Goal: Task Accomplishment & Management: Use online tool/utility

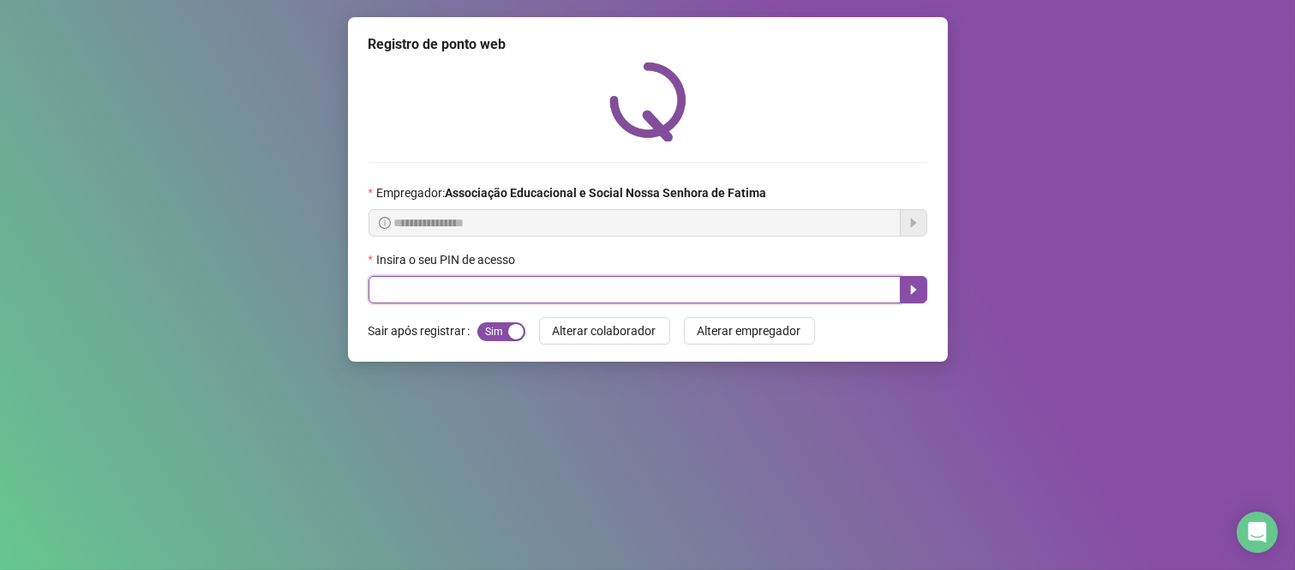
click at [439, 294] on input "text" at bounding box center [635, 289] width 532 height 27
type input "*"
type input "****"
click at [920, 285] on icon "caret-right" at bounding box center [914, 290] width 14 height 14
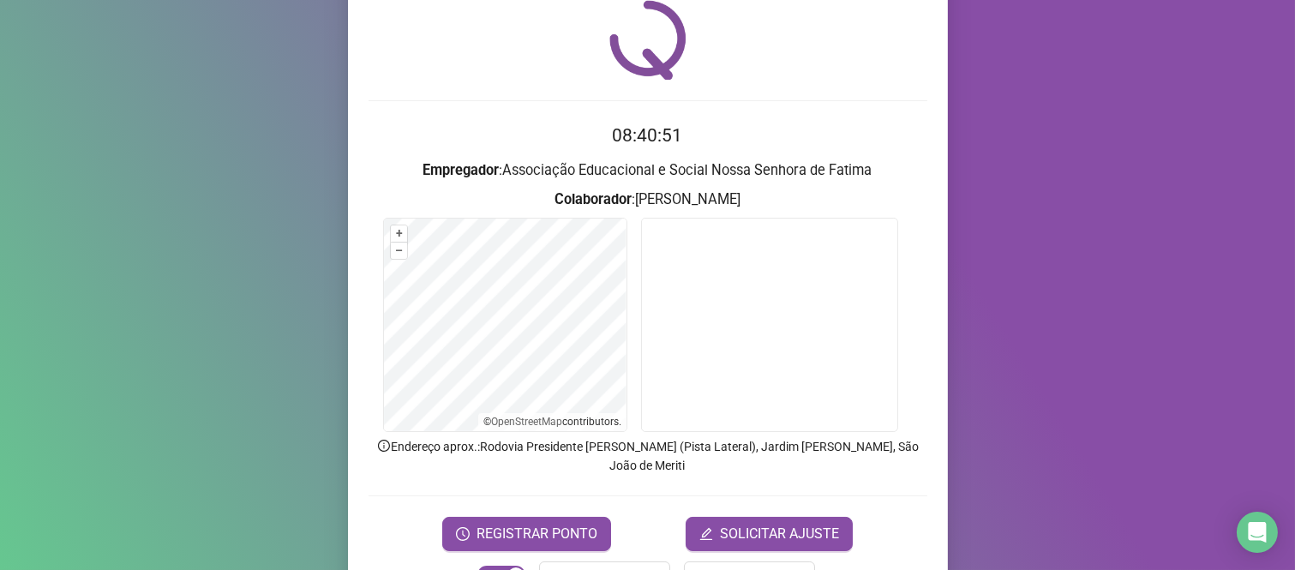
scroll to position [95, 0]
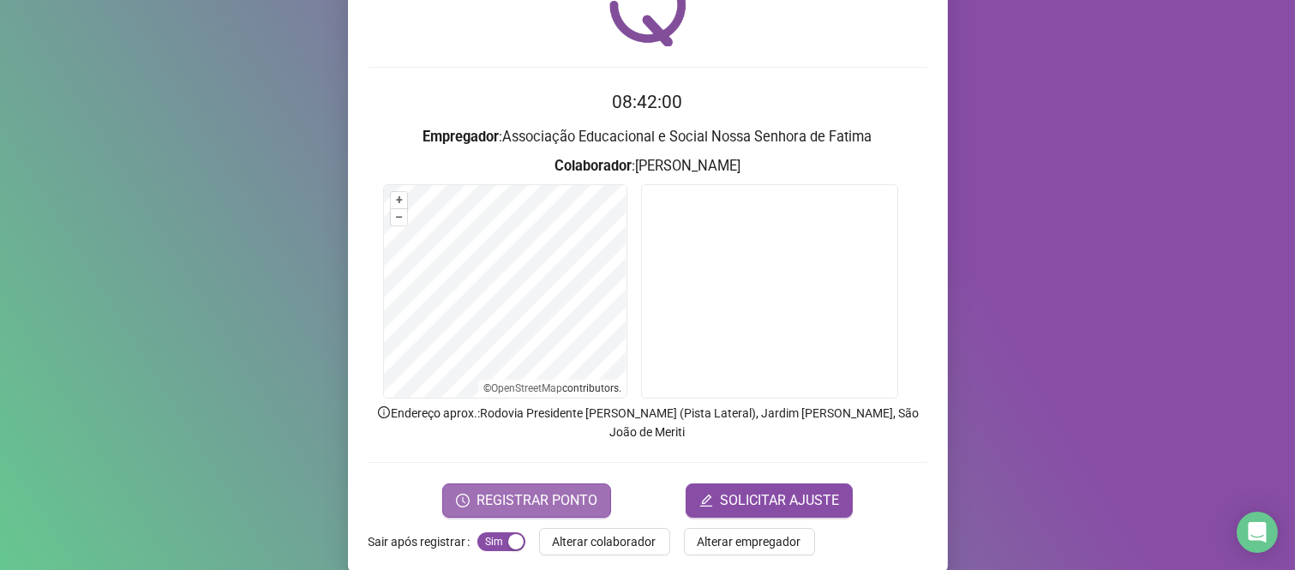
click at [540, 490] on span "REGISTRAR PONTO" at bounding box center [537, 500] width 121 height 21
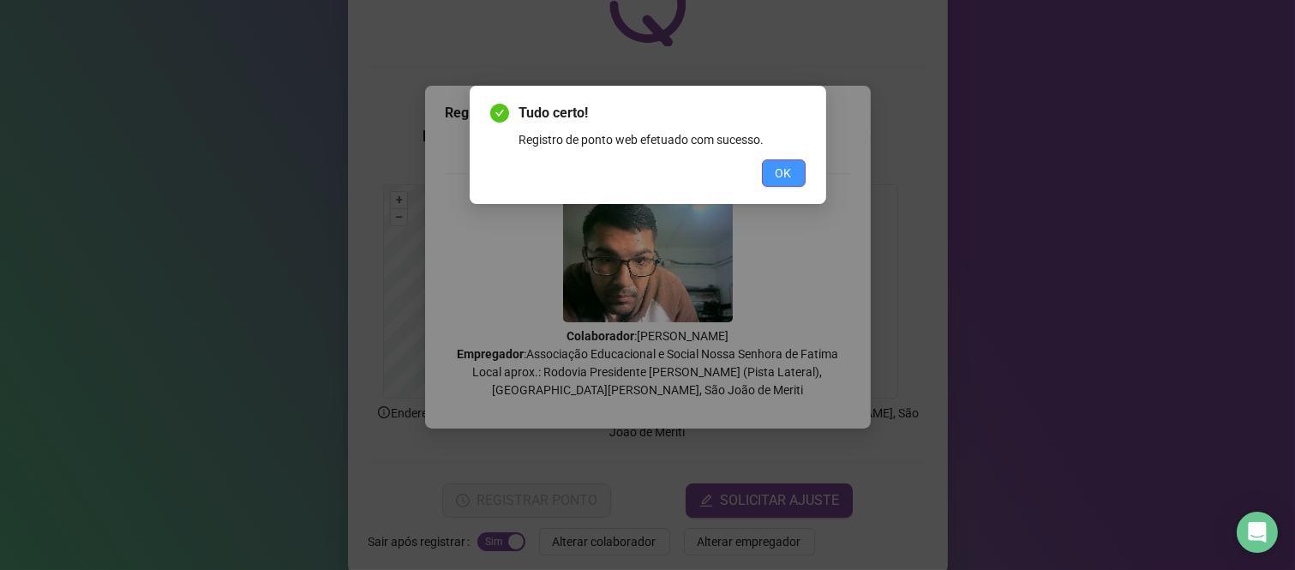
click at [802, 173] on button "OK" at bounding box center [784, 172] width 44 height 27
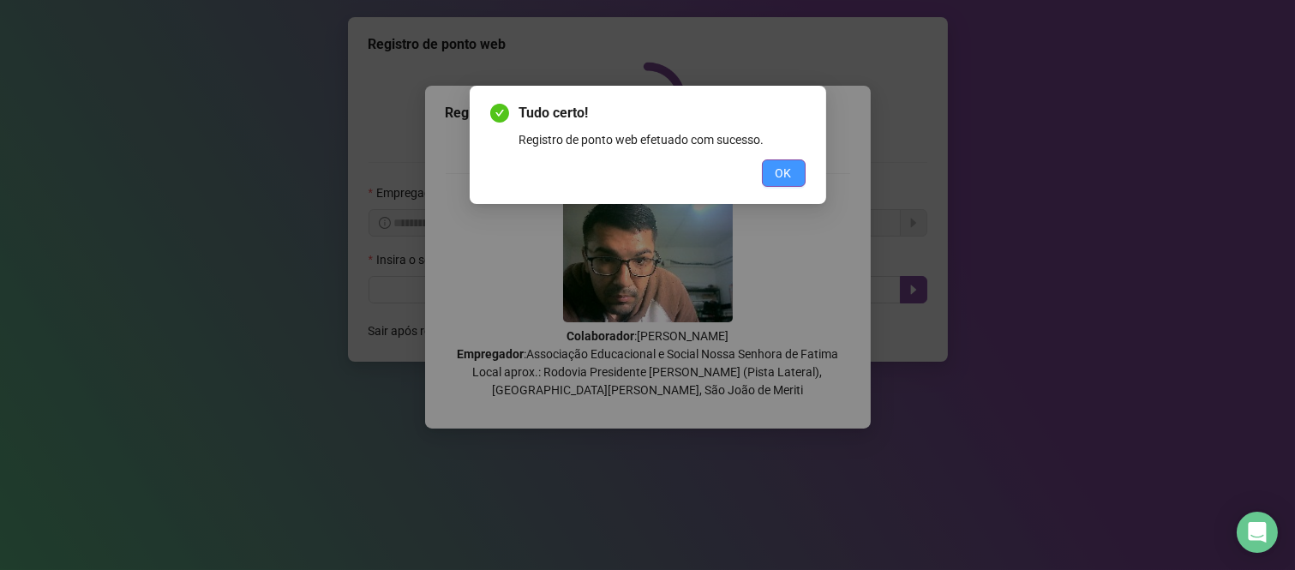
scroll to position [0, 0]
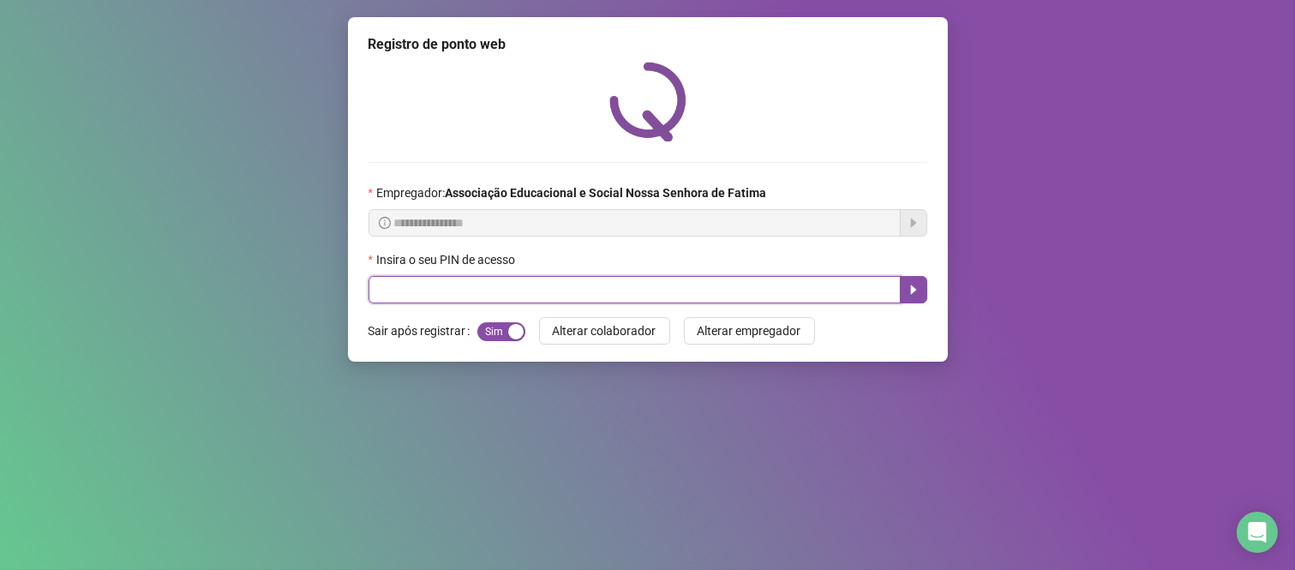
click at [666, 291] on input "text" at bounding box center [635, 289] width 532 height 27
type input "****"
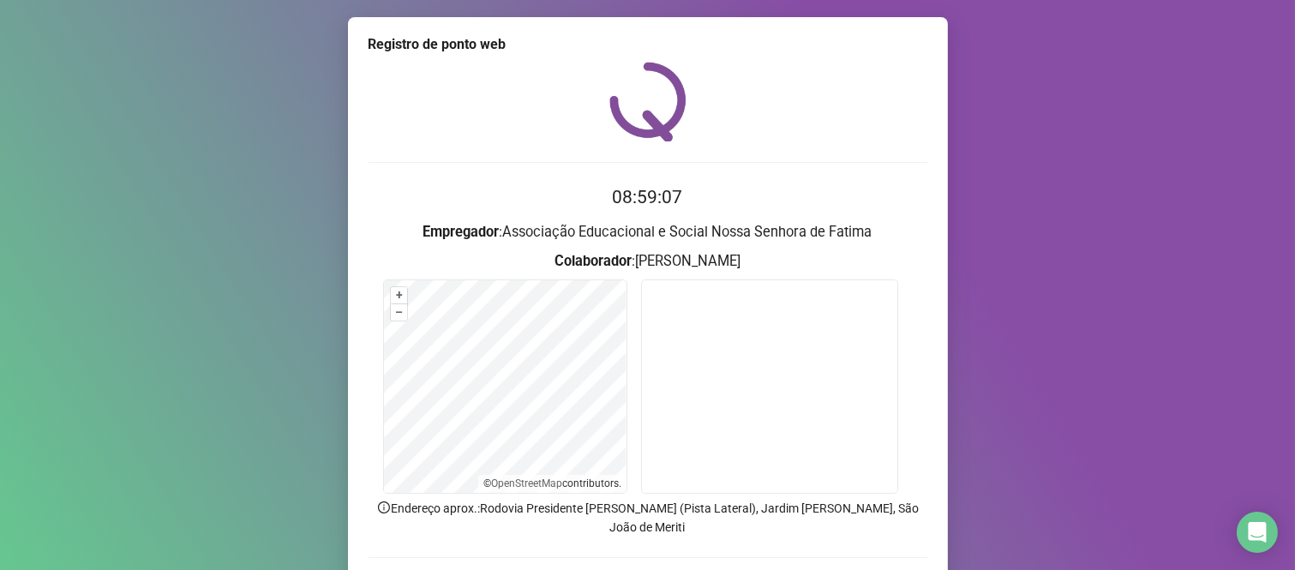
scroll to position [98, 0]
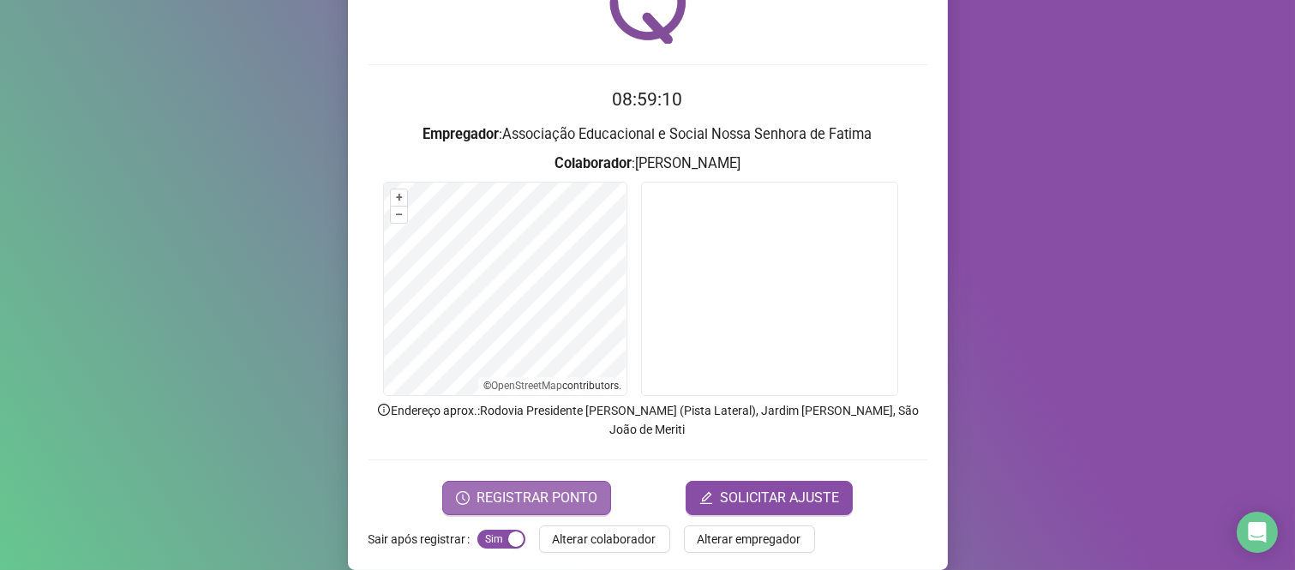
click at [592, 481] on button "REGISTRAR PONTO" at bounding box center [526, 498] width 169 height 34
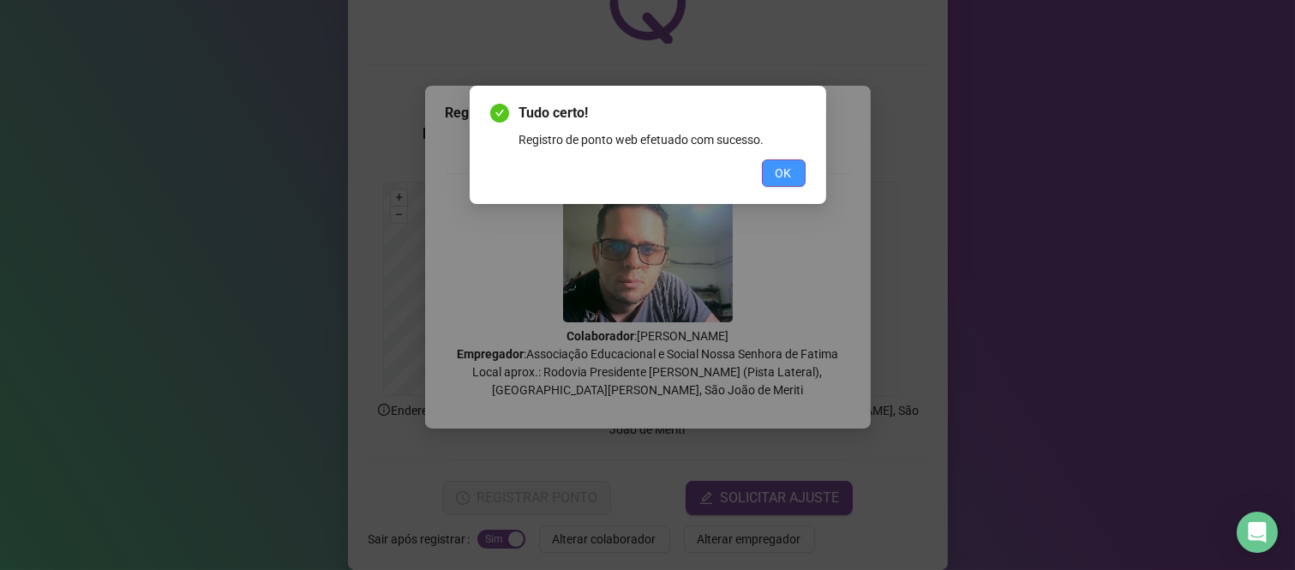
click at [777, 166] on span "OK" at bounding box center [784, 173] width 16 height 19
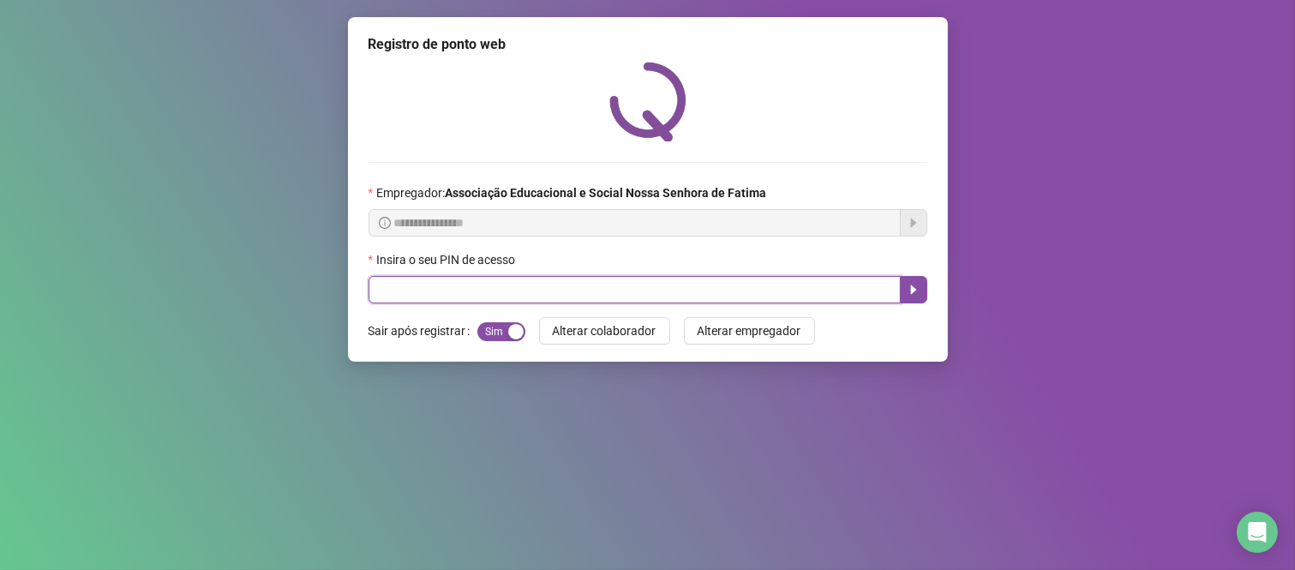
click at [778, 298] on input "text" at bounding box center [635, 289] width 532 height 27
type input "****"
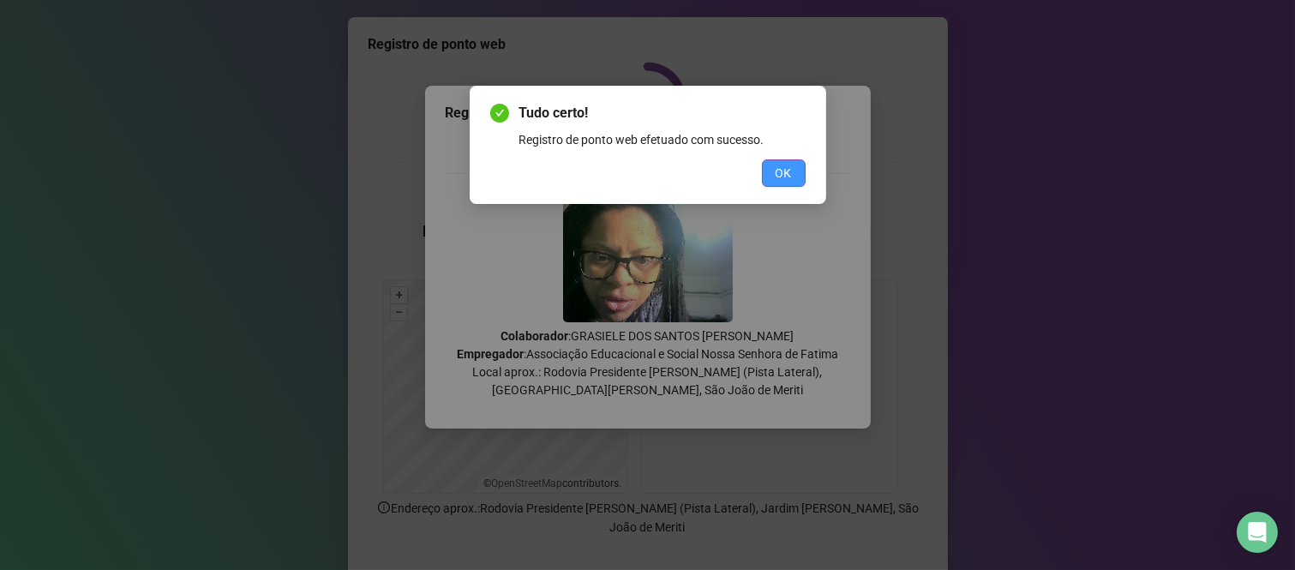
click at [791, 169] on span "OK" at bounding box center [784, 173] width 16 height 19
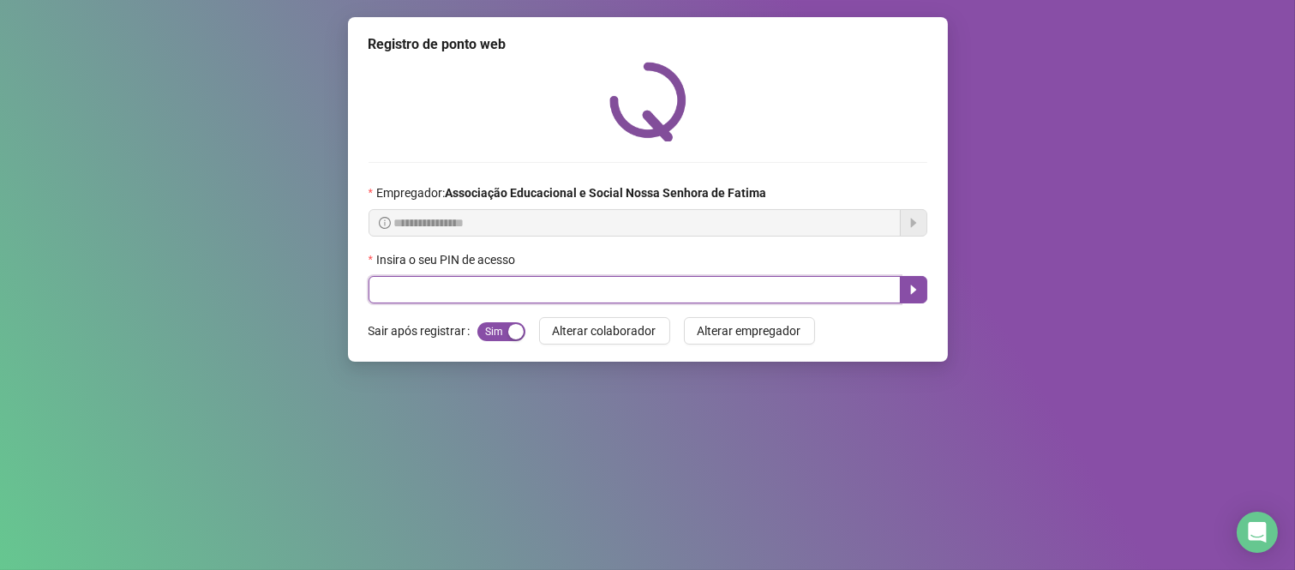
click at [749, 292] on input "text" at bounding box center [635, 289] width 532 height 27
type input "****"
click at [912, 289] on icon "caret-right" at bounding box center [914, 289] width 6 height 9
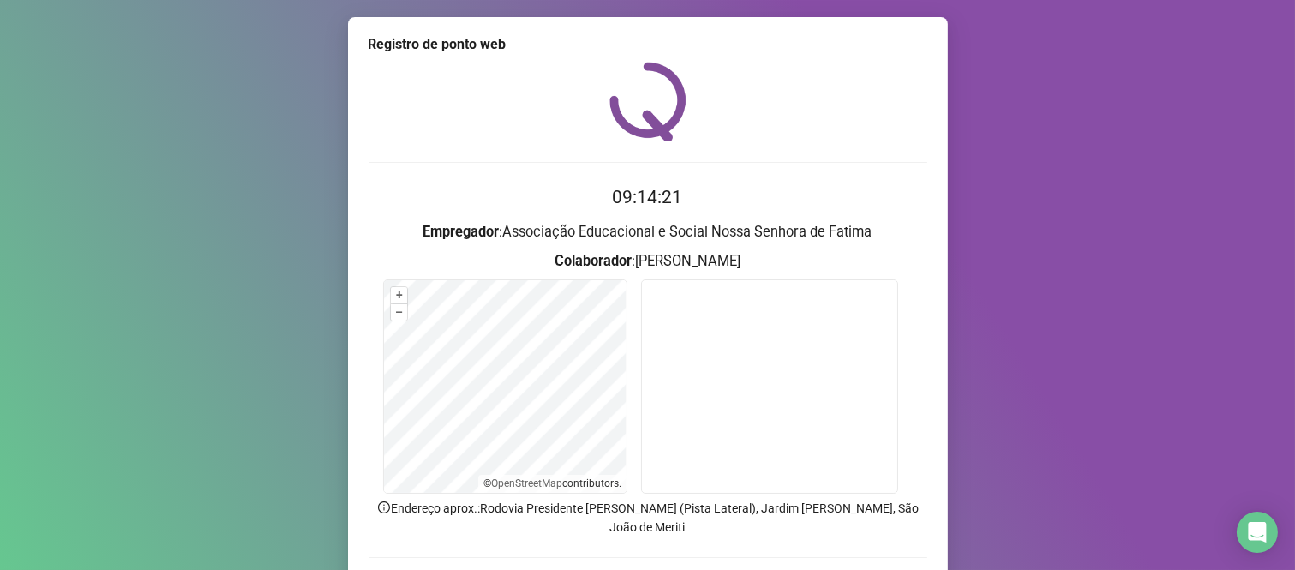
scroll to position [98, 0]
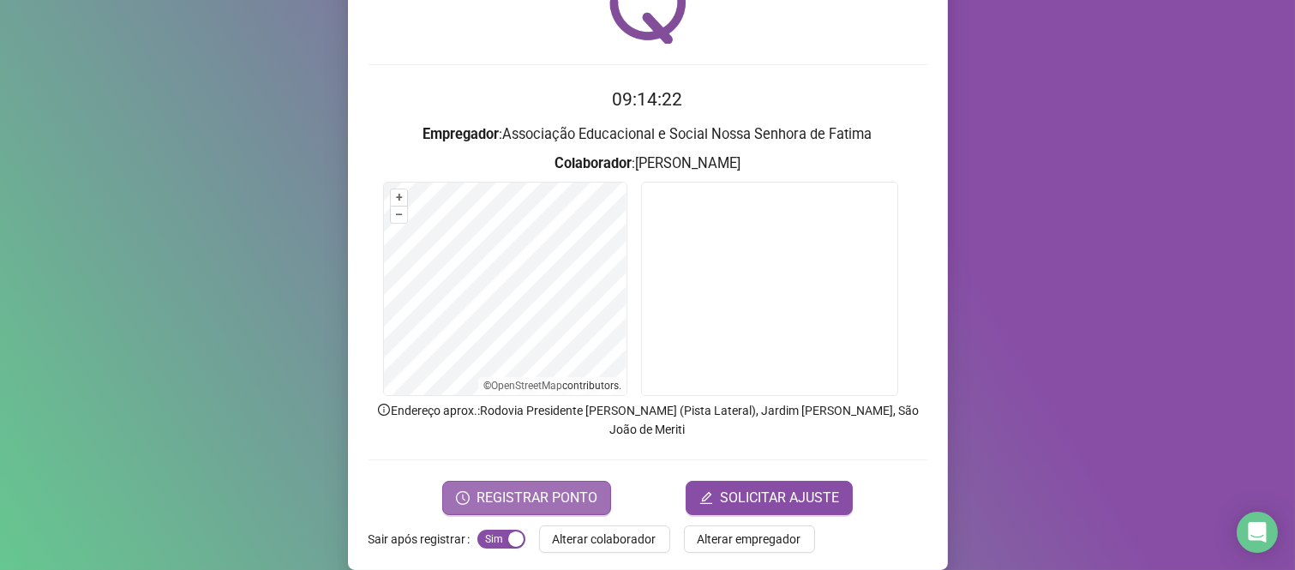
click at [530, 488] on span "REGISTRAR PONTO" at bounding box center [537, 498] width 121 height 21
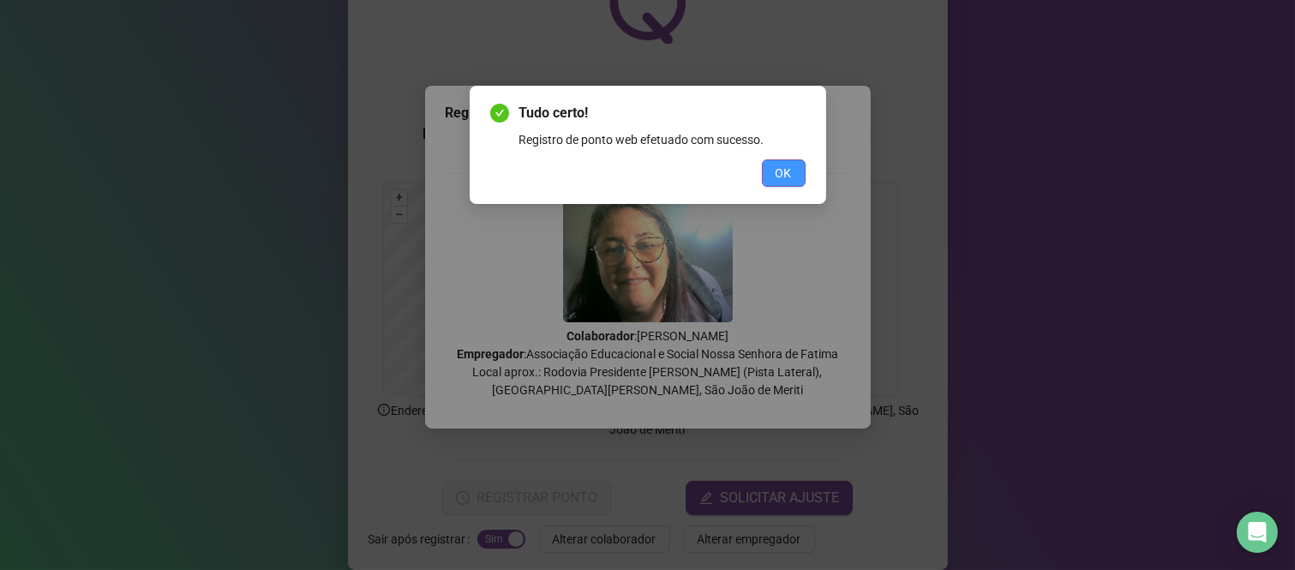
click at [780, 184] on button "OK" at bounding box center [784, 172] width 44 height 27
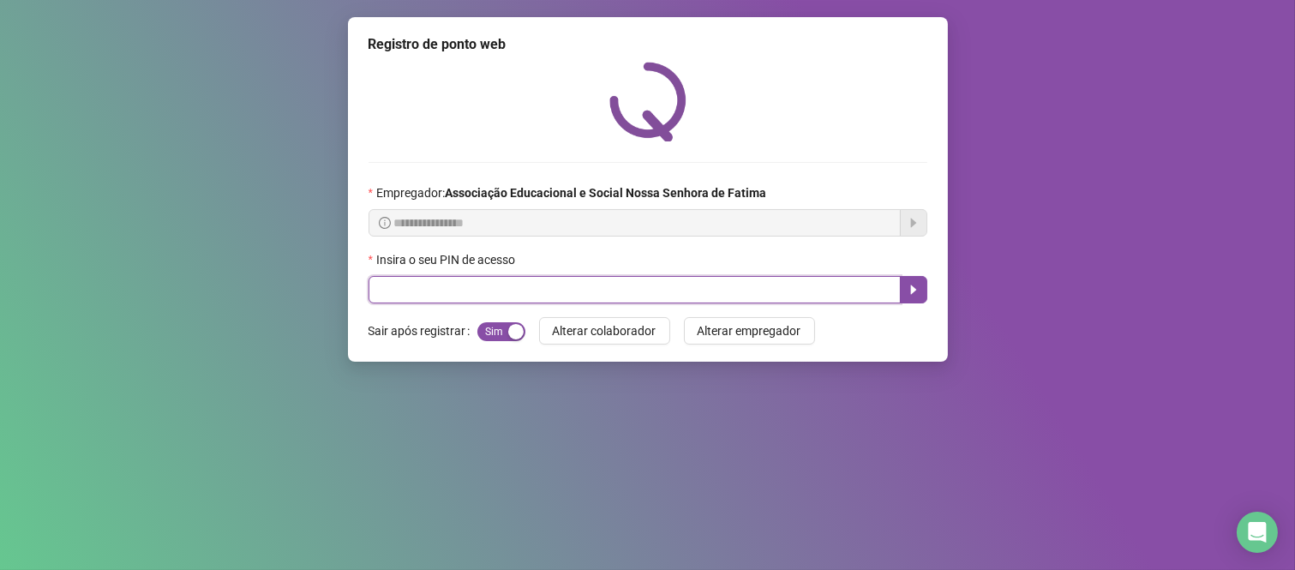
click at [476, 292] on input "text" at bounding box center [635, 289] width 532 height 27
type input "***"
click at [912, 297] on icon "caret-right" at bounding box center [914, 290] width 14 height 14
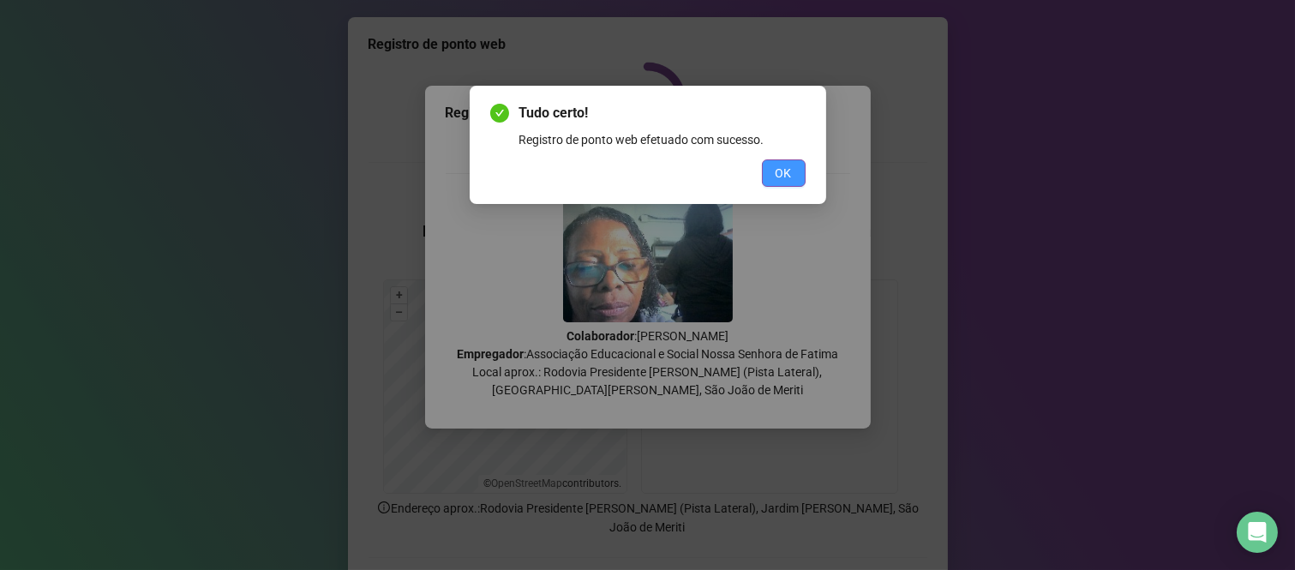
click at [778, 172] on span "OK" at bounding box center [784, 173] width 16 height 19
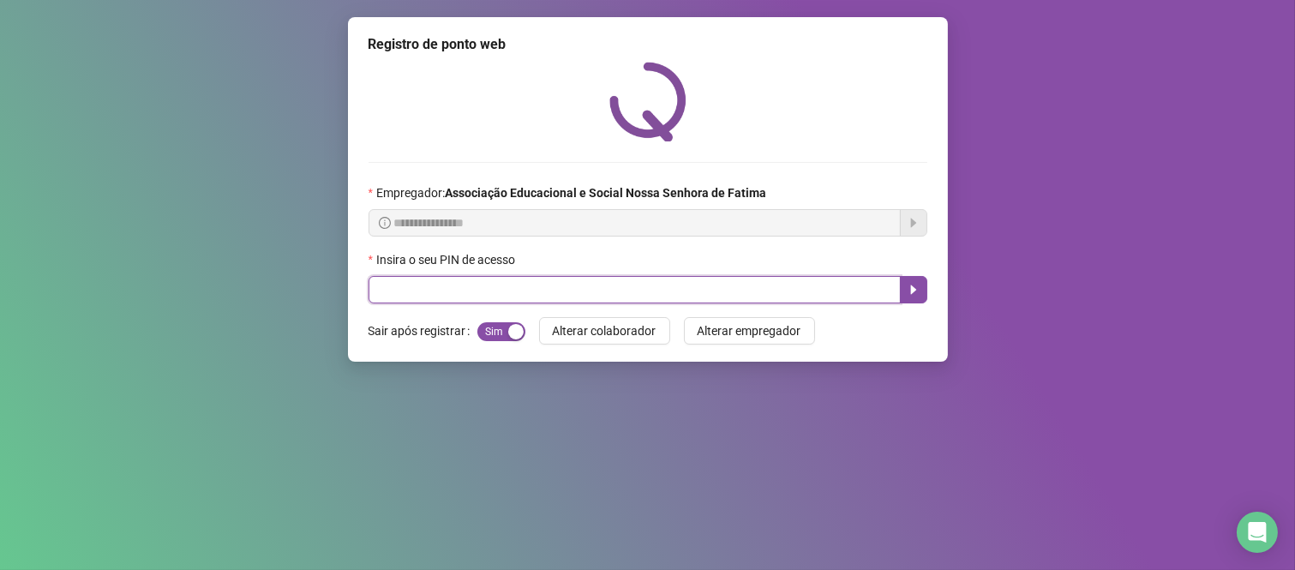
click at [863, 281] on input "text" at bounding box center [635, 289] width 532 height 27
type input "****"
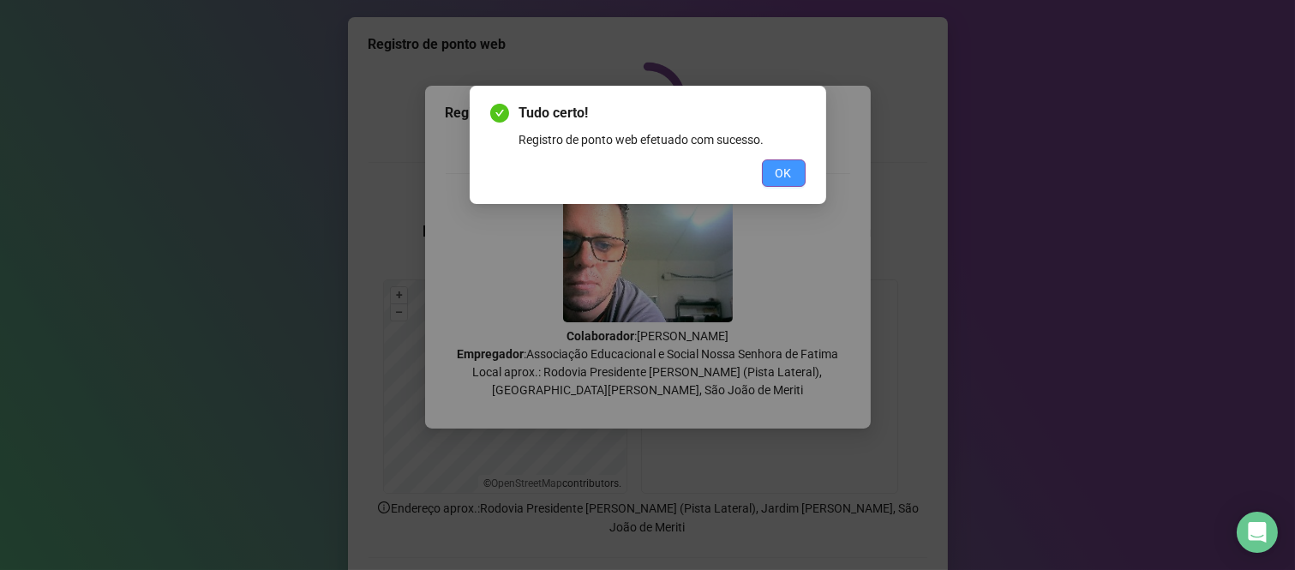
click at [799, 175] on button "OK" at bounding box center [784, 172] width 44 height 27
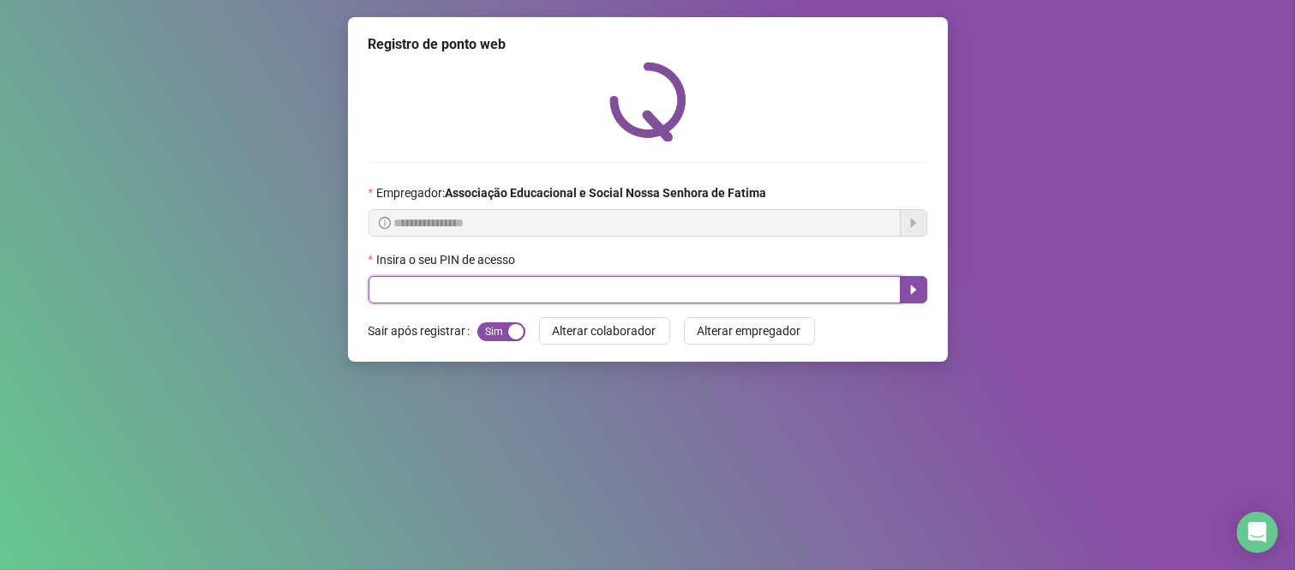
click at [617, 296] on input "text" at bounding box center [635, 289] width 532 height 27
type input "****"
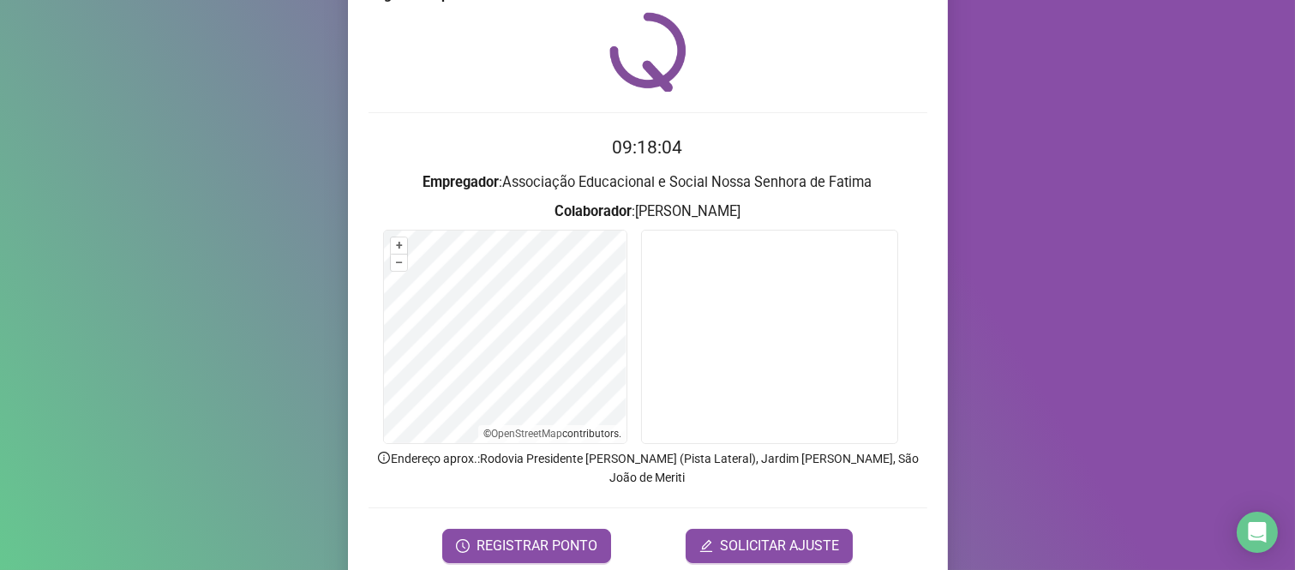
scroll to position [98, 0]
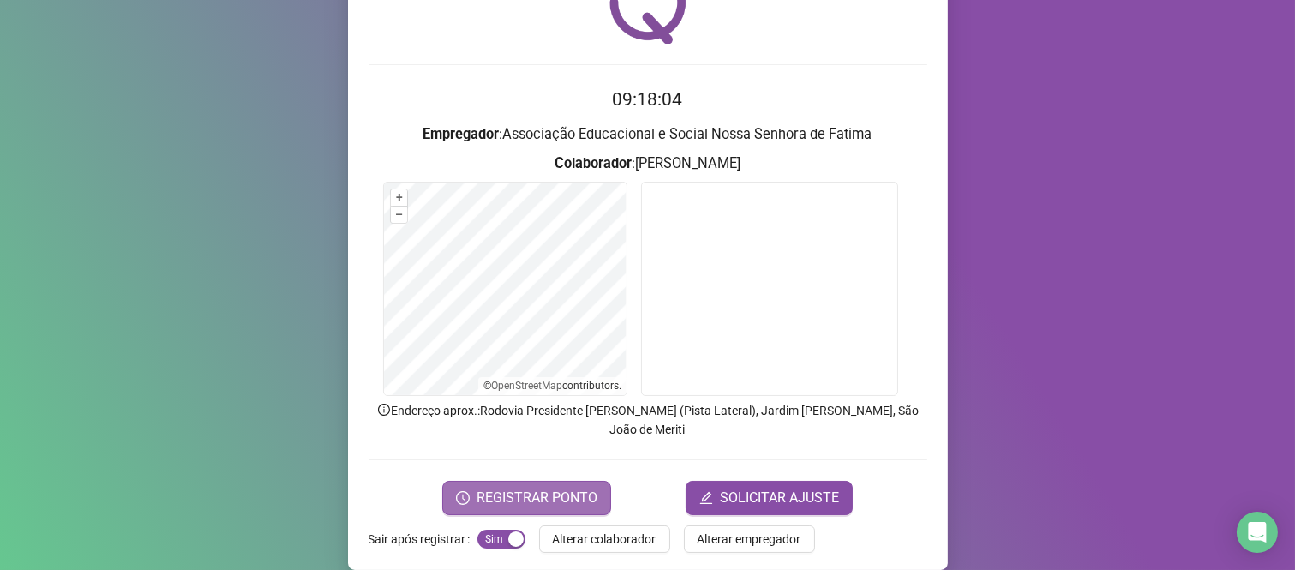
click at [526, 488] on span "REGISTRAR PONTO" at bounding box center [537, 498] width 121 height 21
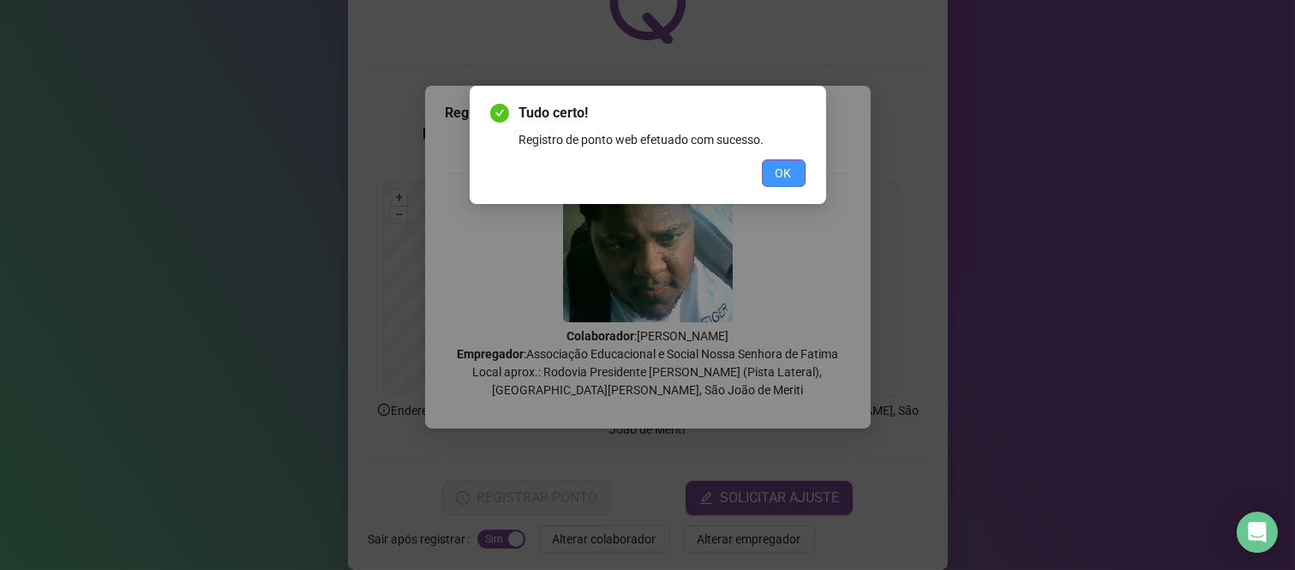
click at [773, 176] on button "OK" at bounding box center [784, 172] width 44 height 27
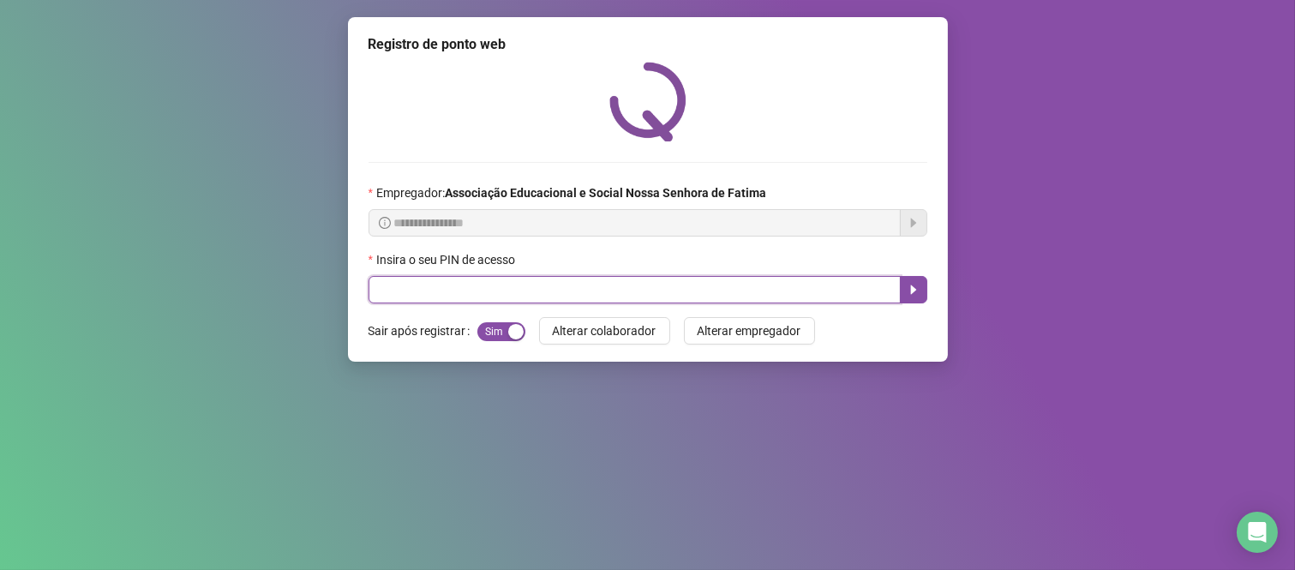
click at [499, 284] on input "text" at bounding box center [635, 289] width 532 height 27
type input "****"
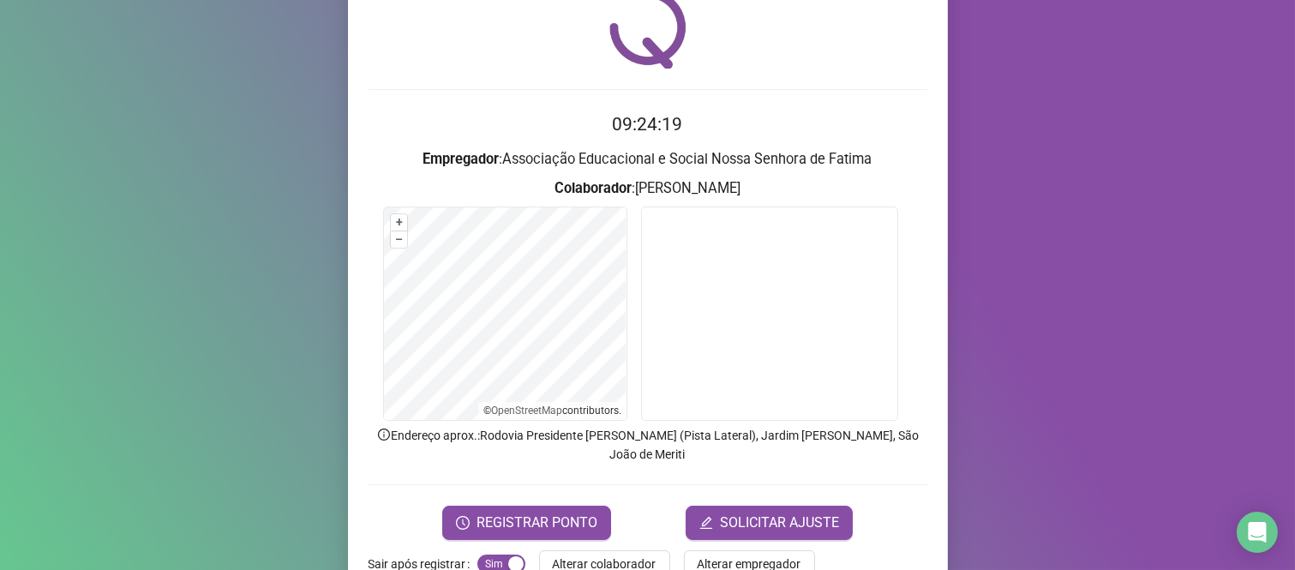
scroll to position [98, 0]
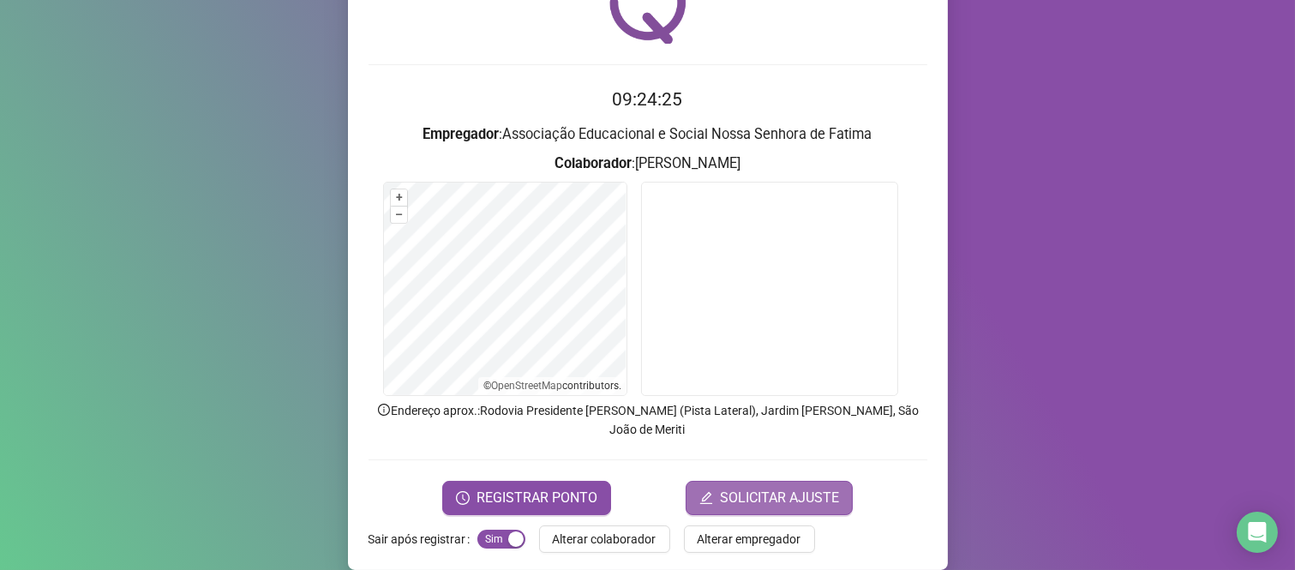
click at [724, 488] on span "SOLICITAR AJUSTE" at bounding box center [779, 498] width 119 height 21
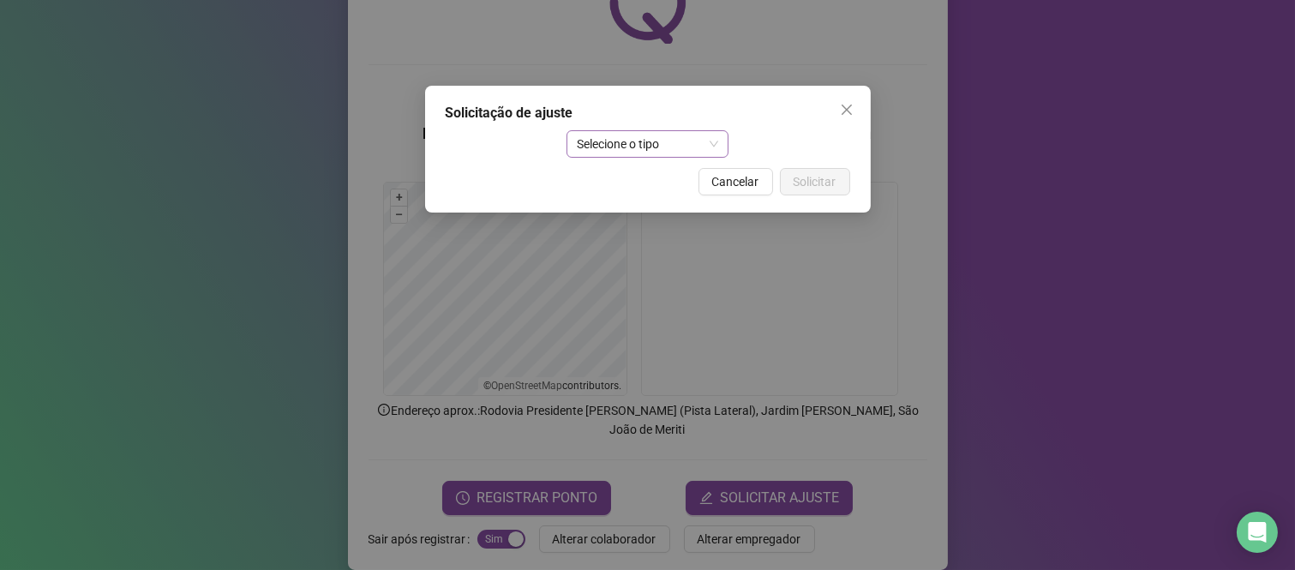
click at [716, 147] on span "Selecione o tipo" at bounding box center [647, 144] width 141 height 26
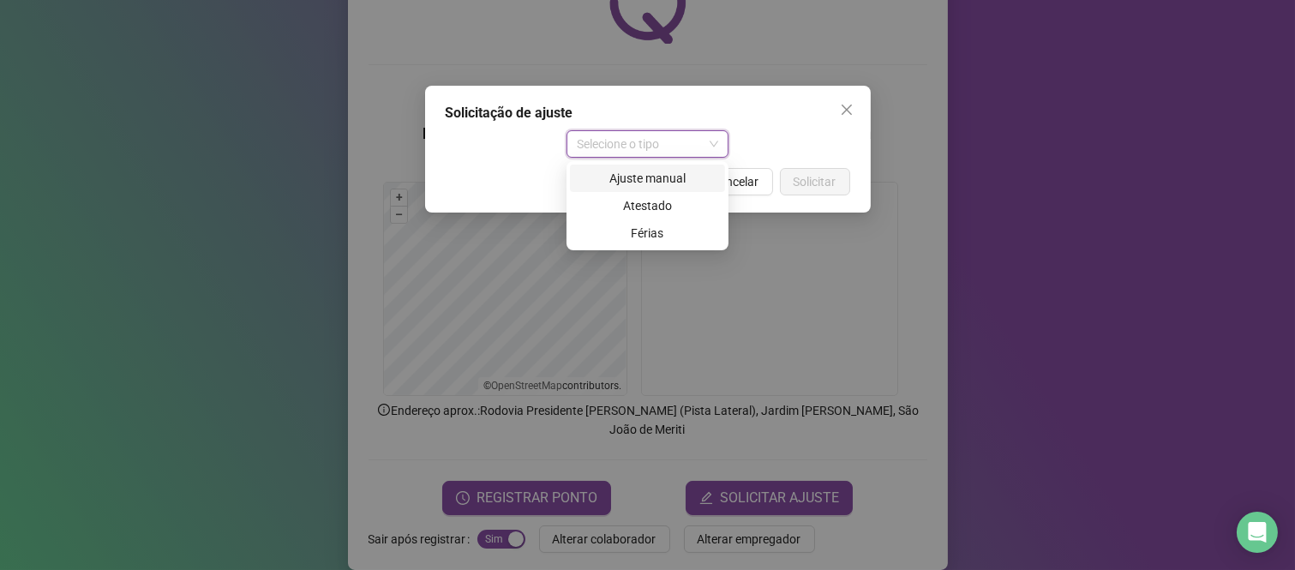
click at [692, 173] on div "Ajuste manual" at bounding box center [647, 178] width 135 height 19
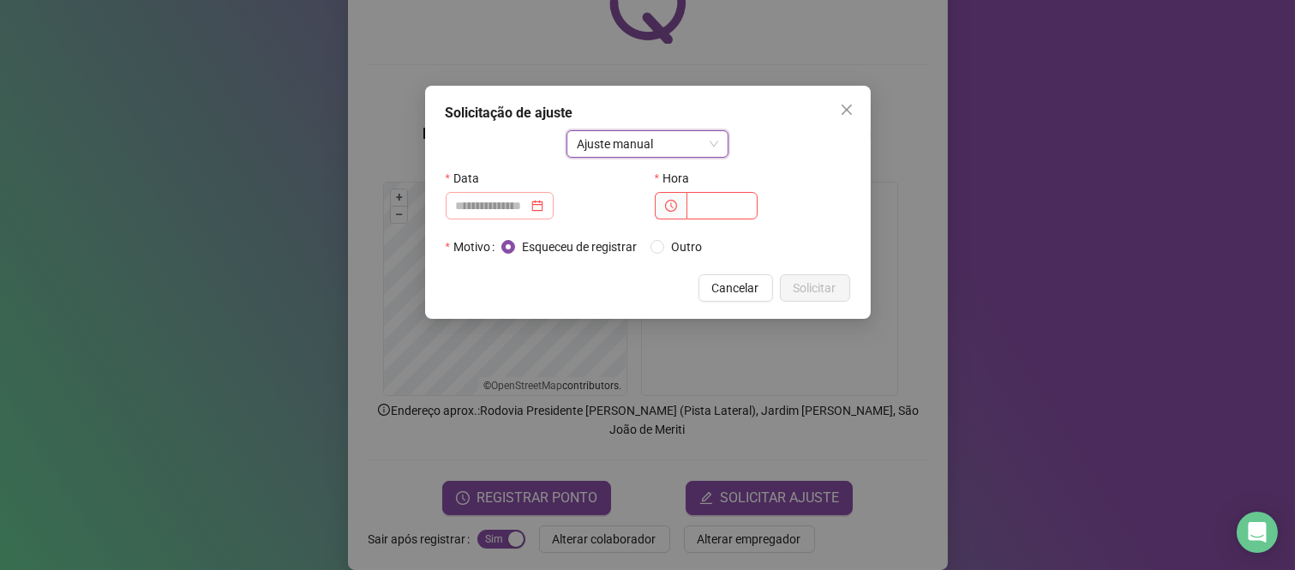
click at [544, 207] on div at bounding box center [499, 205] width 87 height 19
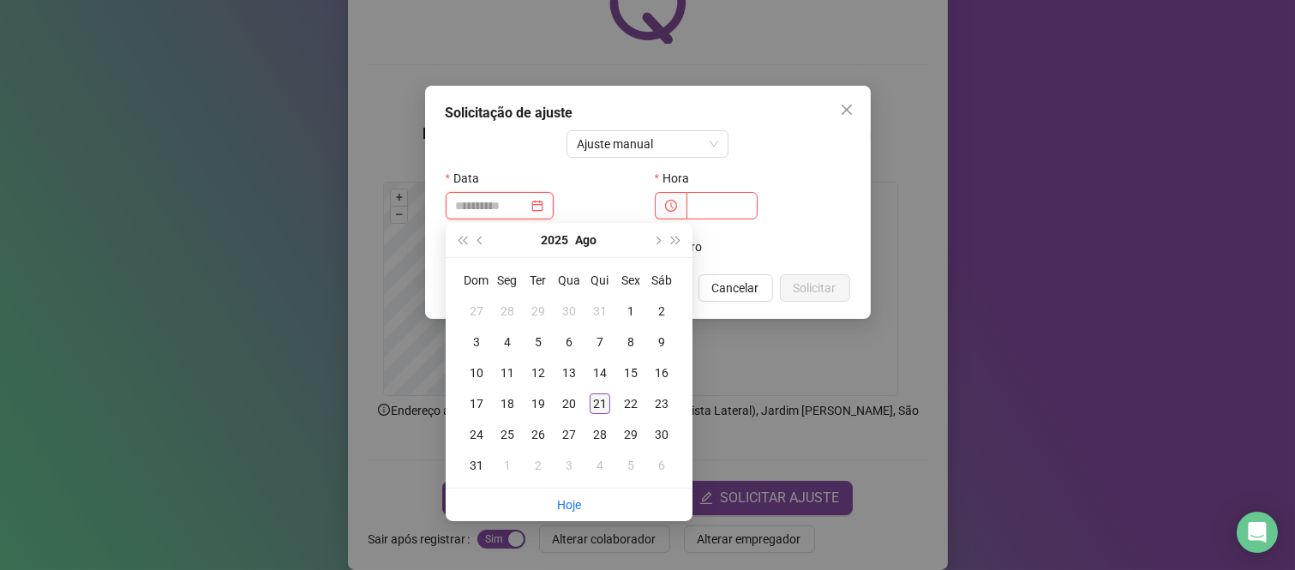
type input "**********"
click at [605, 401] on div "21" at bounding box center [600, 404] width 21 height 21
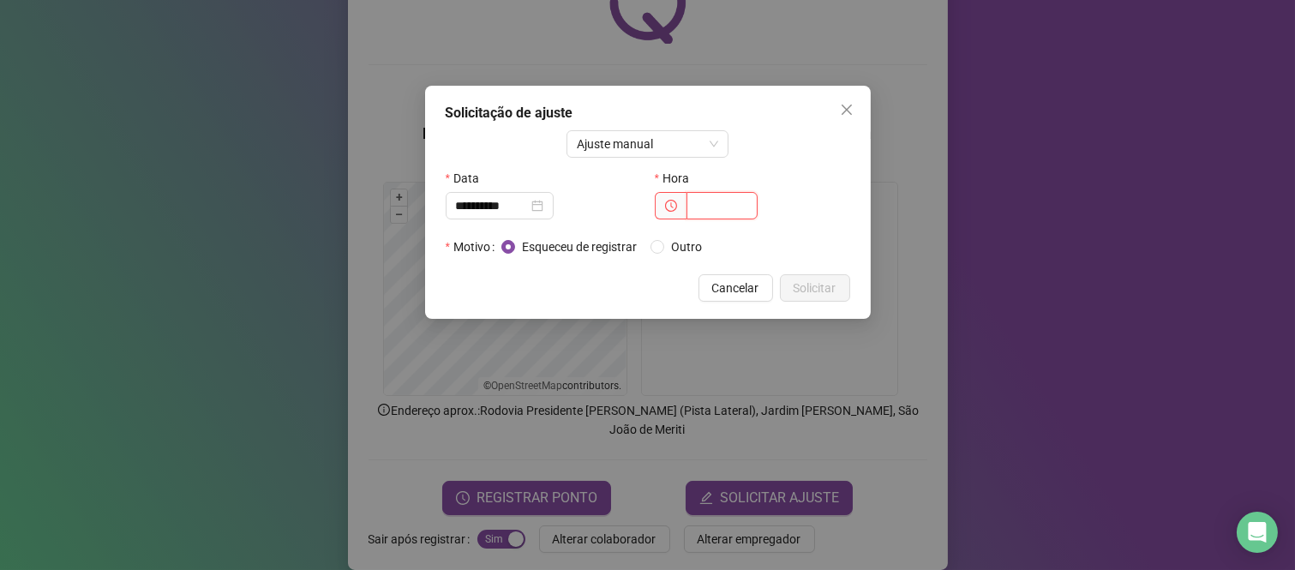
click at [730, 199] on input "text" at bounding box center [722, 205] width 71 height 27
type input "*****"
click at [823, 285] on span "Solicitar" at bounding box center [815, 288] width 43 height 19
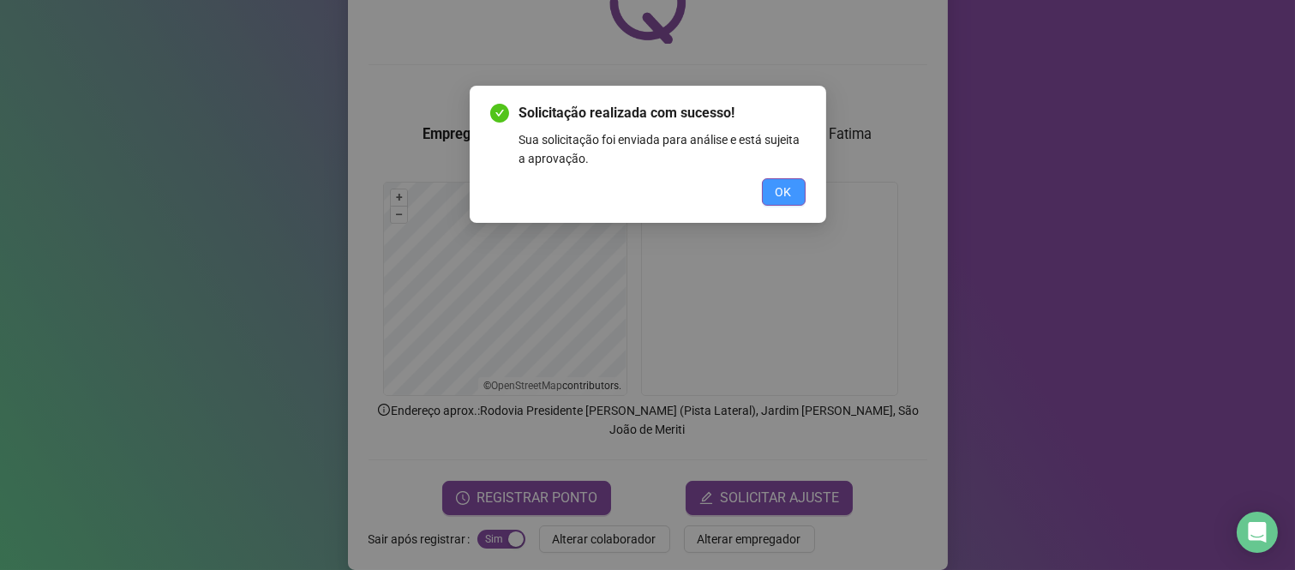
click at [781, 189] on span "OK" at bounding box center [784, 192] width 16 height 19
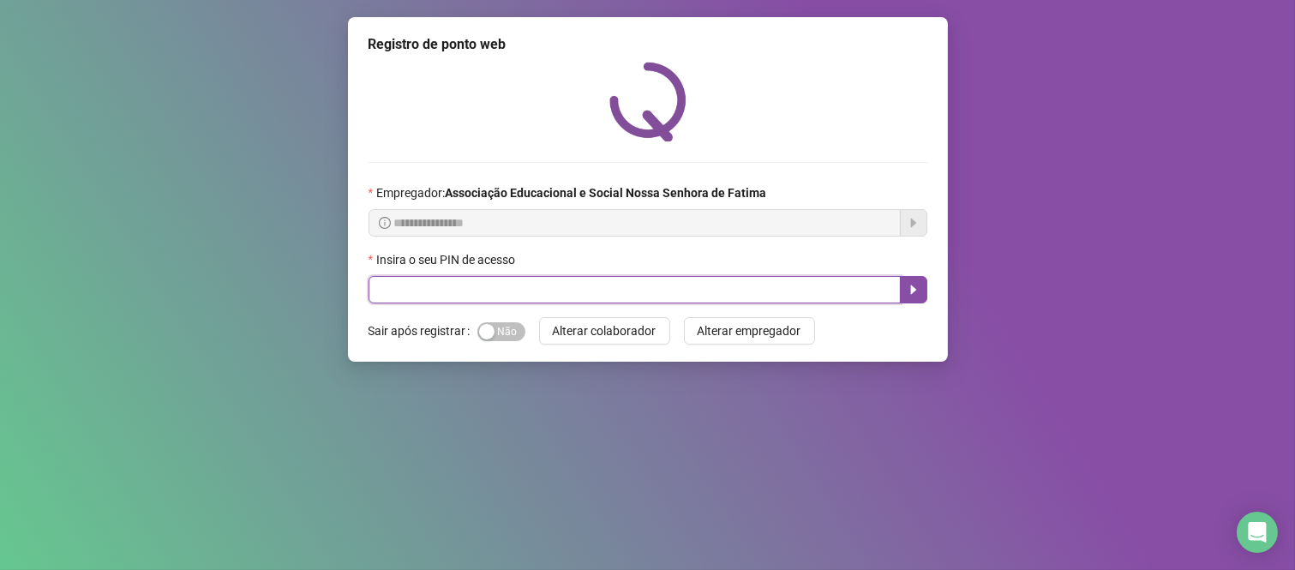
click at [468, 298] on input "text" at bounding box center [635, 289] width 532 height 27
type input "****"
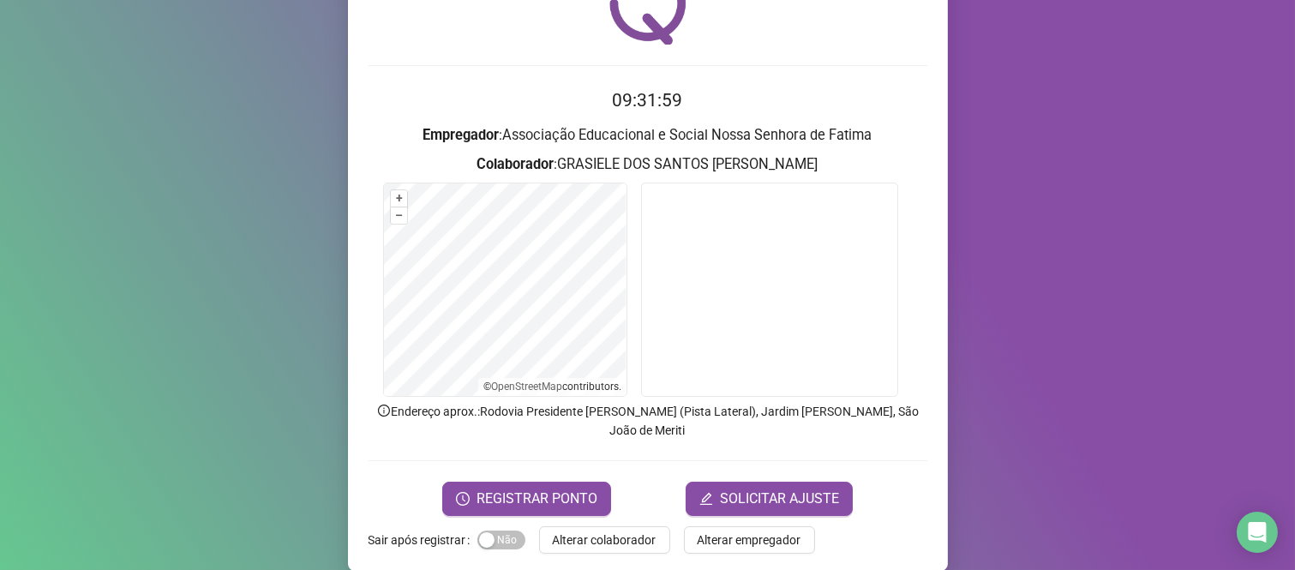
scroll to position [98, 0]
click at [504, 488] on span "REGISTRAR PONTO" at bounding box center [537, 498] width 121 height 21
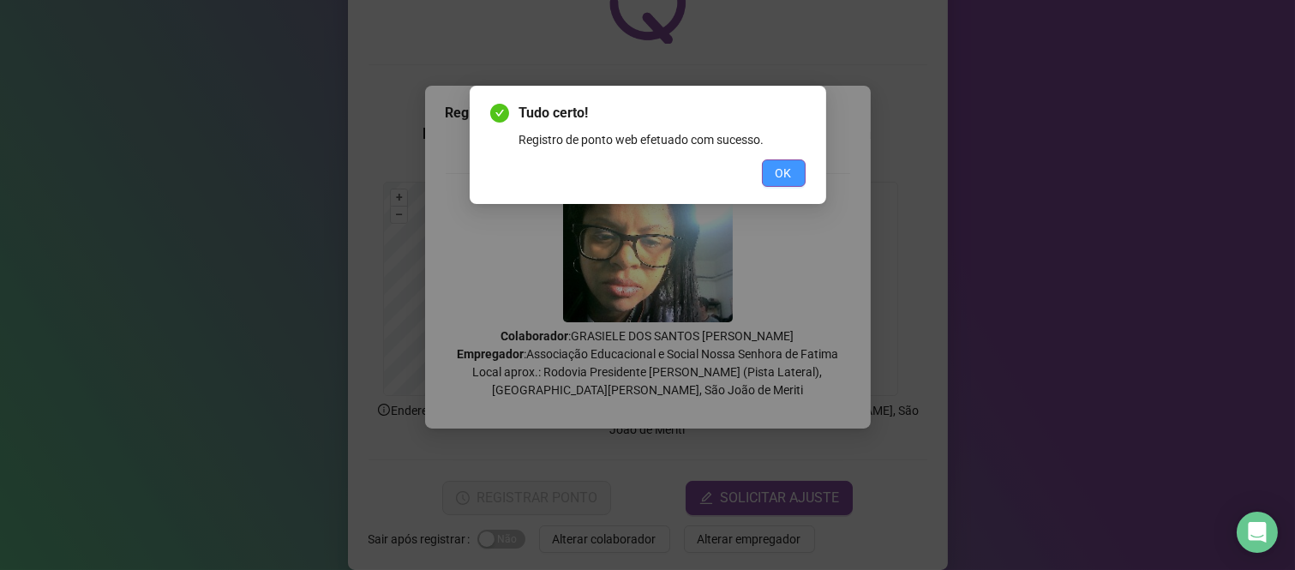
click at [783, 164] on span "OK" at bounding box center [784, 173] width 16 height 19
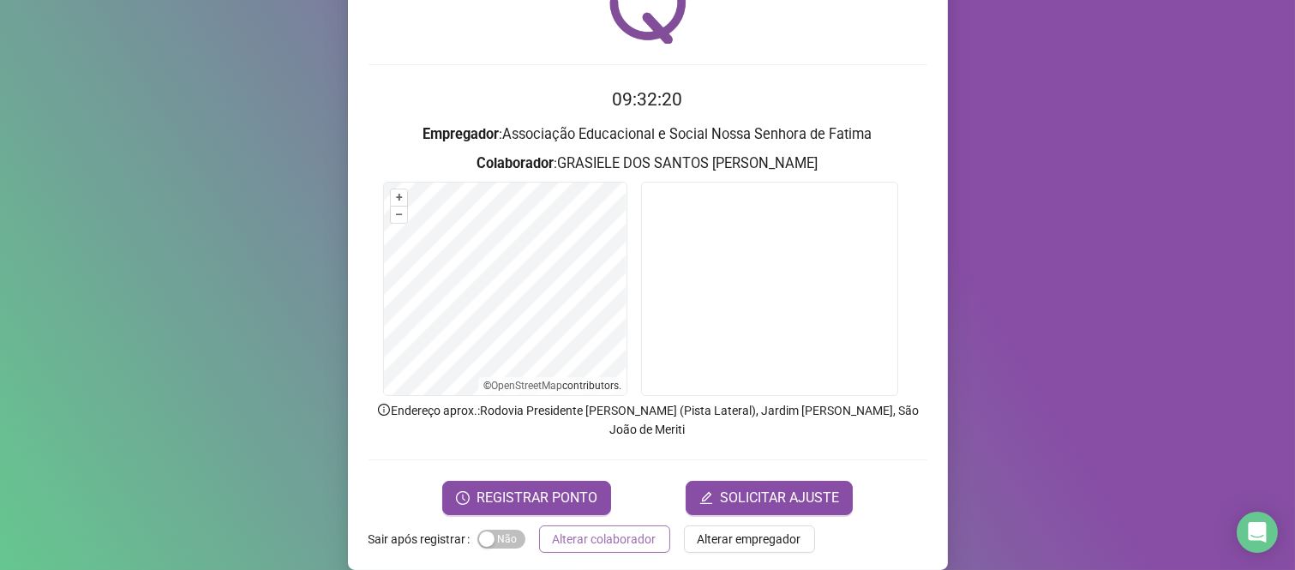
click at [633, 530] on span "Alterar colaborador" at bounding box center [605, 539] width 104 height 19
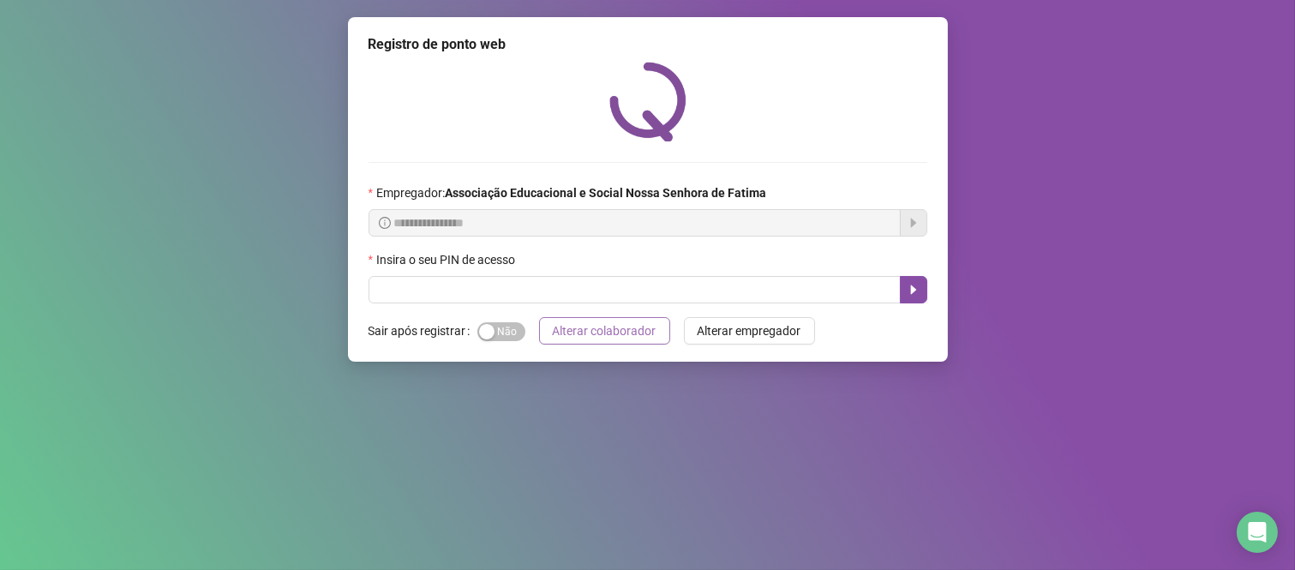
scroll to position [0, 0]
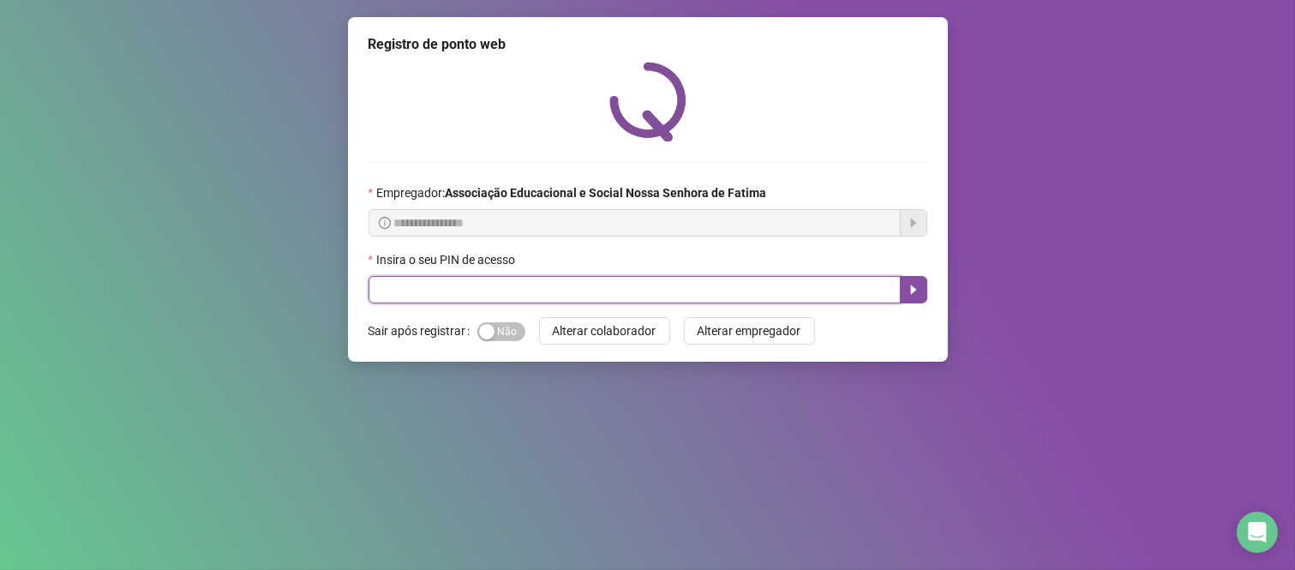
click at [610, 289] on input "text" at bounding box center [635, 289] width 532 height 27
type input "****"
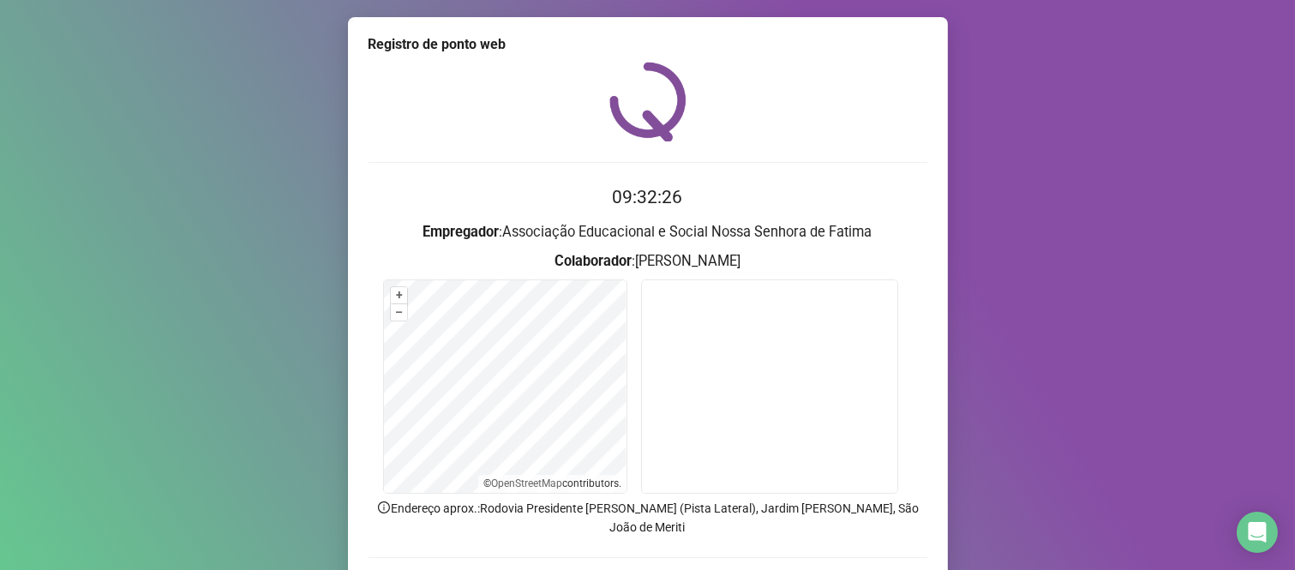
scroll to position [98, 0]
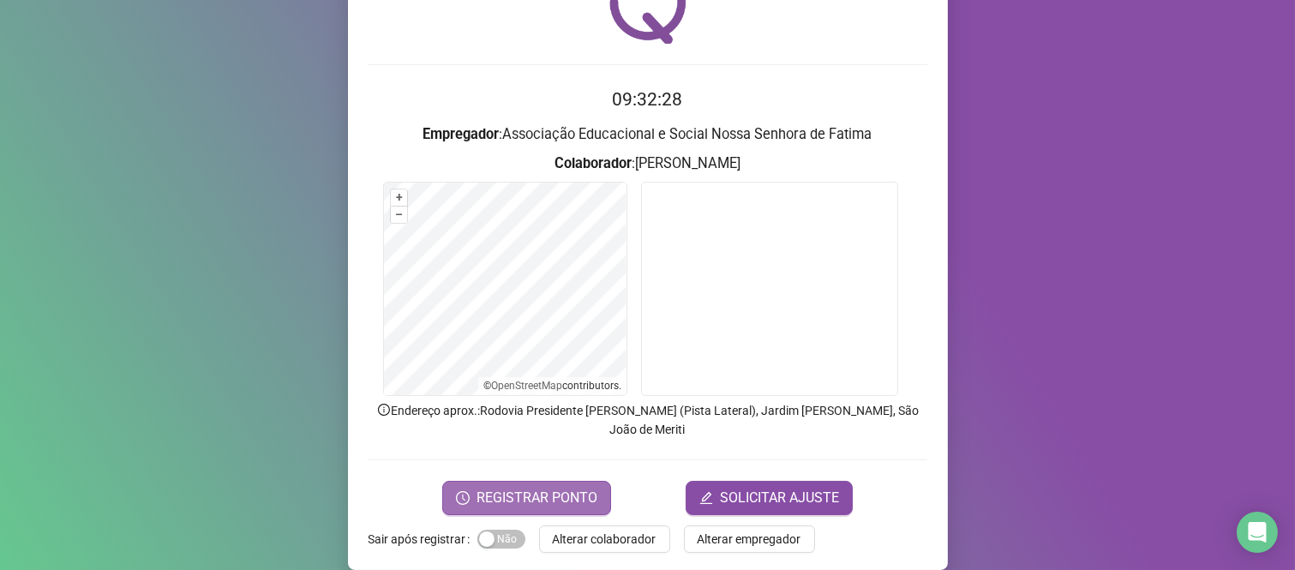
click at [563, 488] on span "REGISTRAR PONTO" at bounding box center [537, 498] width 121 height 21
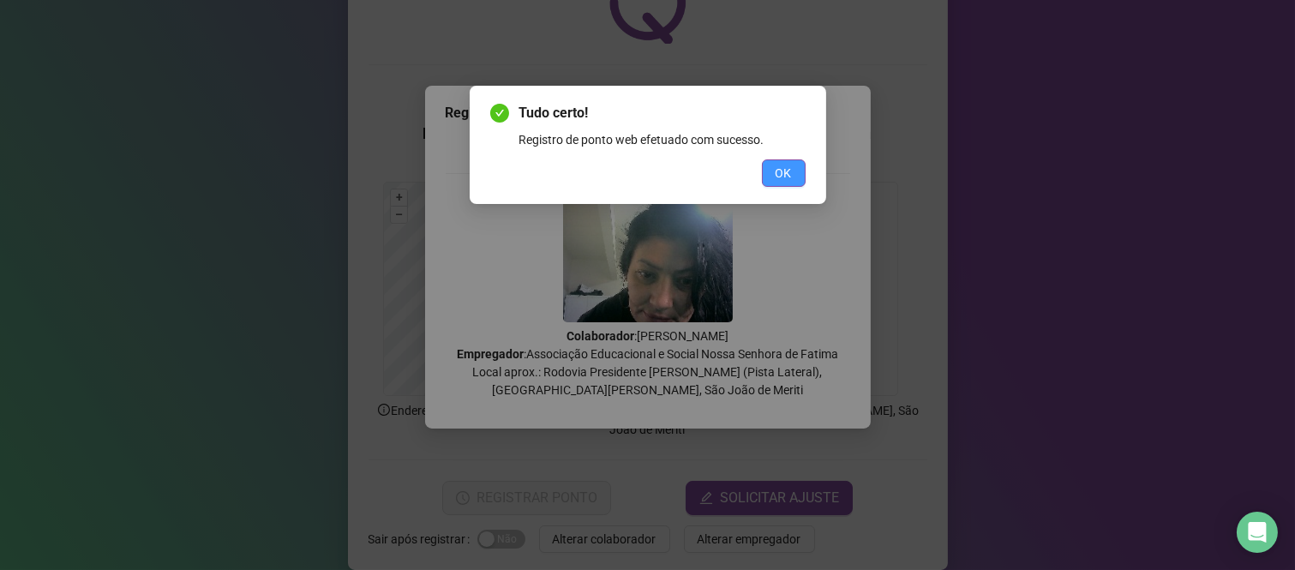
click at [801, 183] on button "OK" at bounding box center [784, 172] width 44 height 27
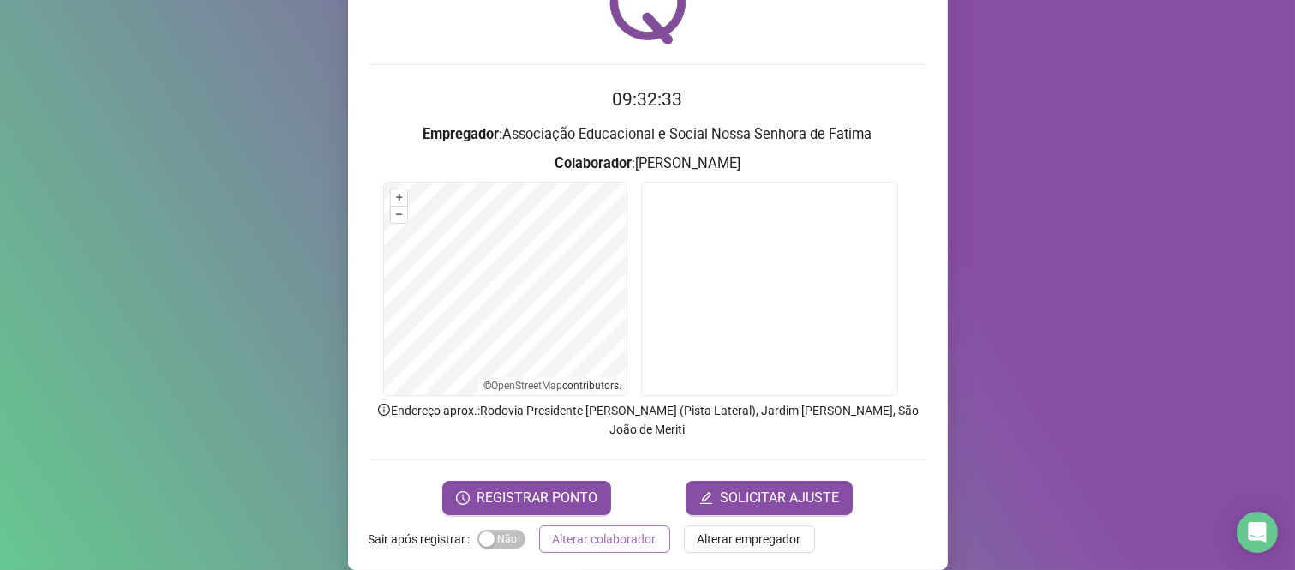
click at [588, 530] on span "Alterar colaborador" at bounding box center [605, 539] width 104 height 19
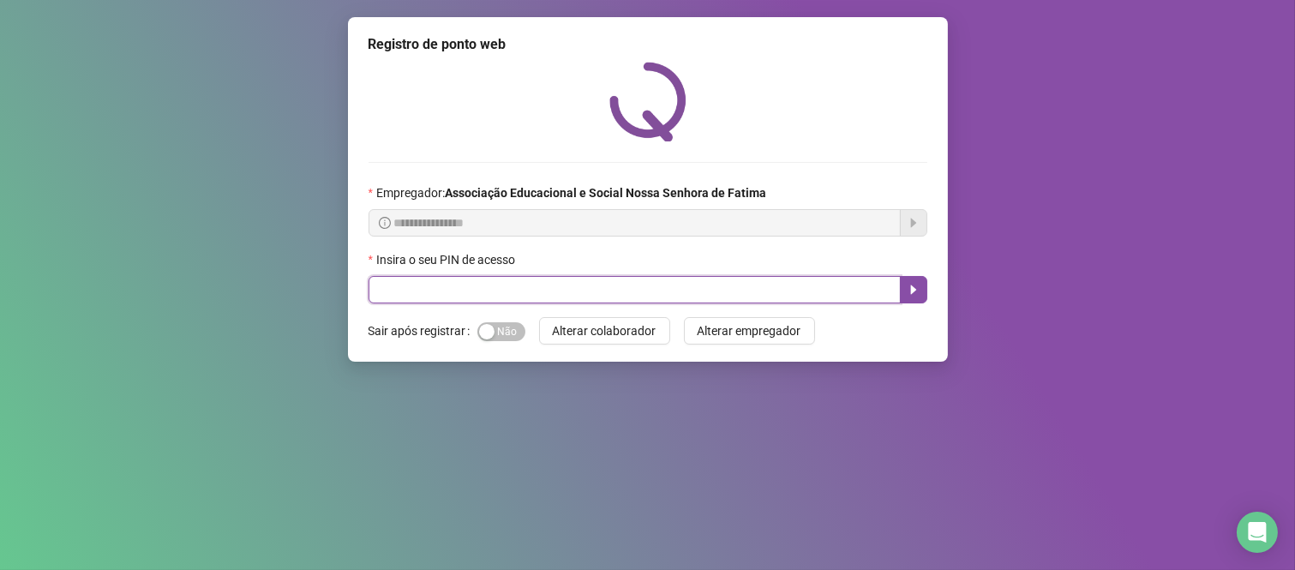
click at [837, 289] on input "text" at bounding box center [635, 289] width 532 height 27
type input "****"
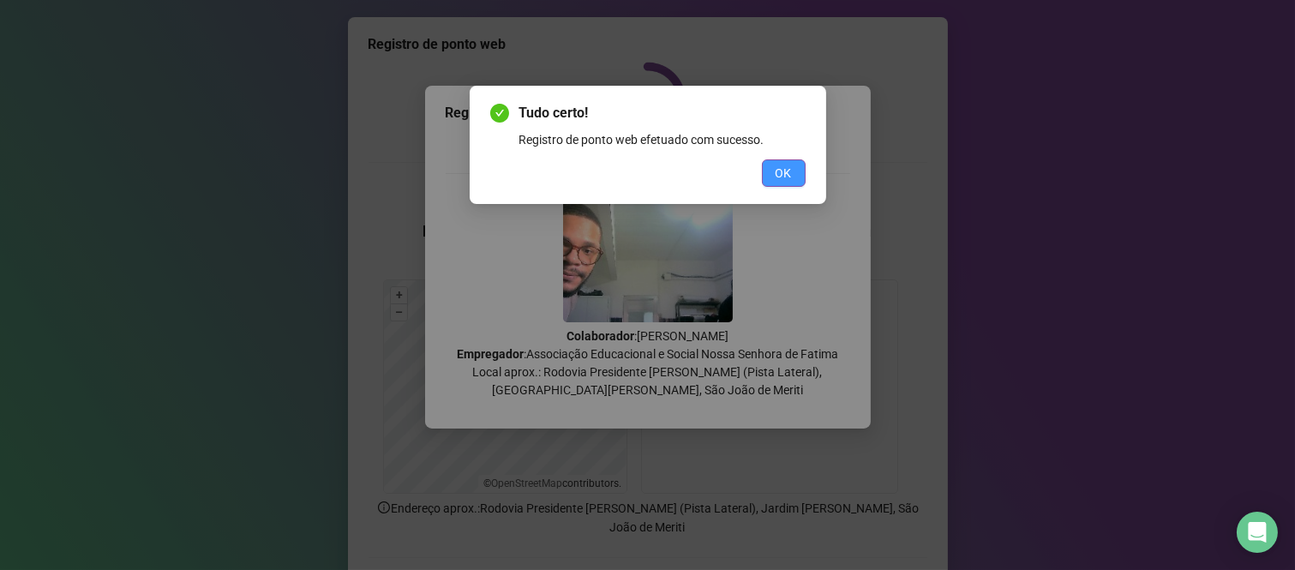
click at [777, 177] on span "OK" at bounding box center [784, 173] width 16 height 19
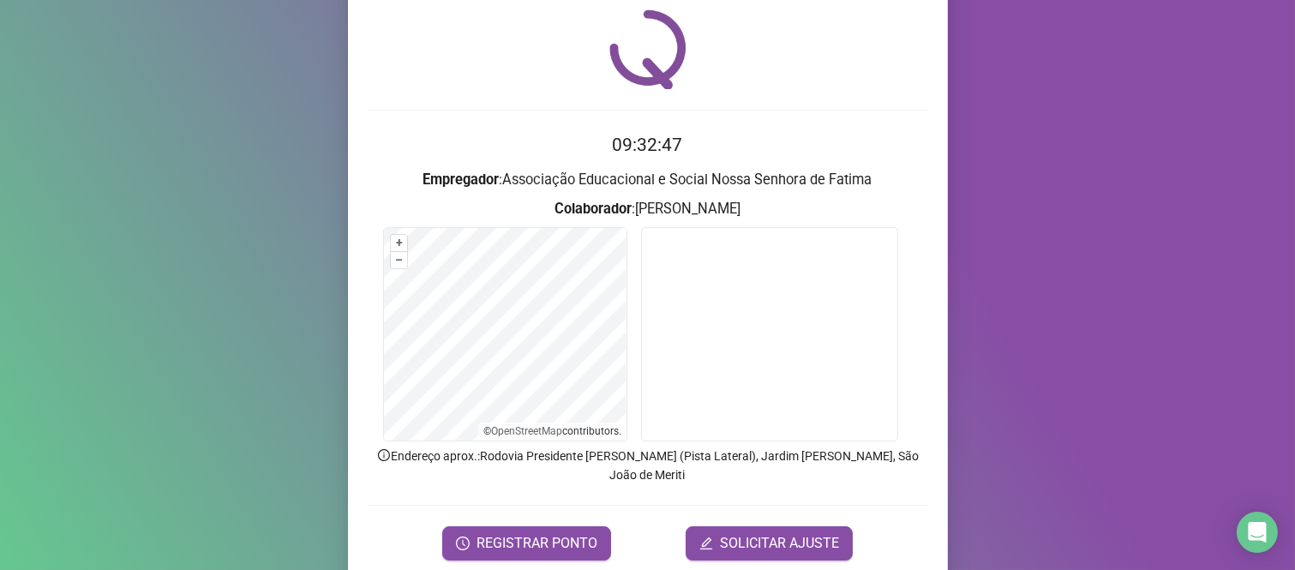
scroll to position [98, 0]
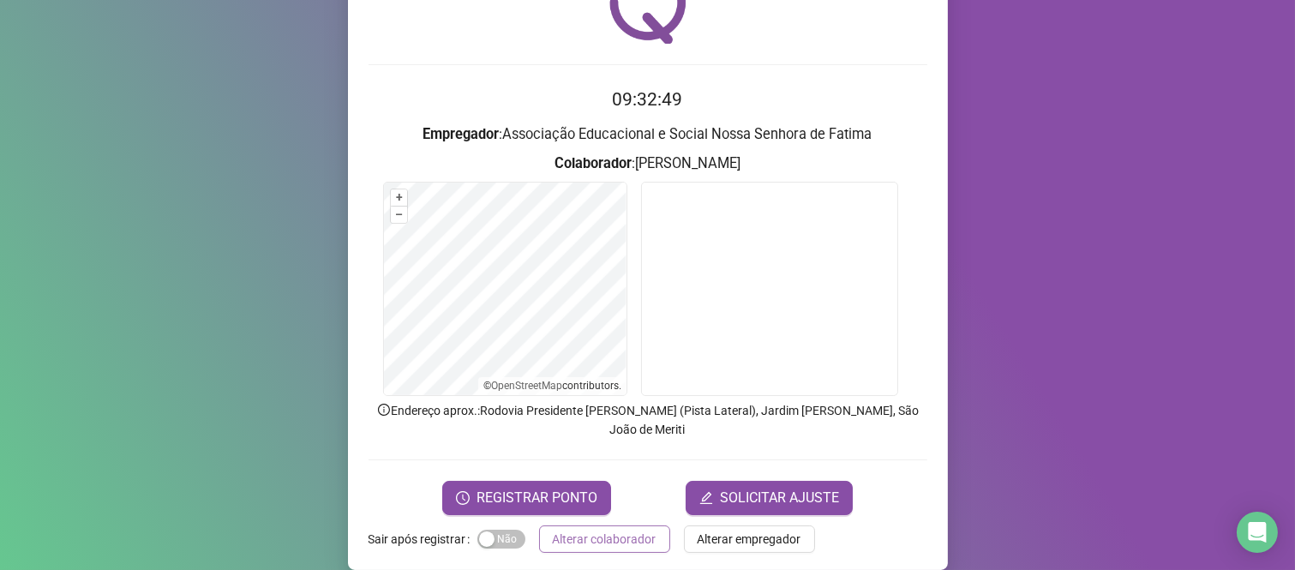
click at [553, 530] on span "Alterar colaborador" at bounding box center [605, 539] width 104 height 19
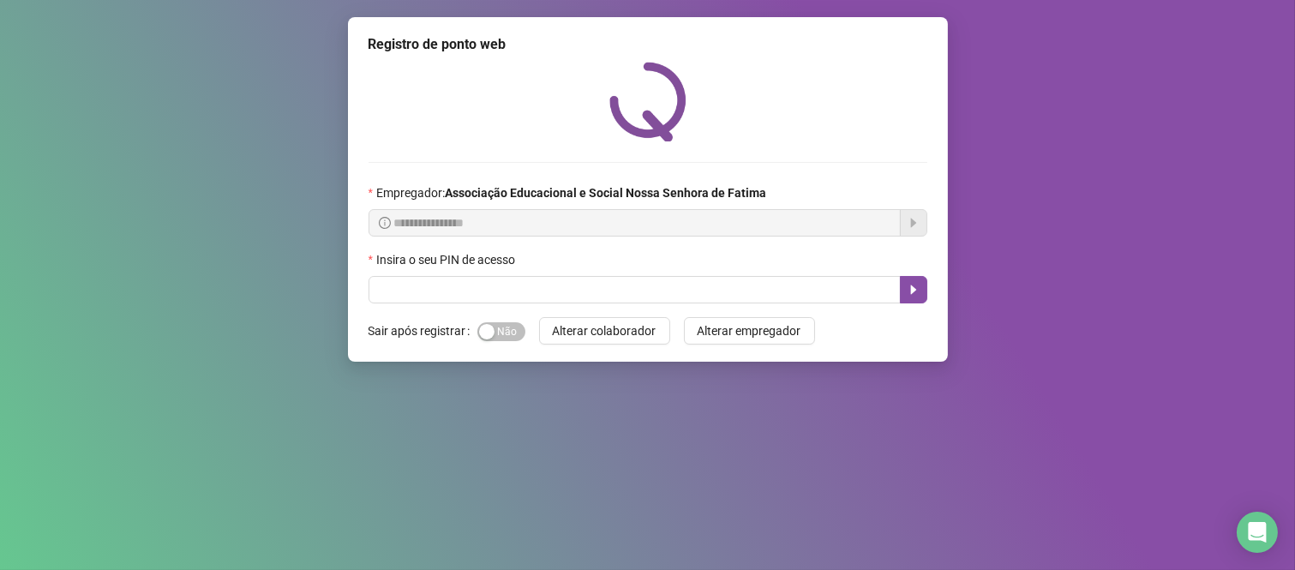
scroll to position [0, 0]
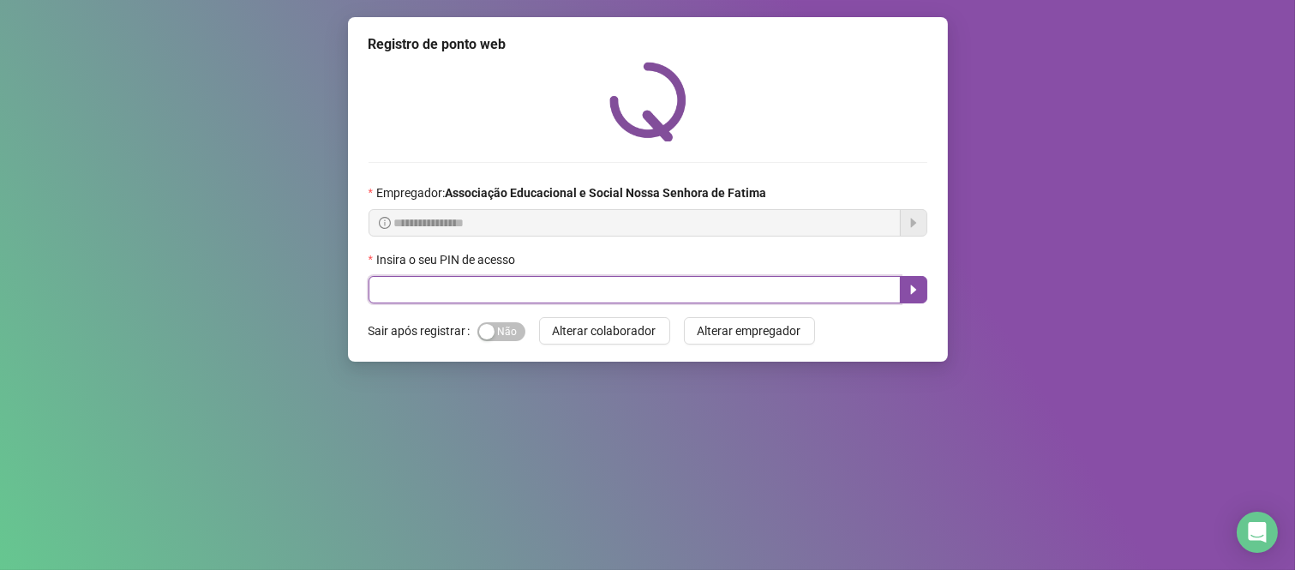
click at [455, 293] on input "text" at bounding box center [635, 289] width 532 height 27
type input "***"
click at [911, 296] on icon "caret-right" at bounding box center [914, 290] width 14 height 14
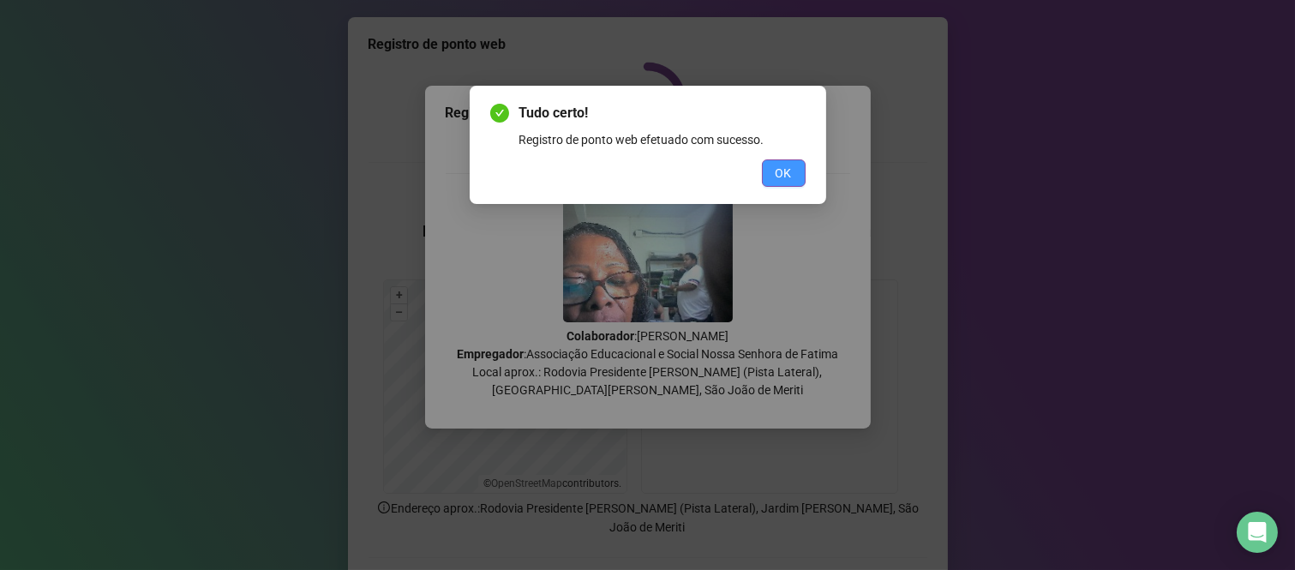
click at [784, 183] on button "OK" at bounding box center [784, 172] width 44 height 27
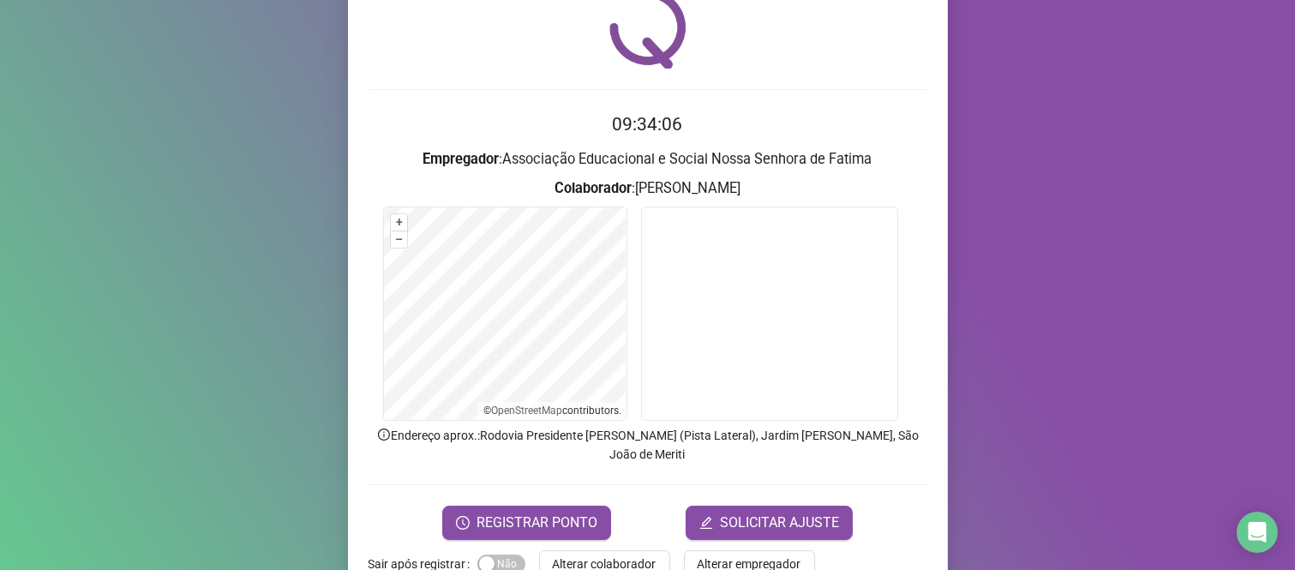
scroll to position [98, 0]
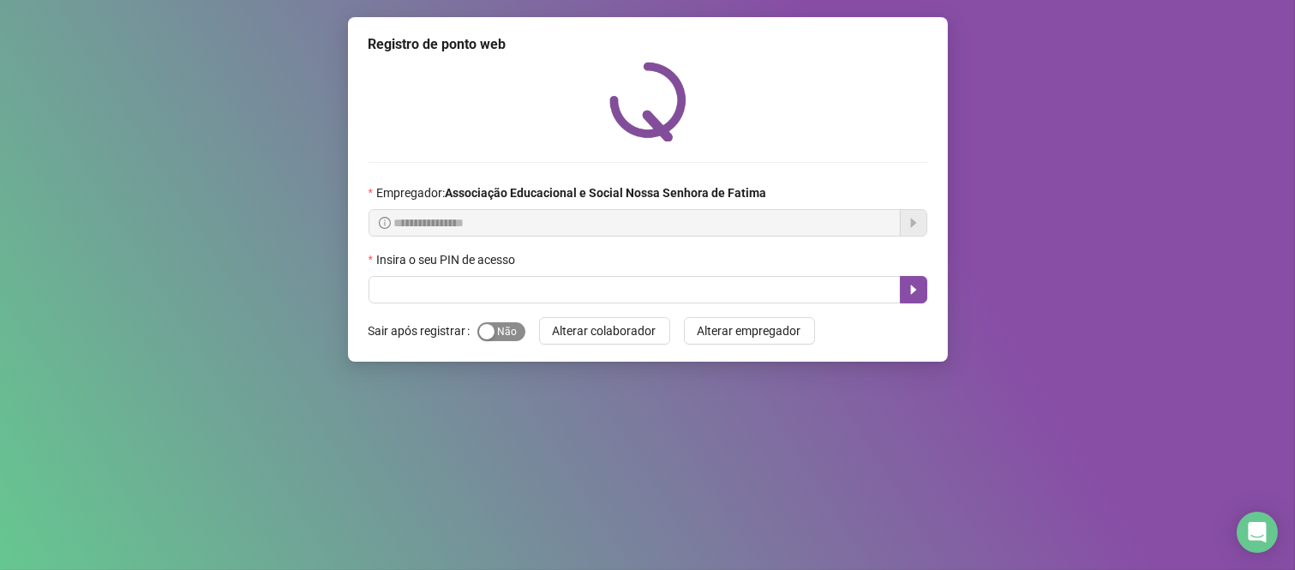
click at [506, 339] on span "Sim Não" at bounding box center [502, 331] width 48 height 19
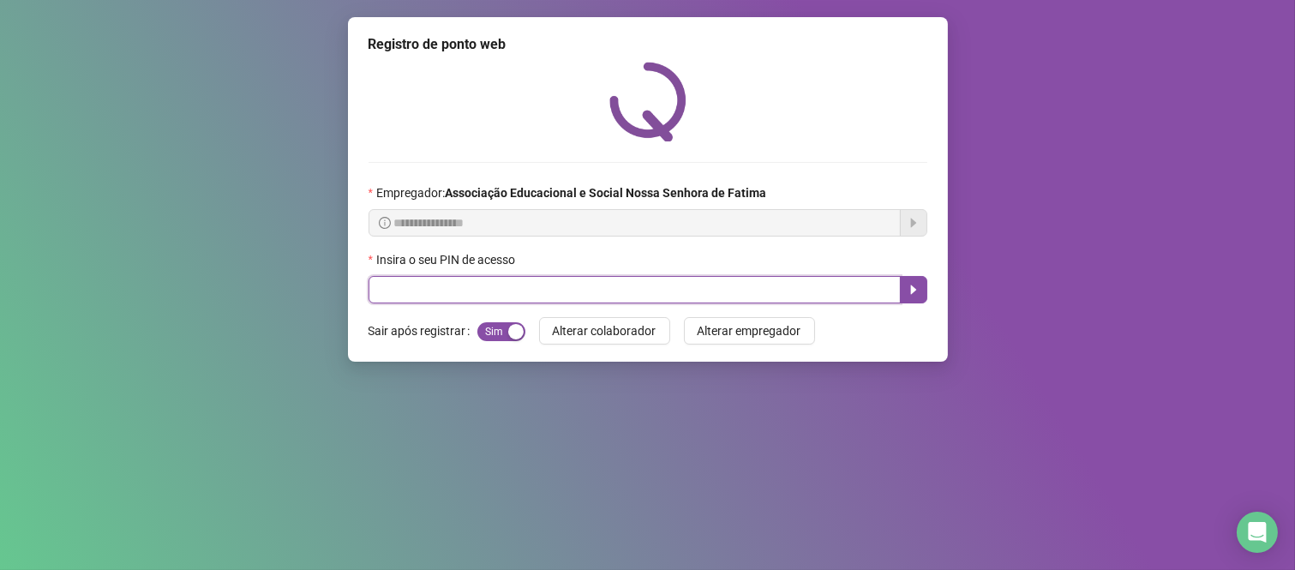
click at [614, 292] on input "text" at bounding box center [635, 289] width 532 height 27
type input "****"
click at [919, 291] on icon "caret-right" at bounding box center [914, 290] width 14 height 14
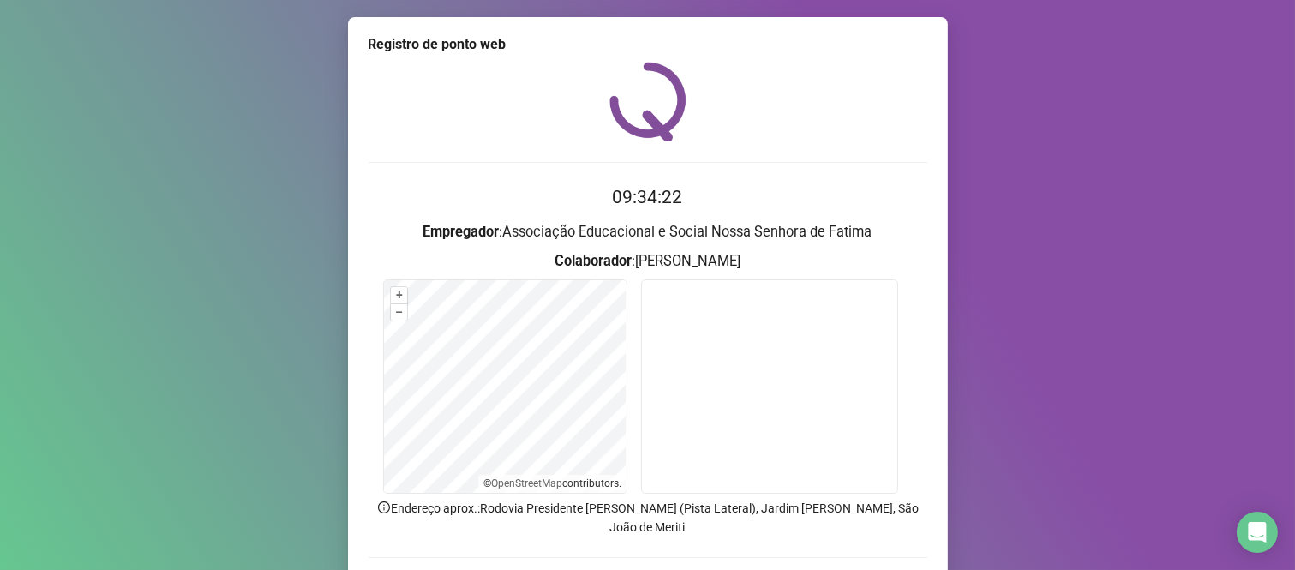
scroll to position [98, 0]
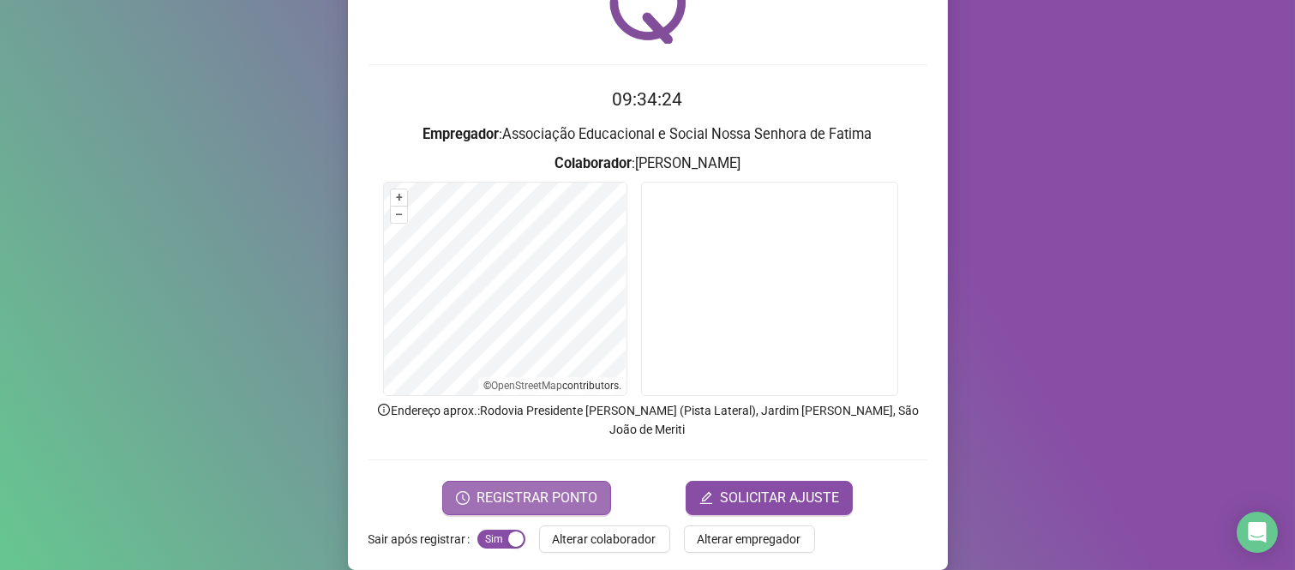
click at [527, 488] on span "REGISTRAR PONTO" at bounding box center [537, 498] width 121 height 21
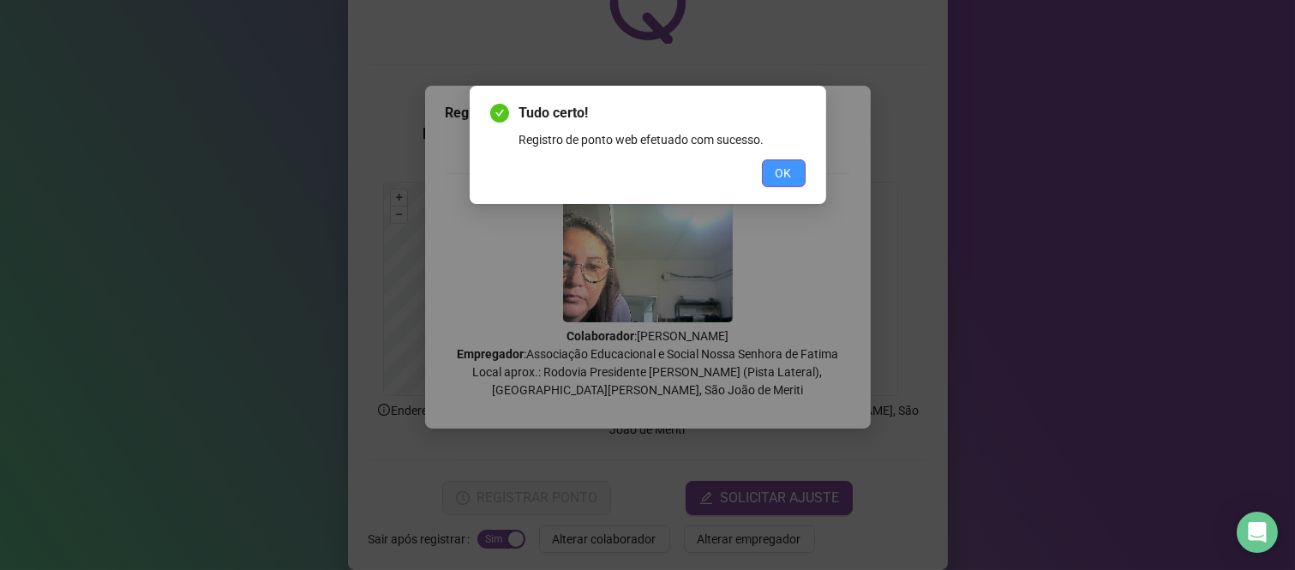
click at [798, 170] on button "OK" at bounding box center [784, 172] width 44 height 27
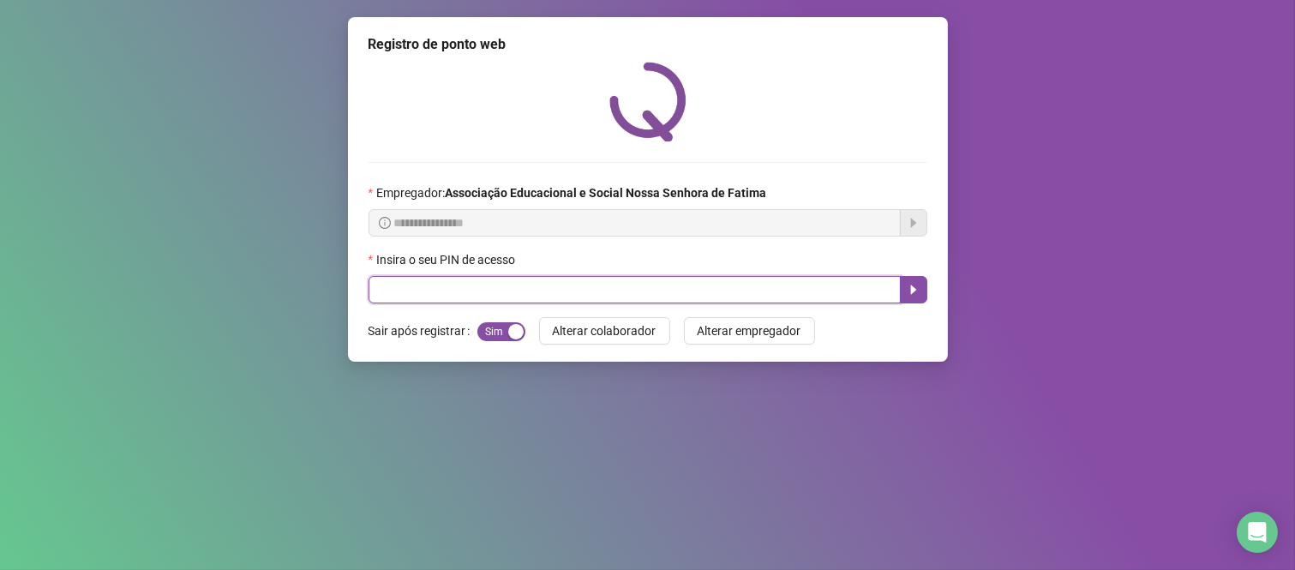
click at [792, 285] on input "text" at bounding box center [635, 289] width 532 height 27
type input "****"
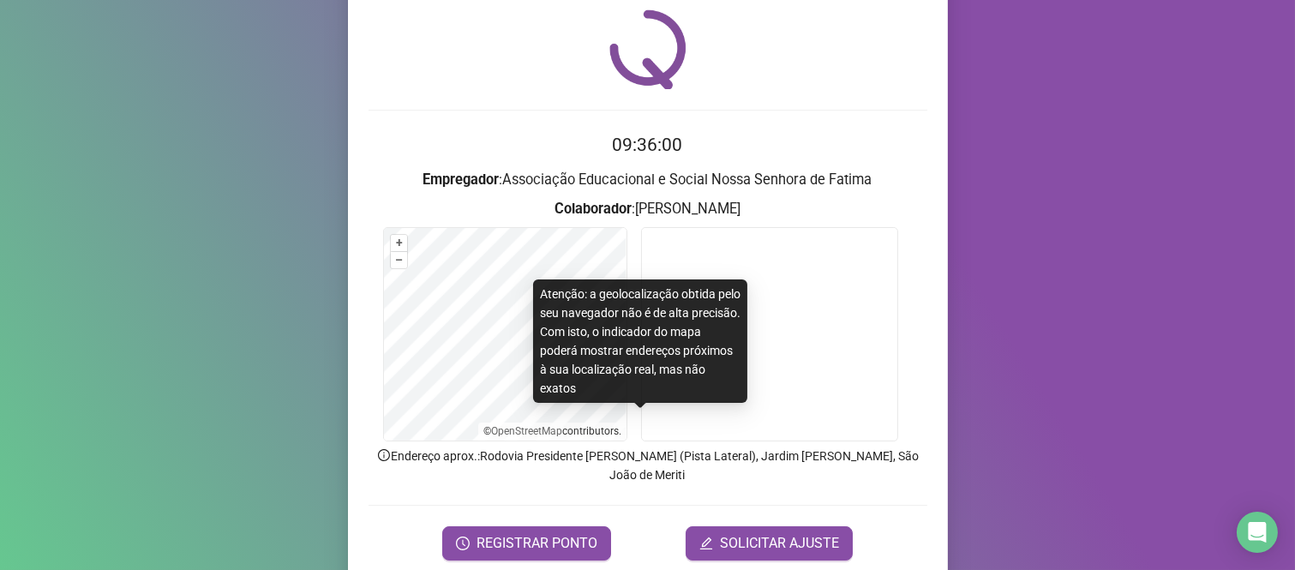
scroll to position [98, 0]
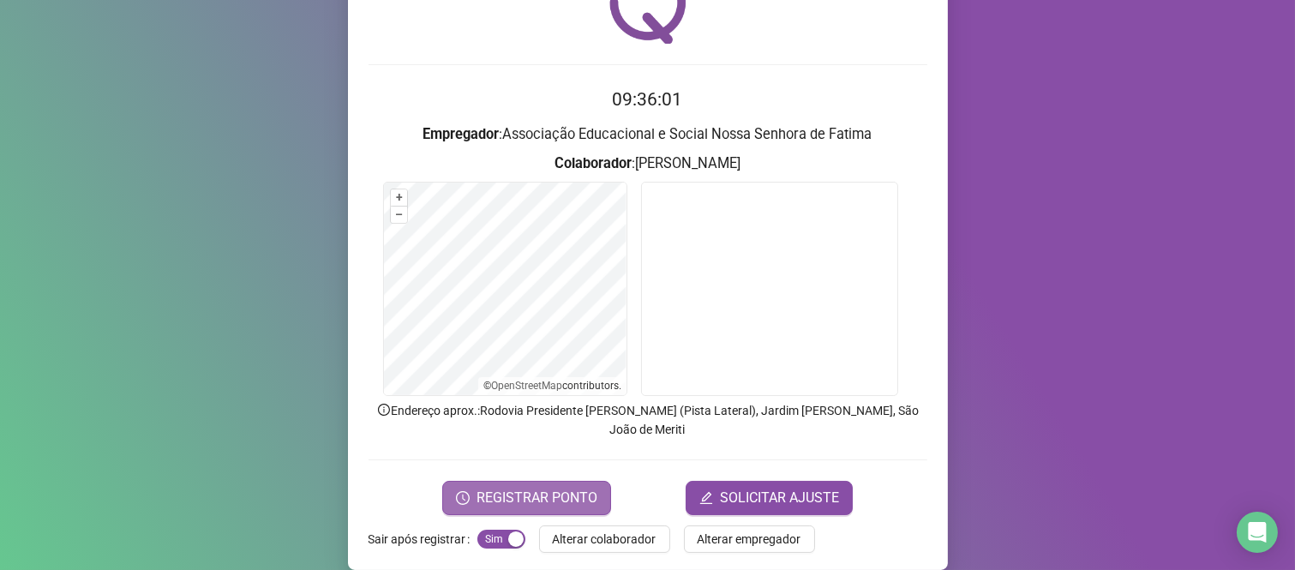
click at [580, 481] on button "REGISTRAR PONTO" at bounding box center [526, 498] width 169 height 34
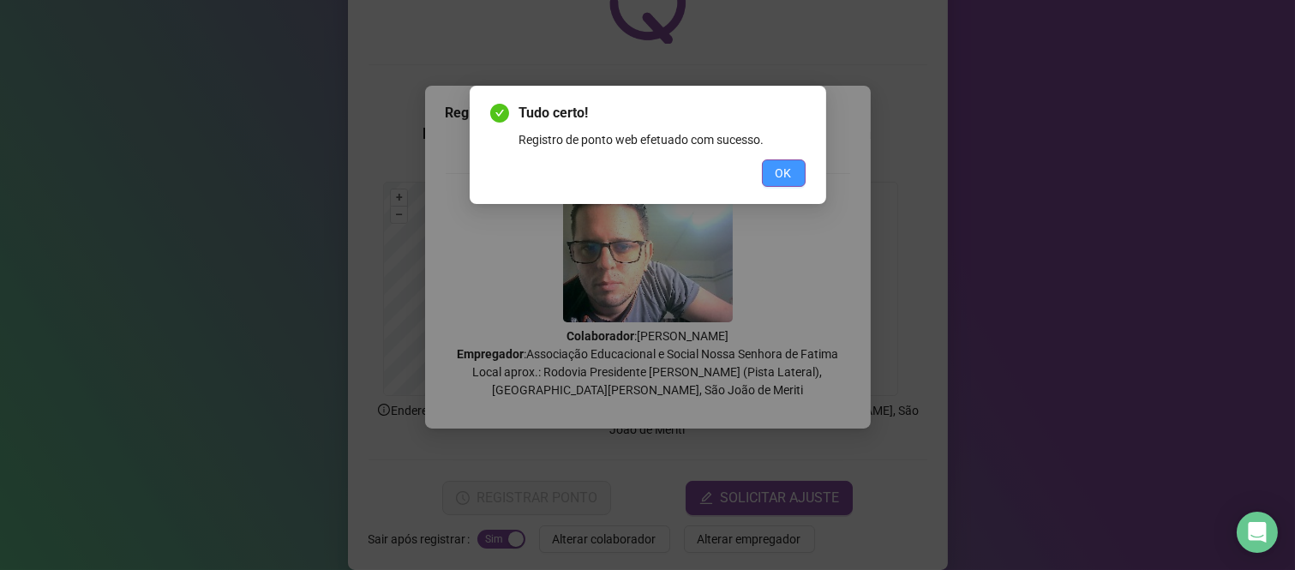
click at [790, 165] on span "OK" at bounding box center [784, 173] width 16 height 19
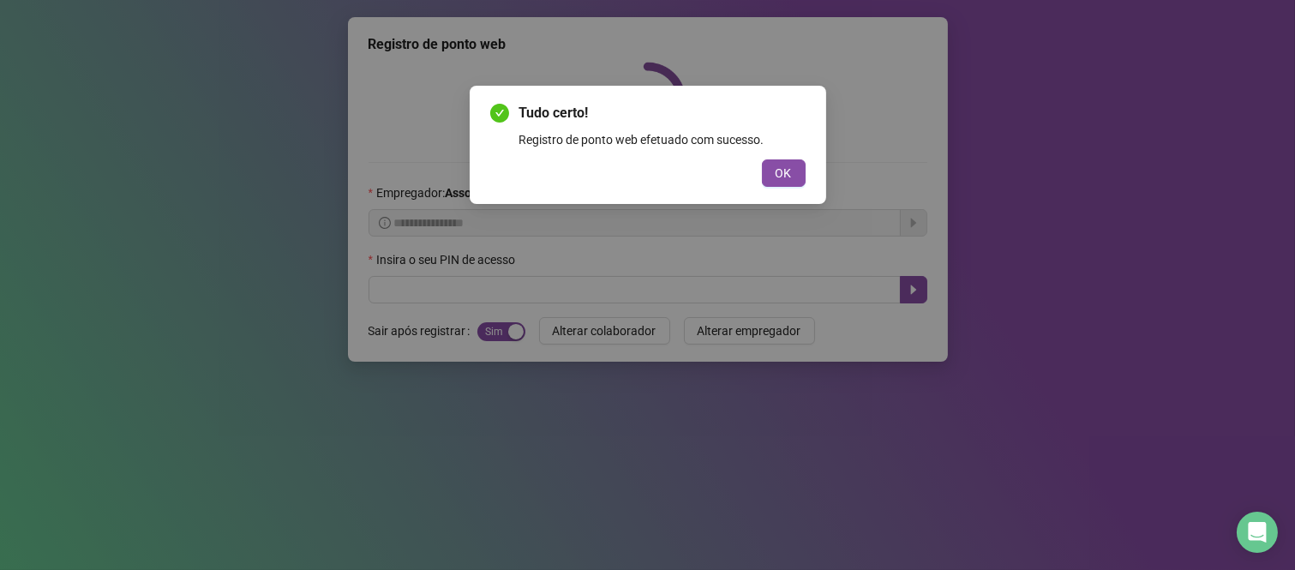
scroll to position [0, 0]
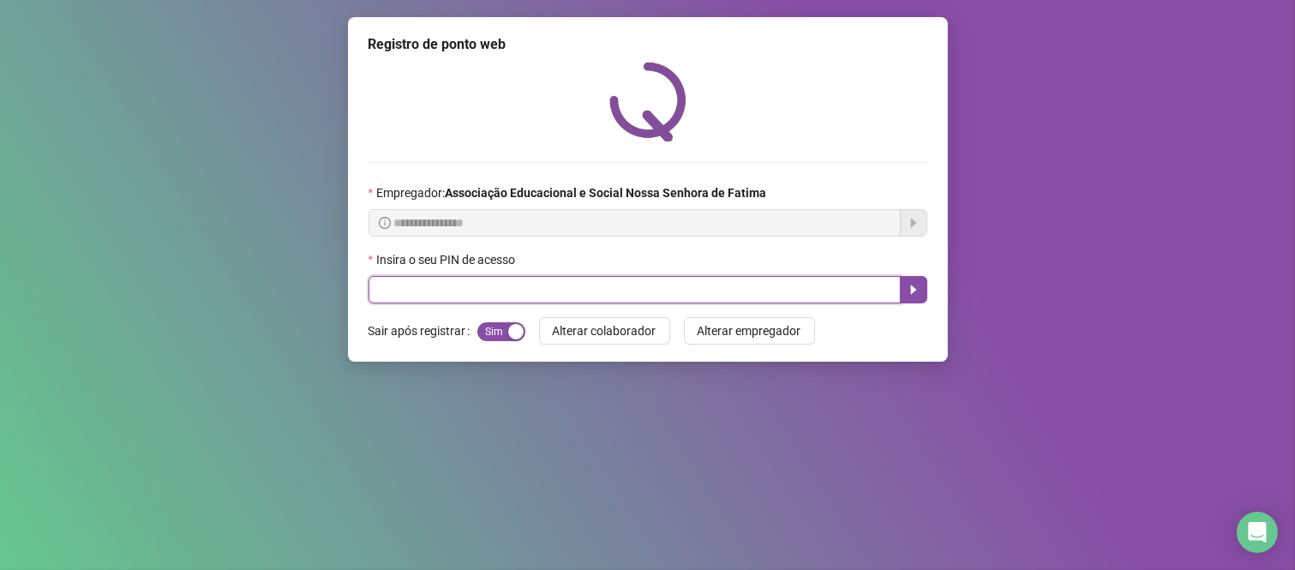
click at [657, 286] on input "text" at bounding box center [635, 289] width 532 height 27
type input "****"
click at [907, 291] on icon "caret-right" at bounding box center [914, 290] width 14 height 14
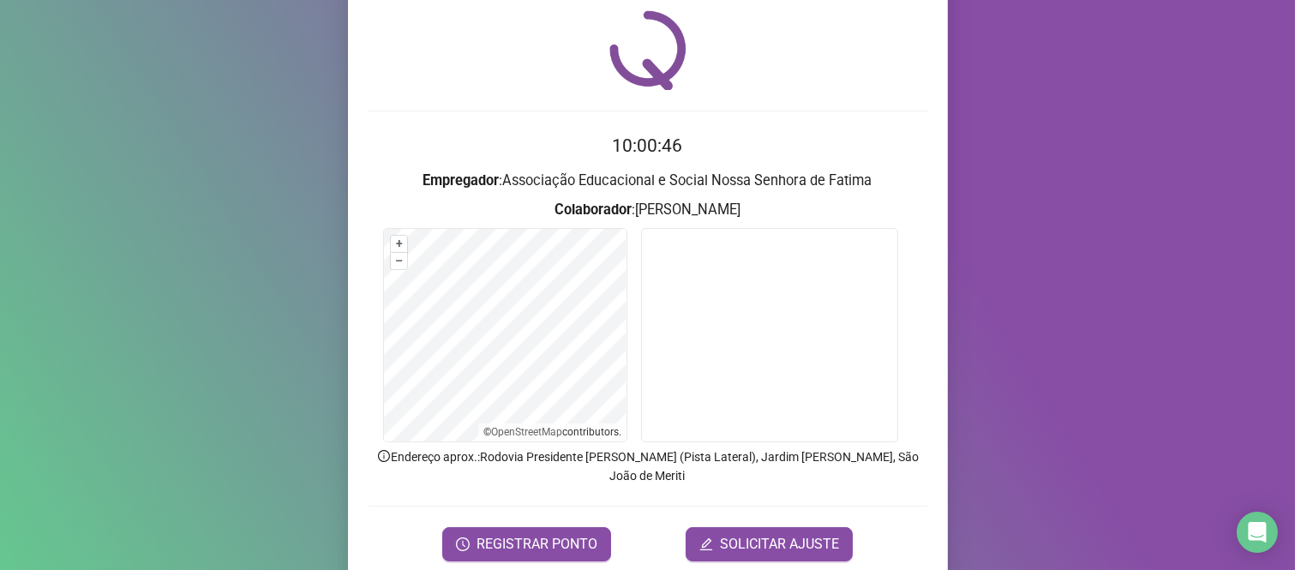
scroll to position [98, 0]
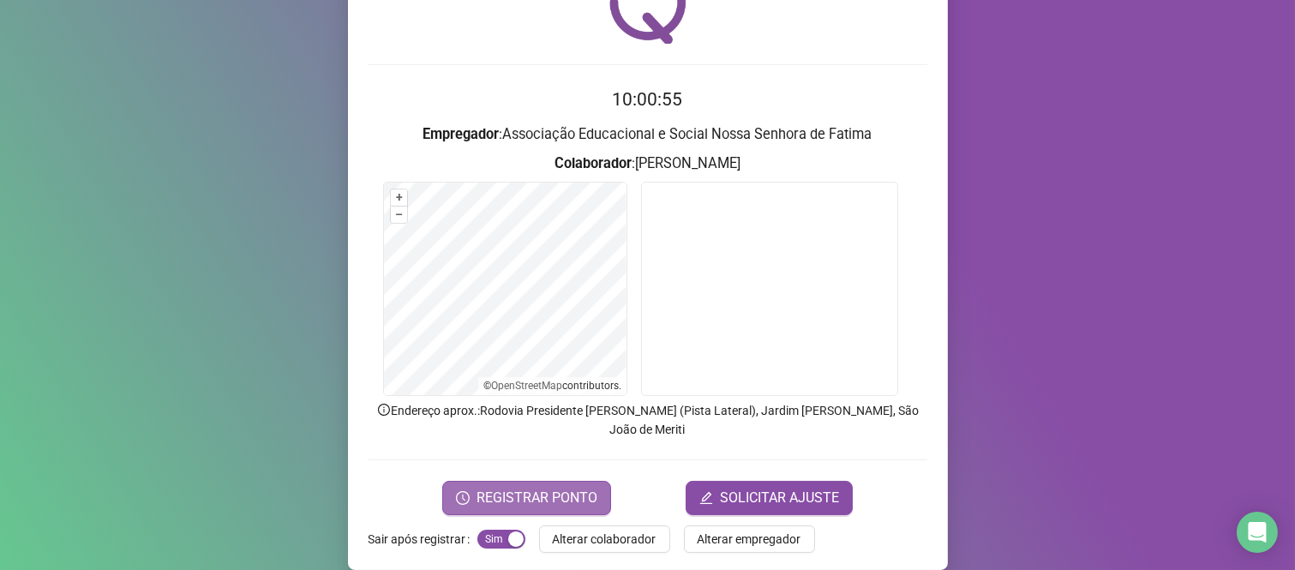
click at [524, 488] on span "REGISTRAR PONTO" at bounding box center [537, 498] width 121 height 21
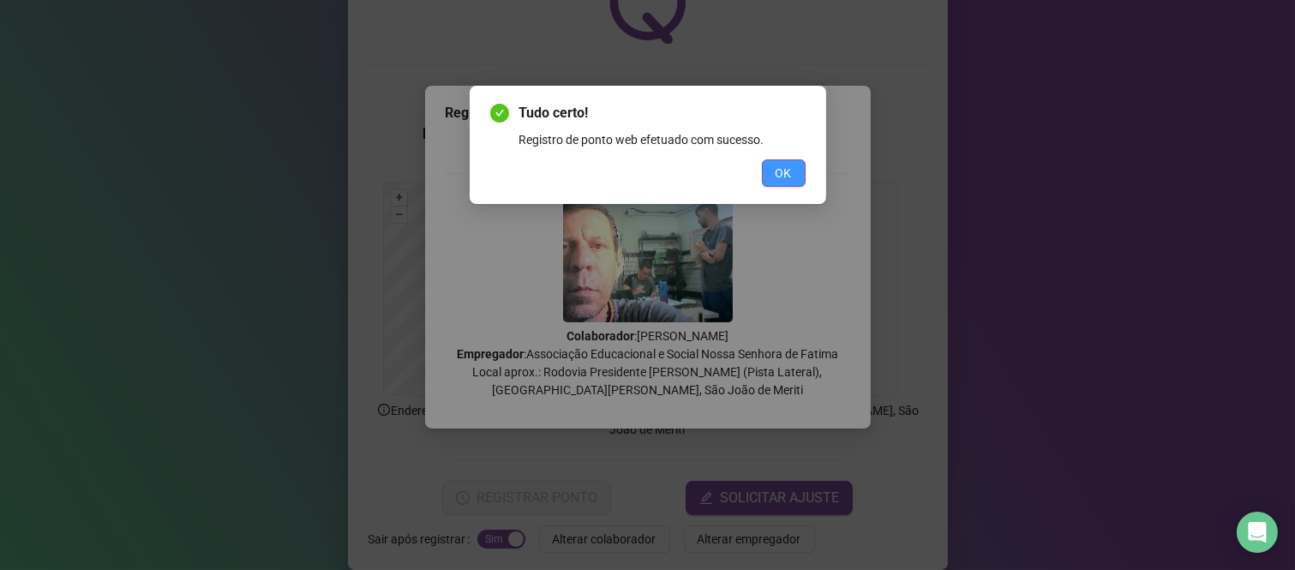
click at [790, 177] on span "OK" at bounding box center [784, 173] width 16 height 19
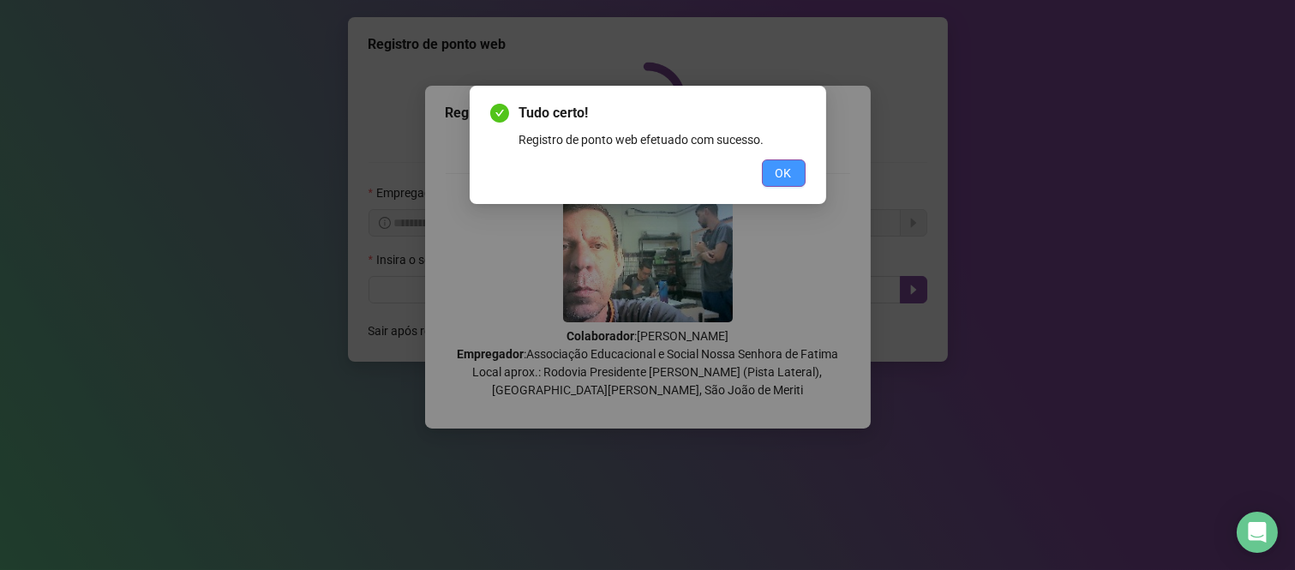
scroll to position [0, 0]
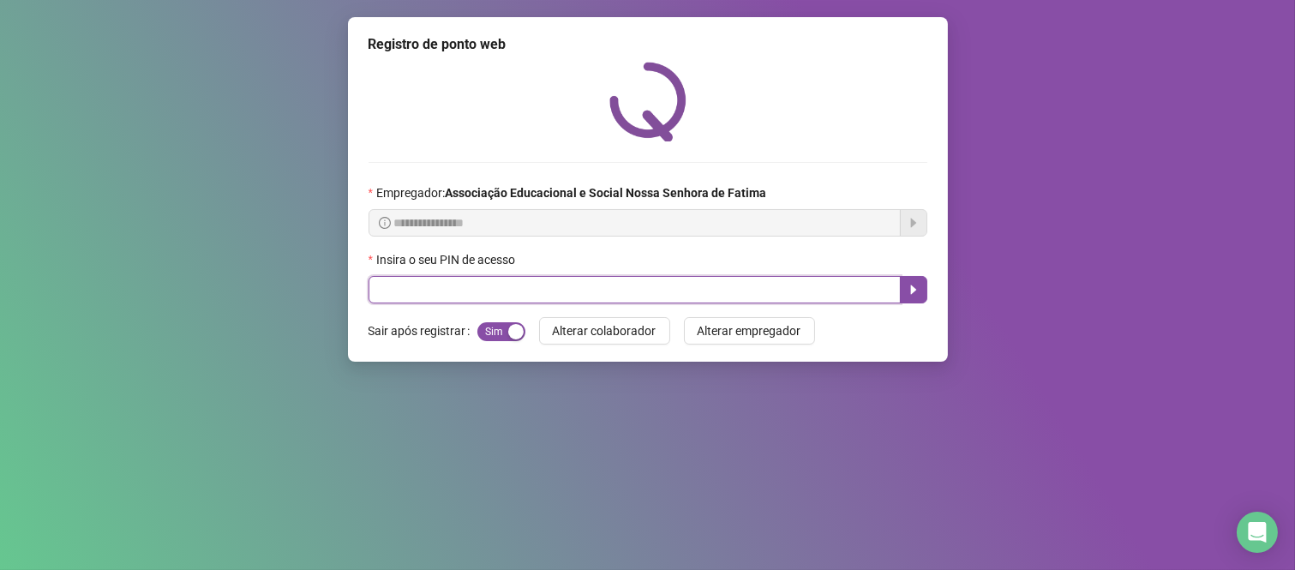
click at [610, 288] on input "text" at bounding box center [635, 289] width 532 height 27
type input "*****"
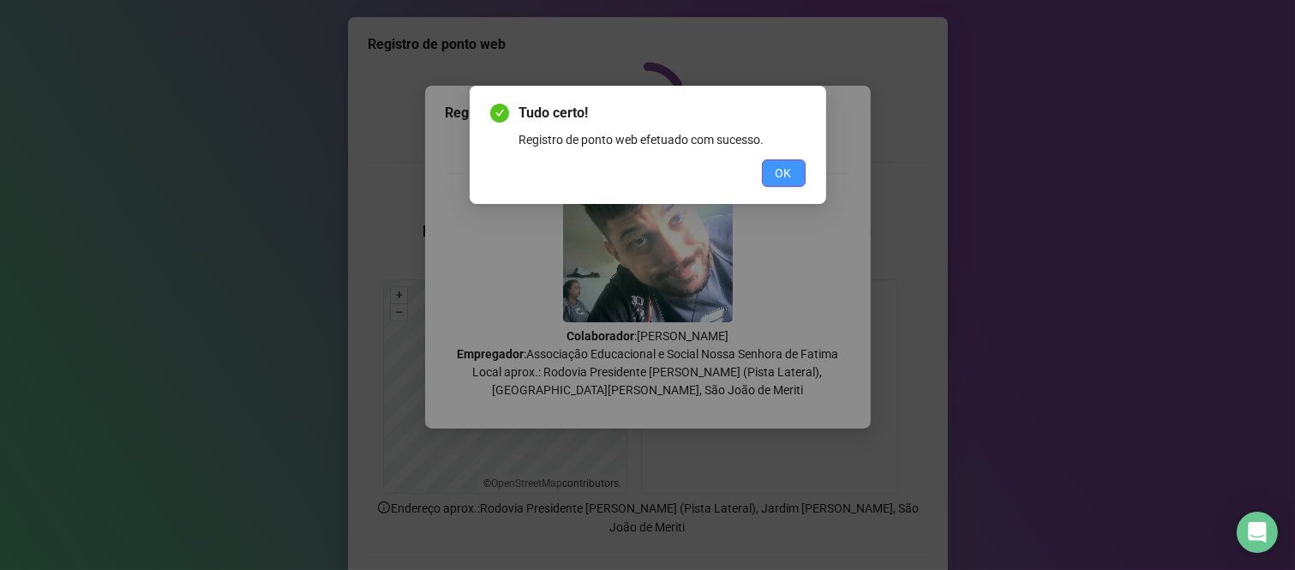
click at [793, 176] on button "OK" at bounding box center [784, 172] width 44 height 27
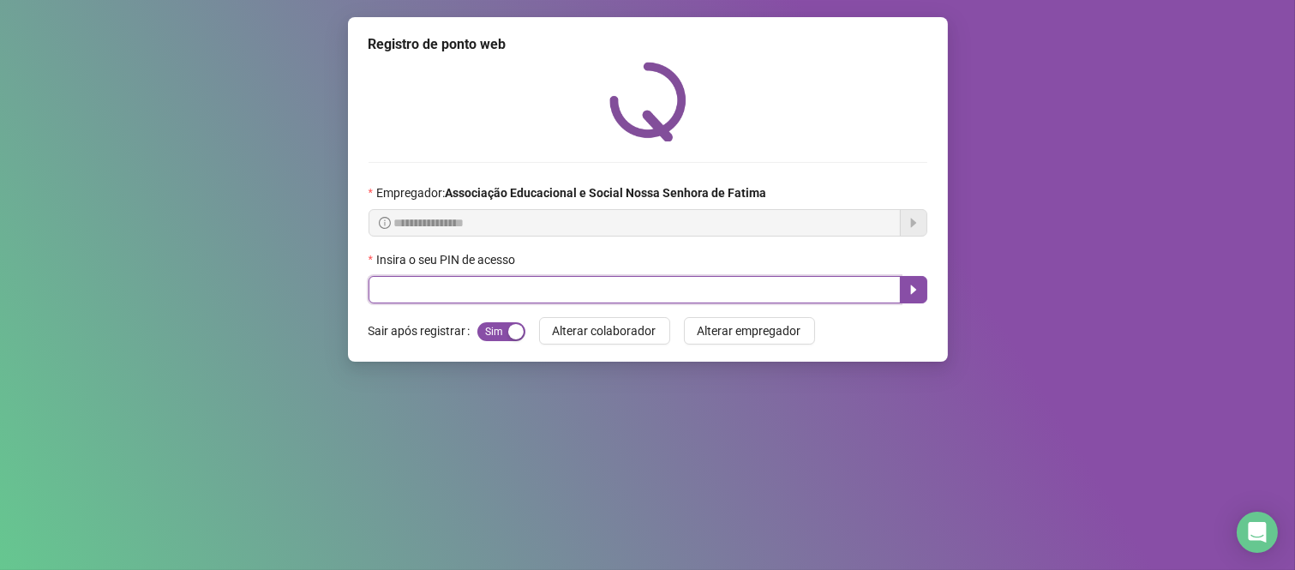
click at [778, 288] on input "text" at bounding box center [635, 289] width 532 height 27
type input "***"
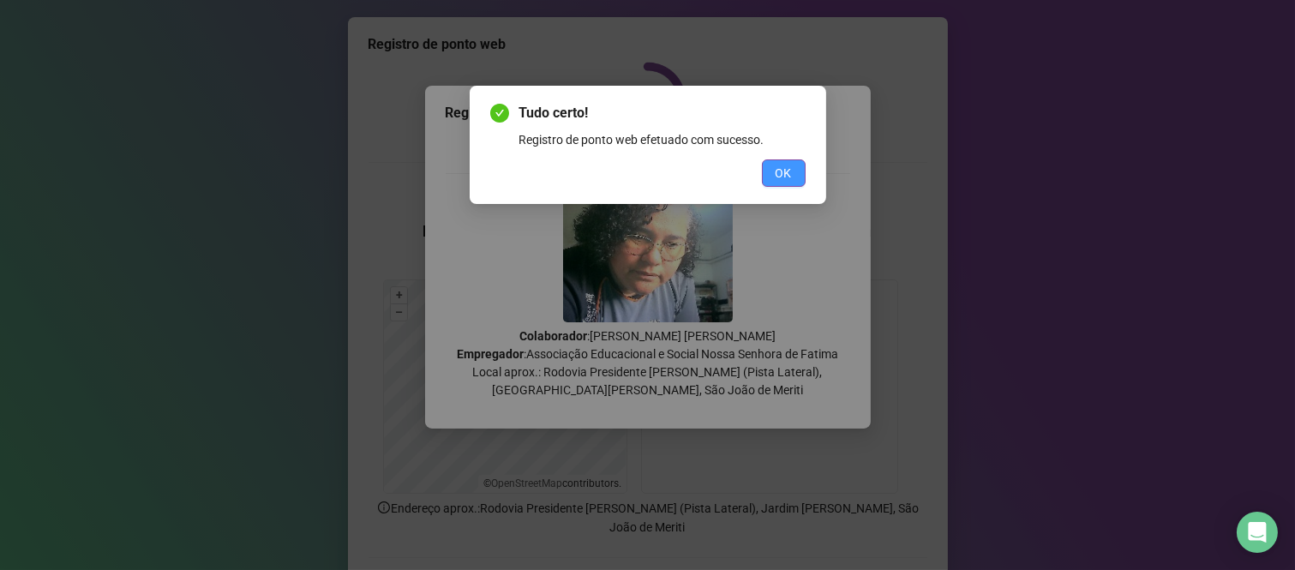
click at [792, 166] on button "OK" at bounding box center [784, 172] width 44 height 27
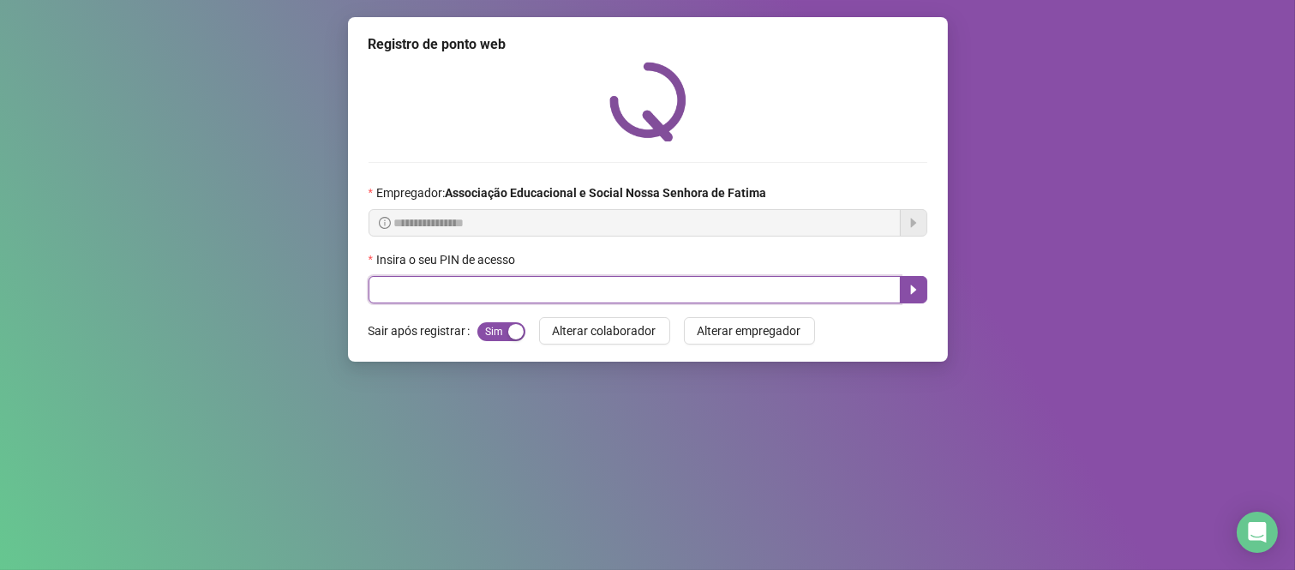
drag, startPoint x: 532, startPoint y: 289, endPoint x: 432, endPoint y: 293, distance: 100.4
click at [432, 293] on input "text" at bounding box center [635, 289] width 532 height 27
type input "***"
click at [915, 281] on button "button" at bounding box center [913, 289] width 27 height 27
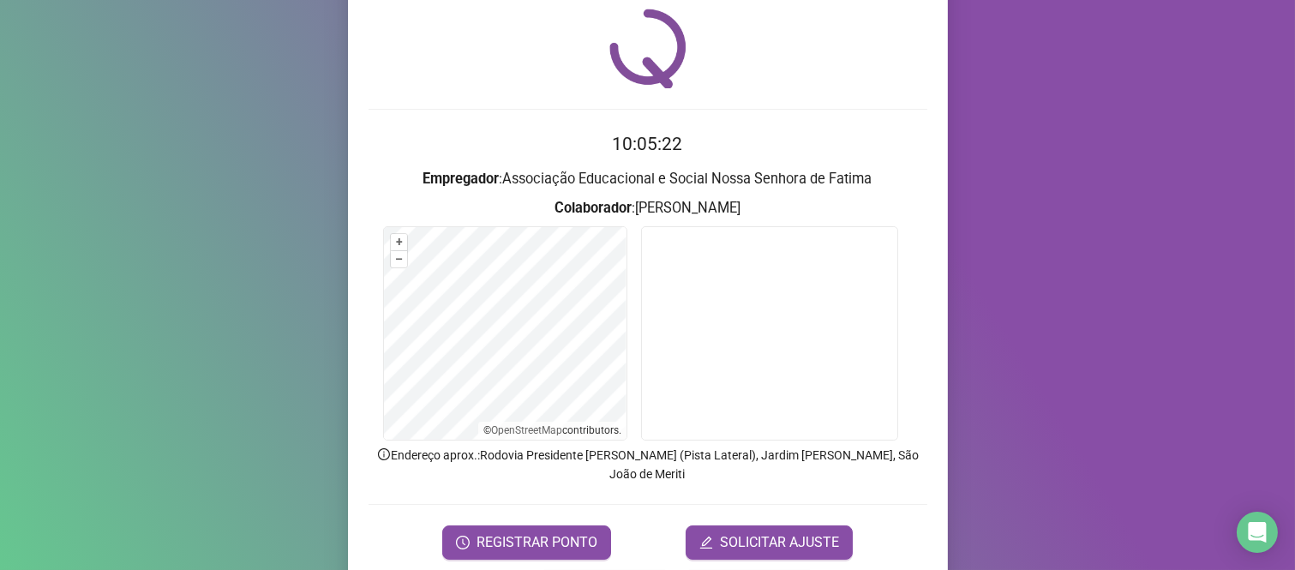
scroll to position [98, 0]
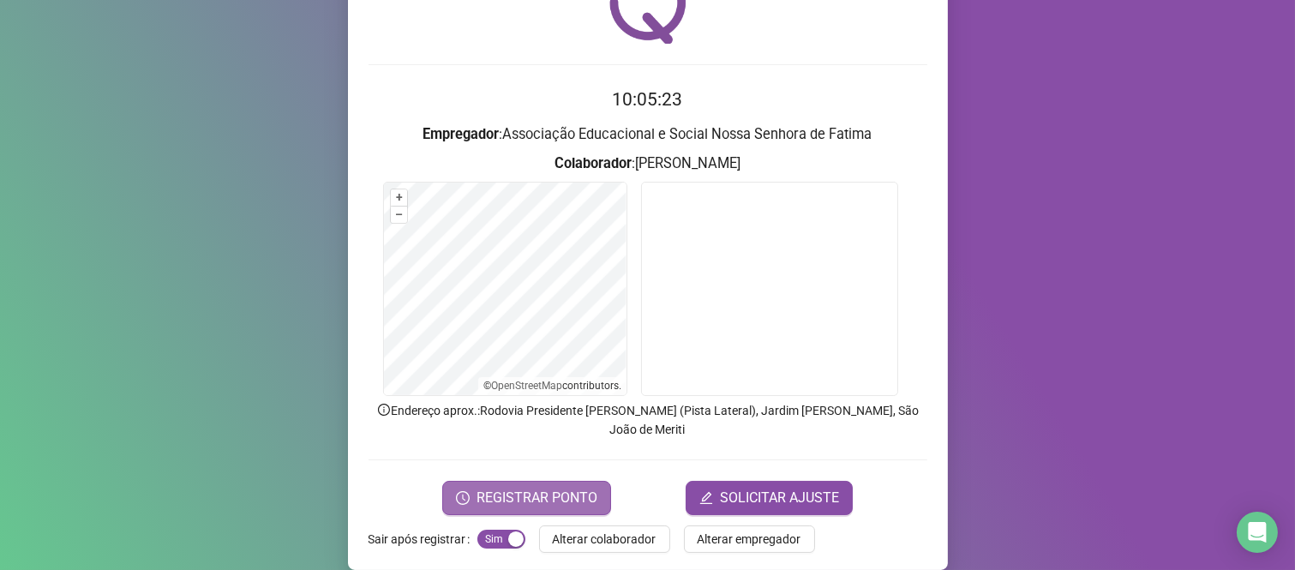
click at [527, 488] on span "REGISTRAR PONTO" at bounding box center [537, 498] width 121 height 21
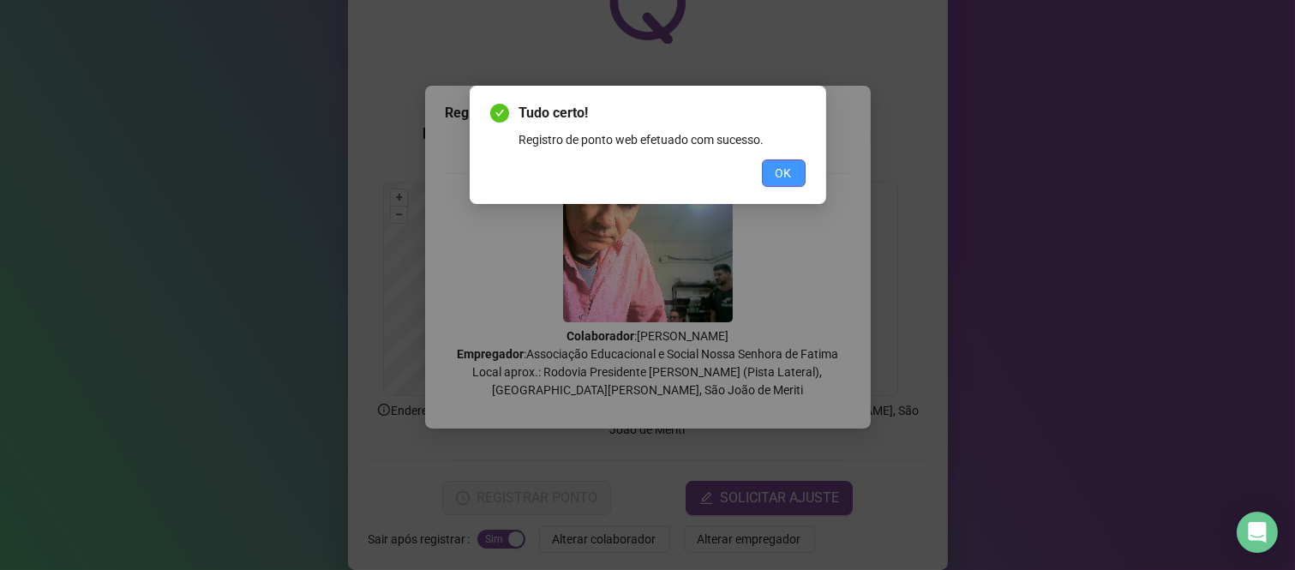
click at [789, 172] on span "OK" at bounding box center [784, 173] width 16 height 19
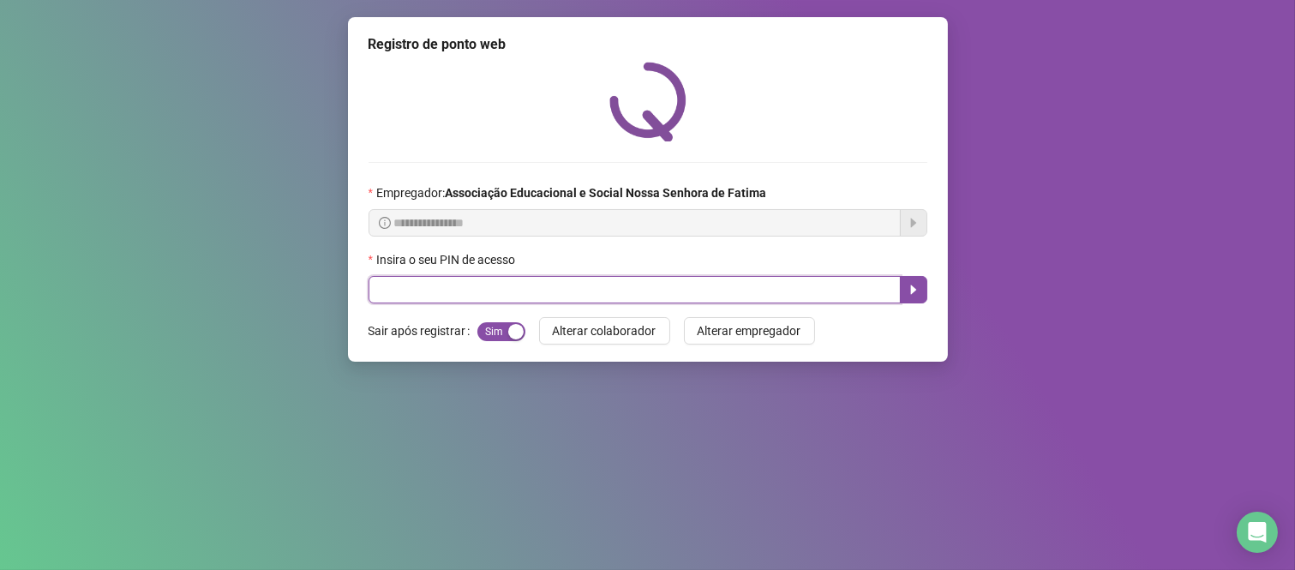
click at [429, 287] on input "text" at bounding box center [635, 289] width 532 height 27
type input "***"
click at [918, 287] on icon "caret-right" at bounding box center [914, 290] width 14 height 14
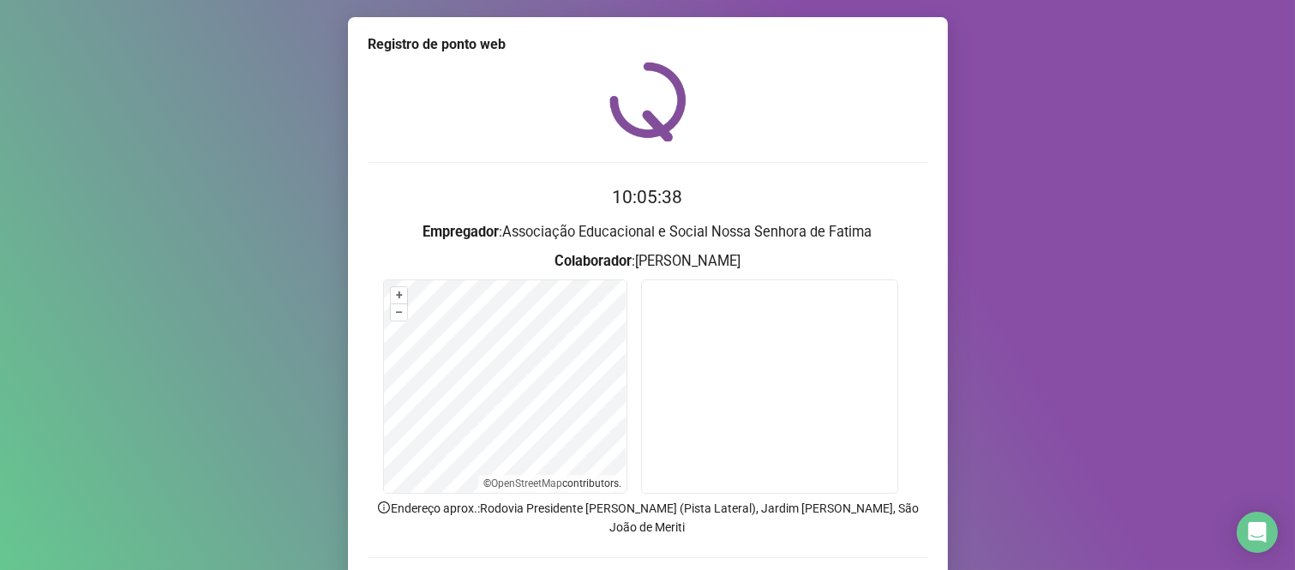
scroll to position [98, 0]
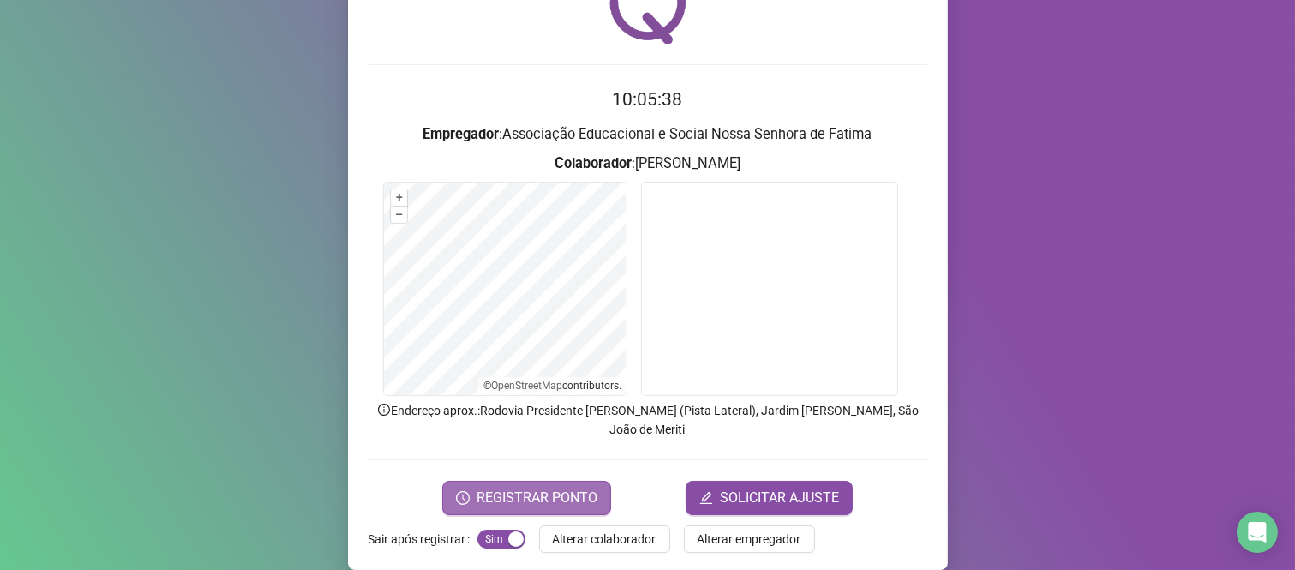
click at [506, 488] on span "REGISTRAR PONTO" at bounding box center [537, 498] width 121 height 21
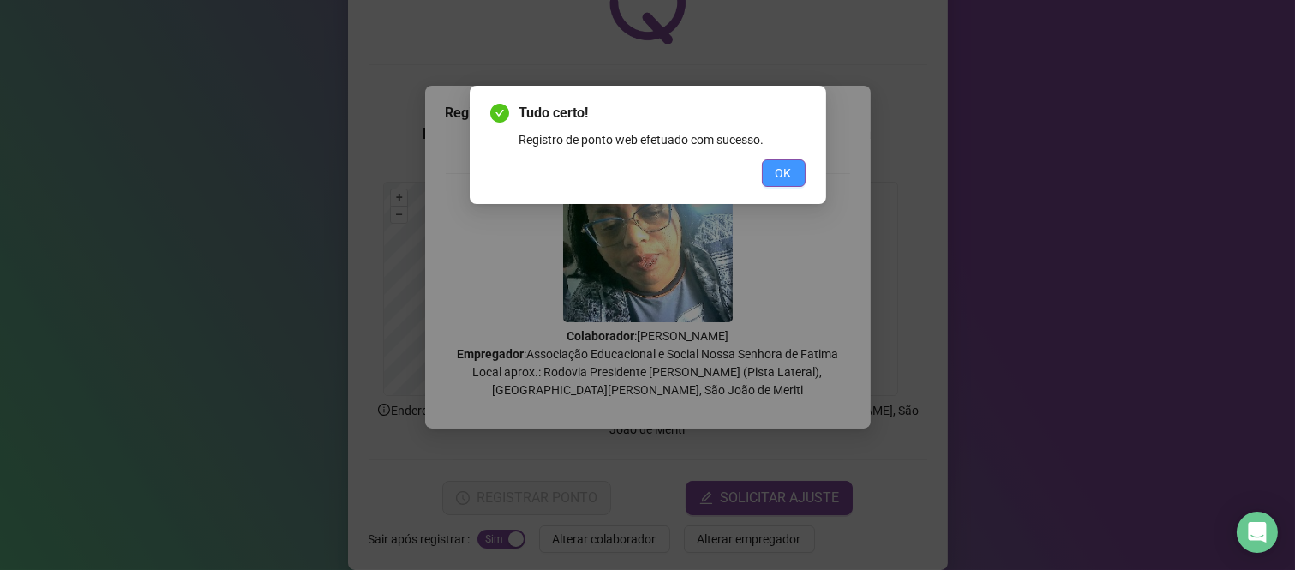
click at [789, 168] on span "OK" at bounding box center [784, 173] width 16 height 19
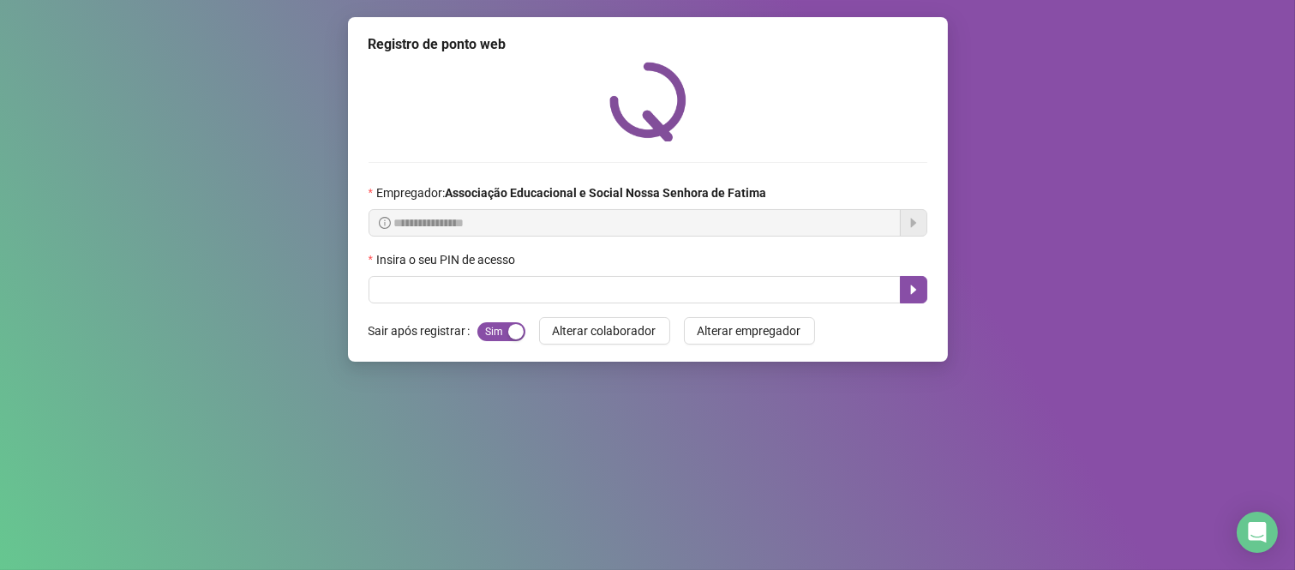
scroll to position [0, 0]
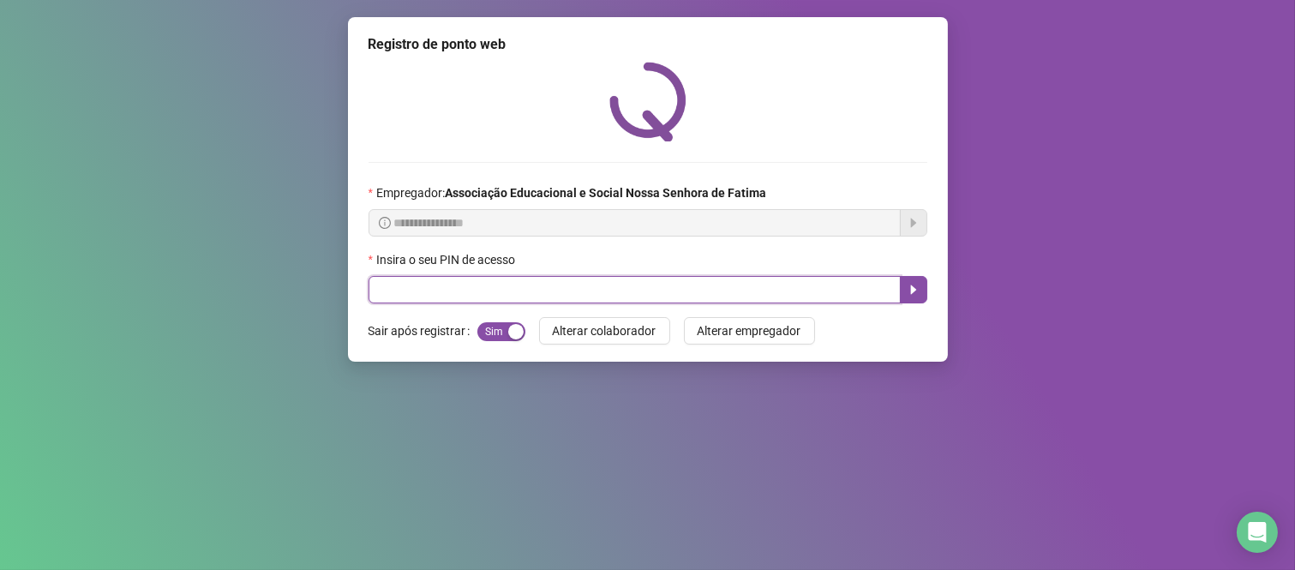
click at [598, 285] on input "text" at bounding box center [635, 289] width 532 height 27
type input "****"
click at [924, 296] on button "button" at bounding box center [913, 289] width 27 height 27
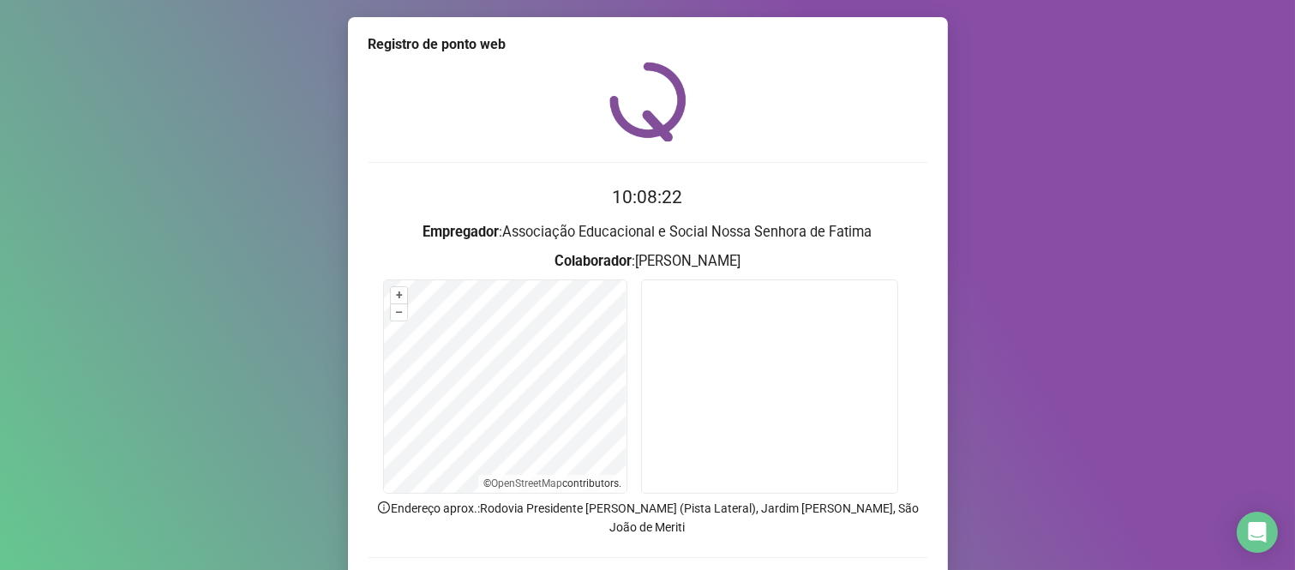
scroll to position [98, 0]
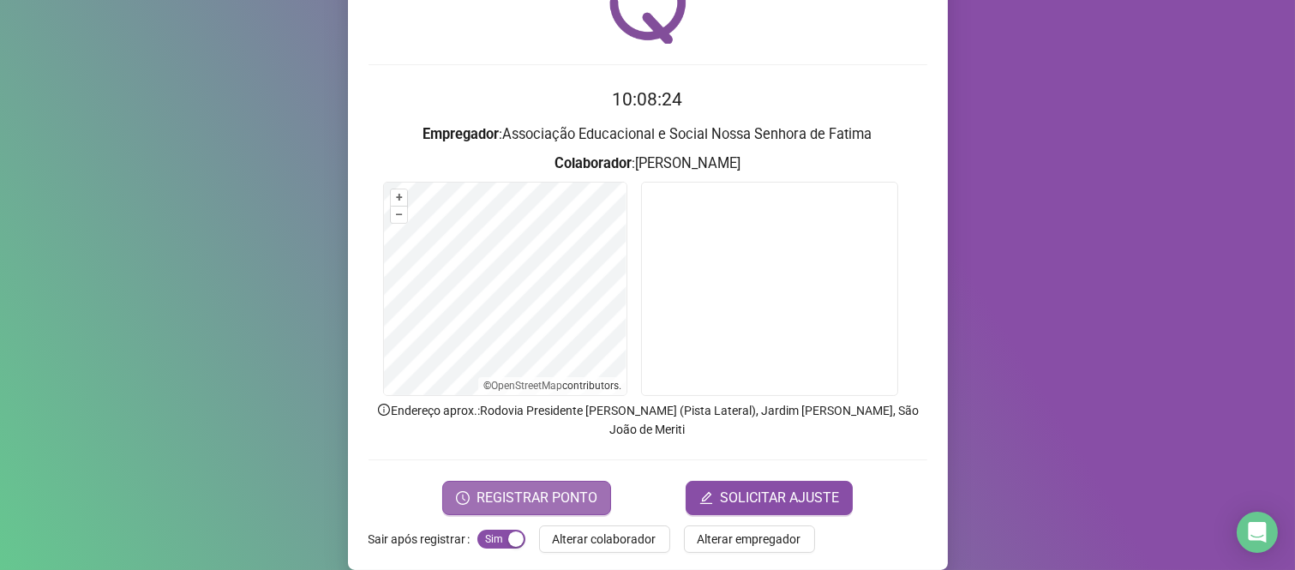
click at [571, 481] on button "REGISTRAR PONTO" at bounding box center [526, 498] width 169 height 34
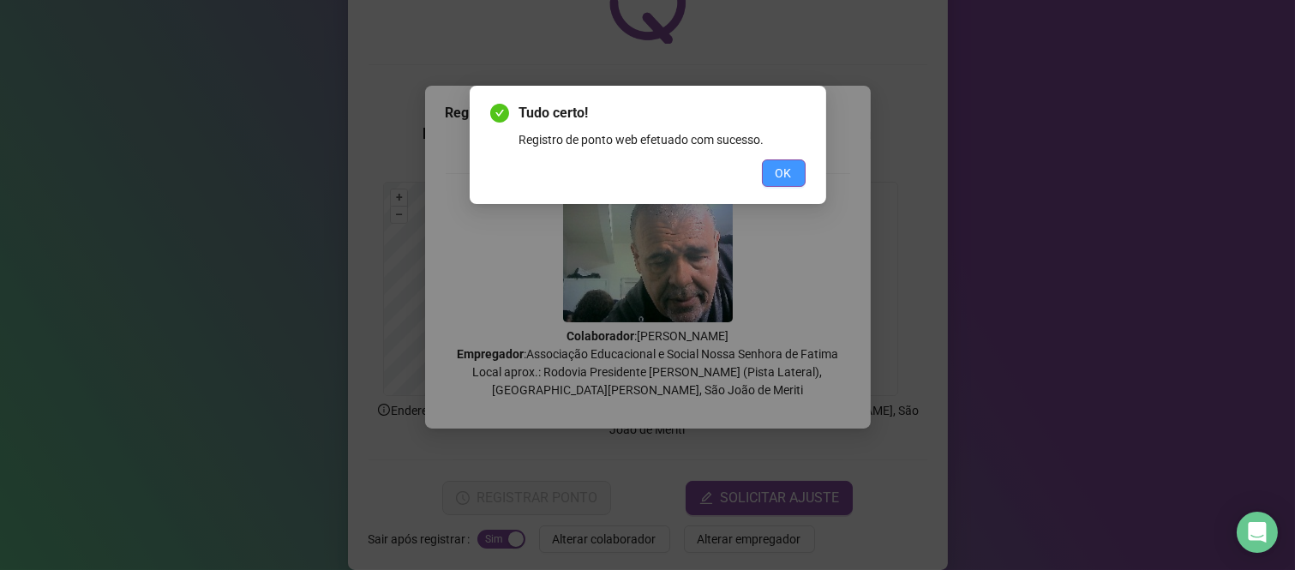
click at [793, 166] on button "OK" at bounding box center [784, 172] width 44 height 27
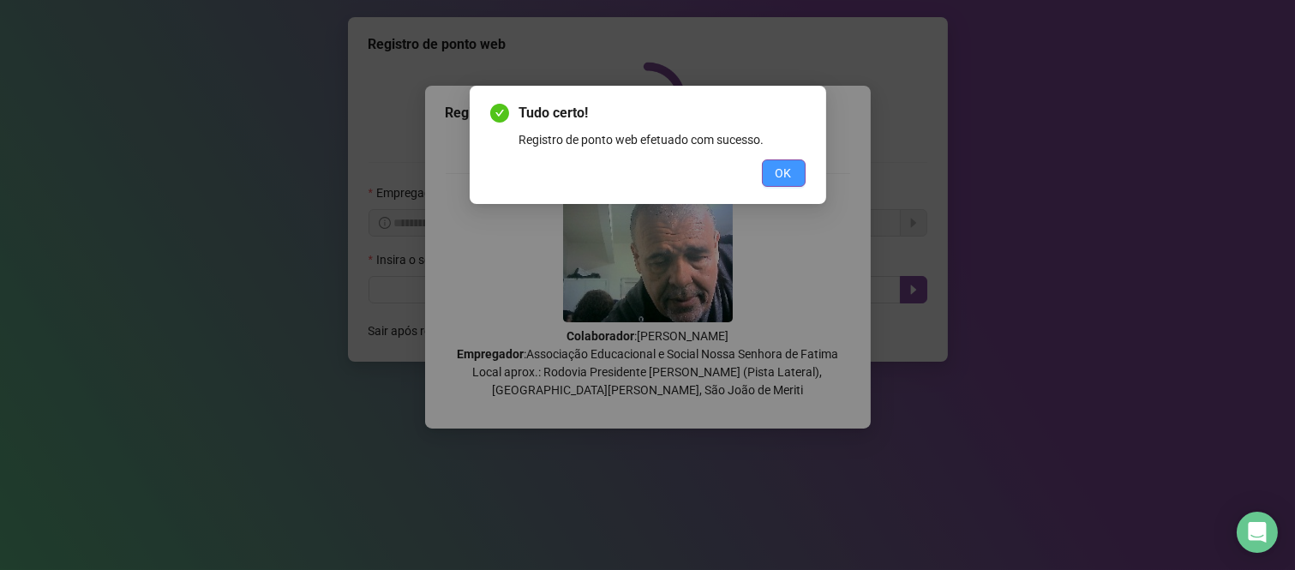
scroll to position [0, 0]
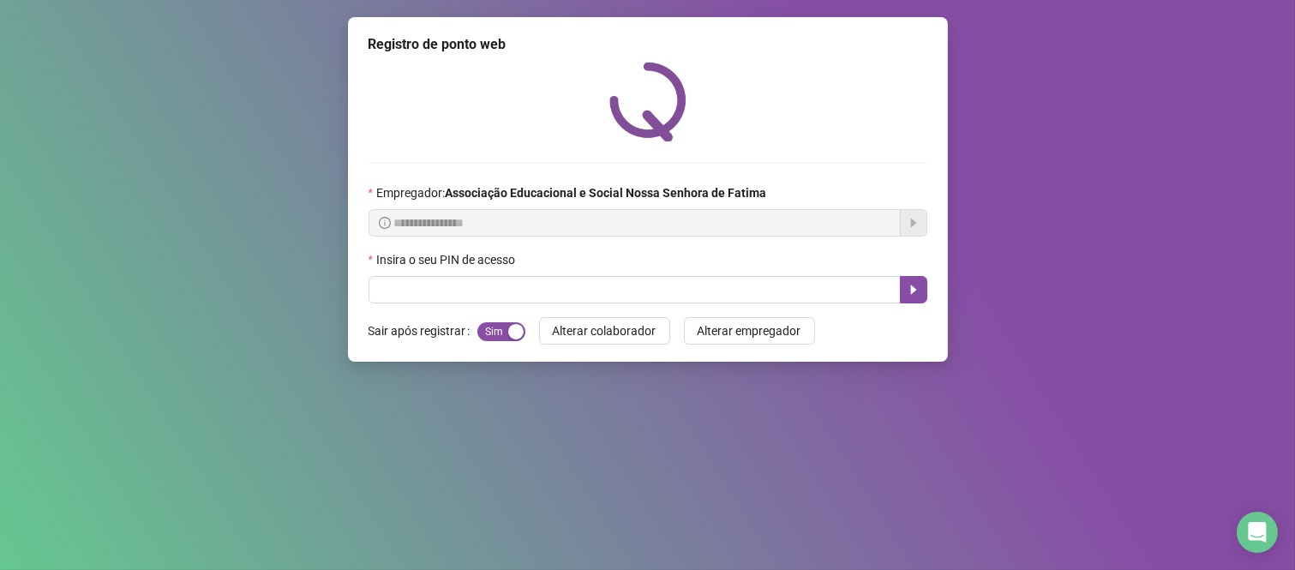
click at [681, 318] on div "**********" at bounding box center [648, 189] width 600 height 345
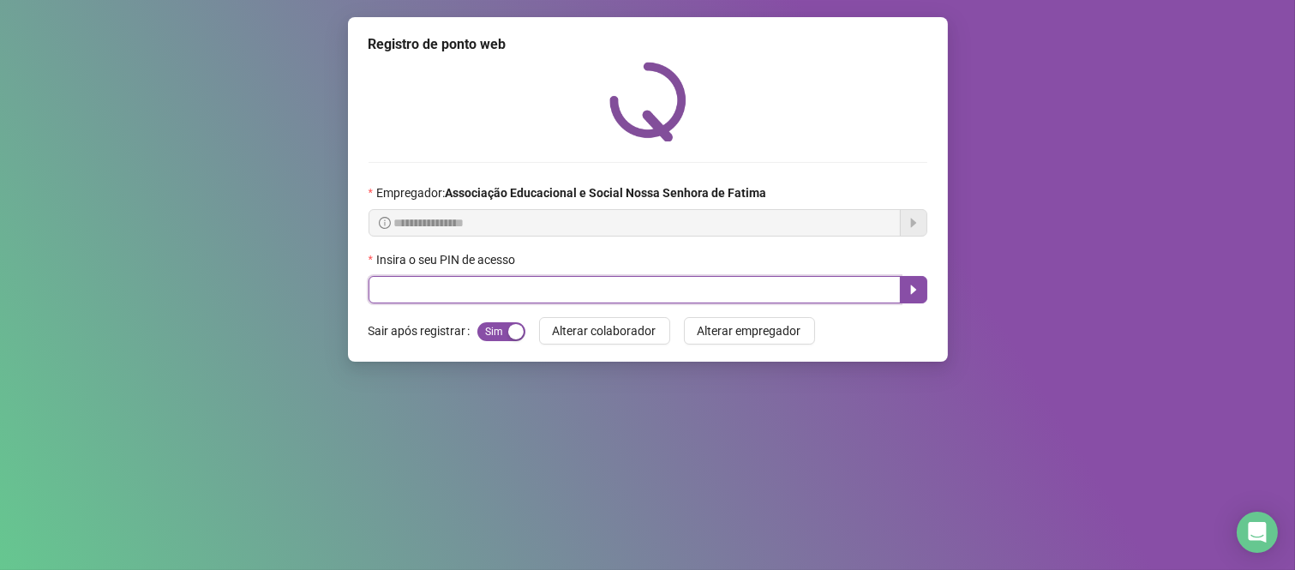
click at [678, 297] on input "text" at bounding box center [635, 289] width 532 height 27
type input "*****"
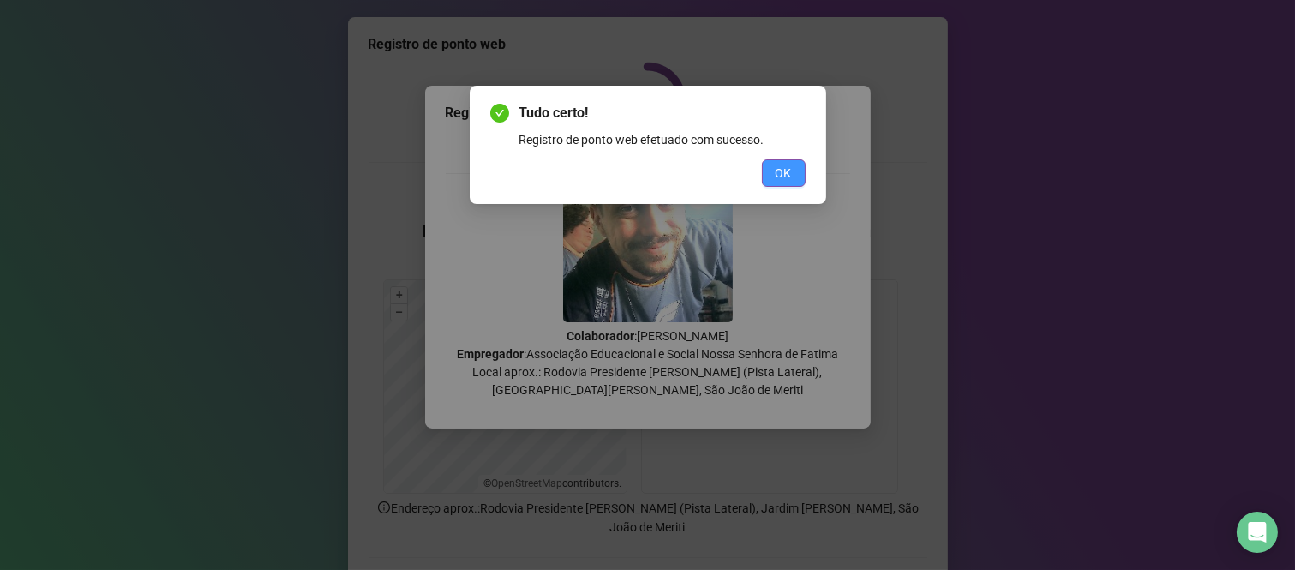
click at [783, 174] on span "OK" at bounding box center [784, 173] width 16 height 19
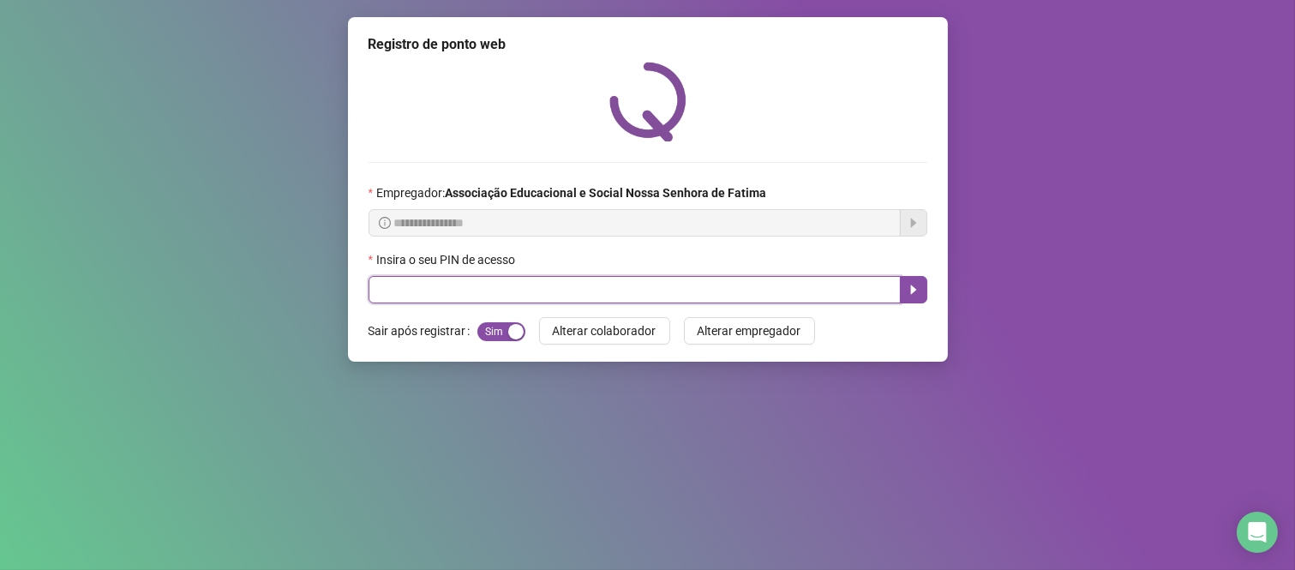
click at [766, 280] on input "text" at bounding box center [635, 289] width 532 height 27
type input "***"
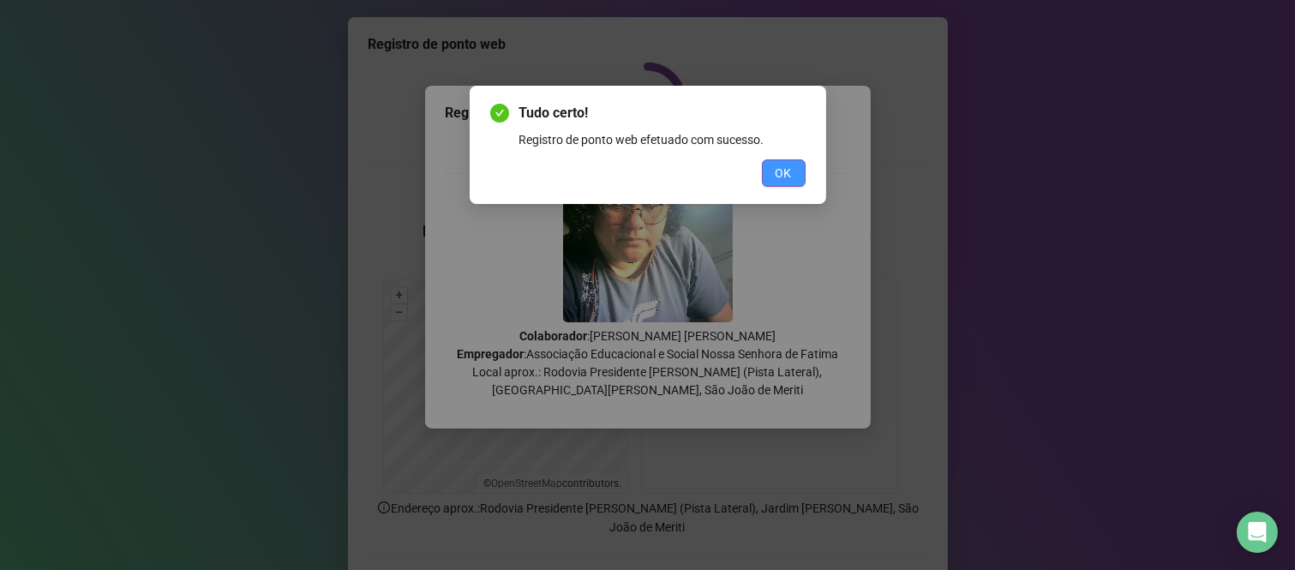
click at [792, 168] on button "OK" at bounding box center [784, 172] width 44 height 27
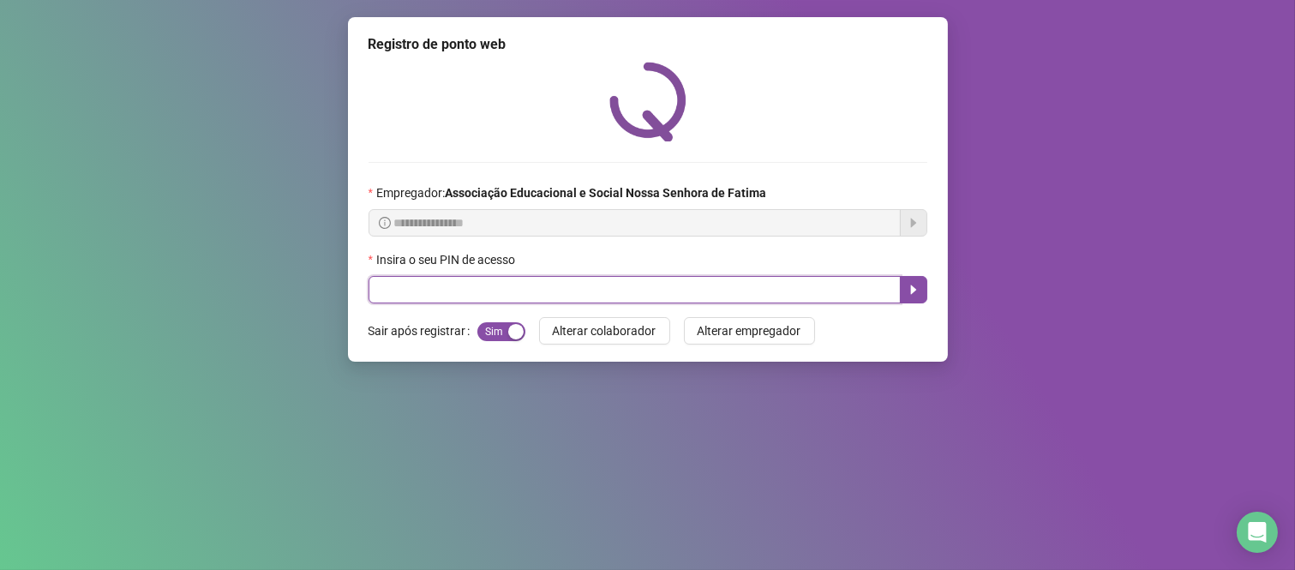
click at [412, 293] on input "text" at bounding box center [635, 289] width 532 height 27
type input "***"
click at [905, 291] on button "button" at bounding box center [913, 289] width 27 height 27
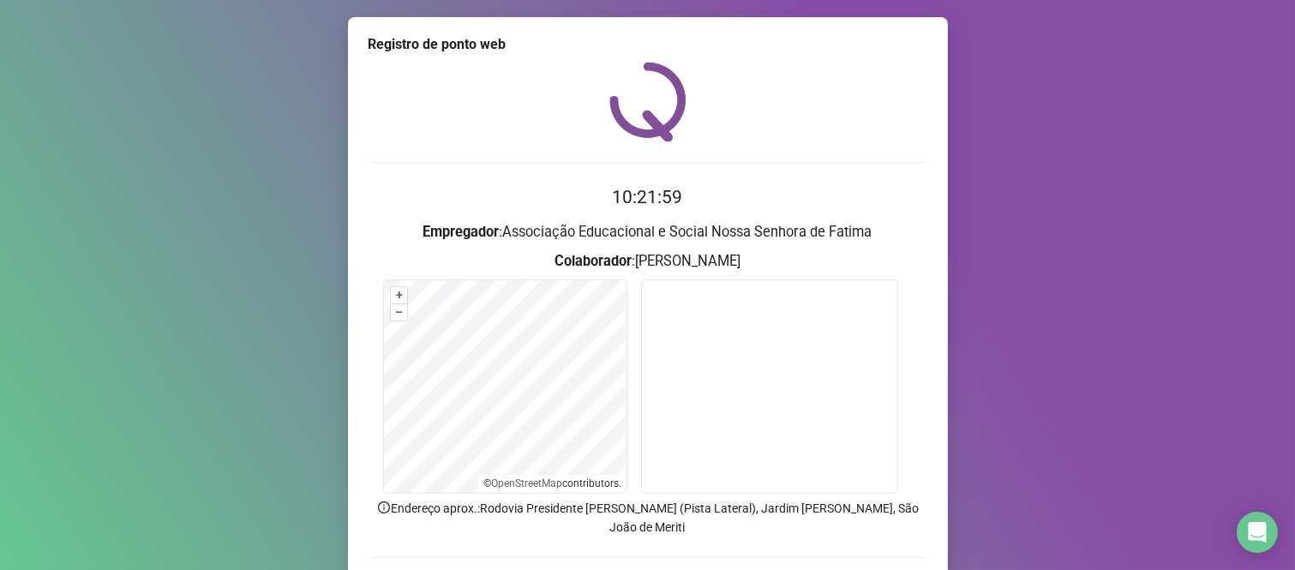
scroll to position [98, 0]
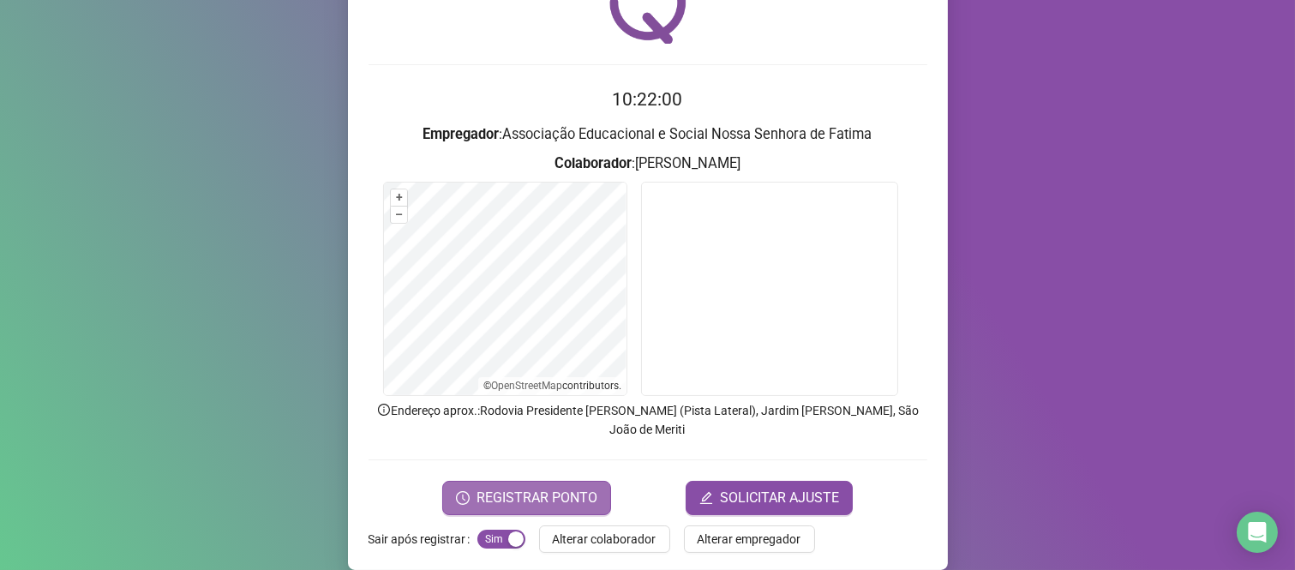
click at [532, 488] on span "REGISTRAR PONTO" at bounding box center [537, 498] width 121 height 21
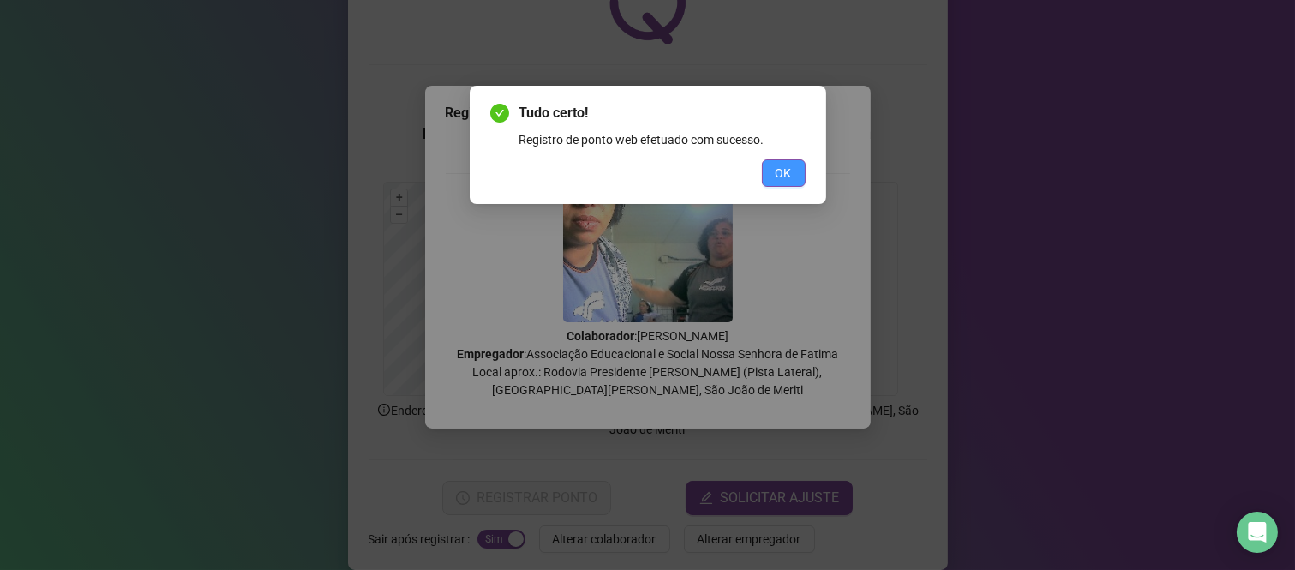
click at [780, 174] on span "OK" at bounding box center [784, 173] width 16 height 19
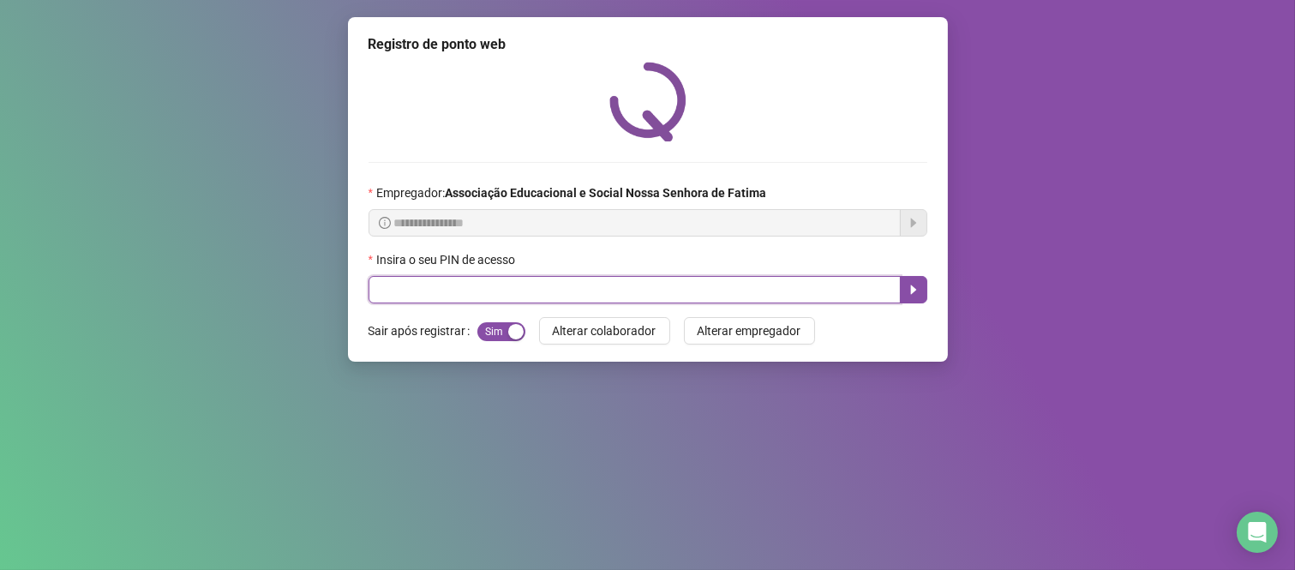
click at [766, 286] on input "text" at bounding box center [635, 289] width 532 height 27
type input "****"
click at [920, 297] on icon "caret-right" at bounding box center [914, 290] width 14 height 14
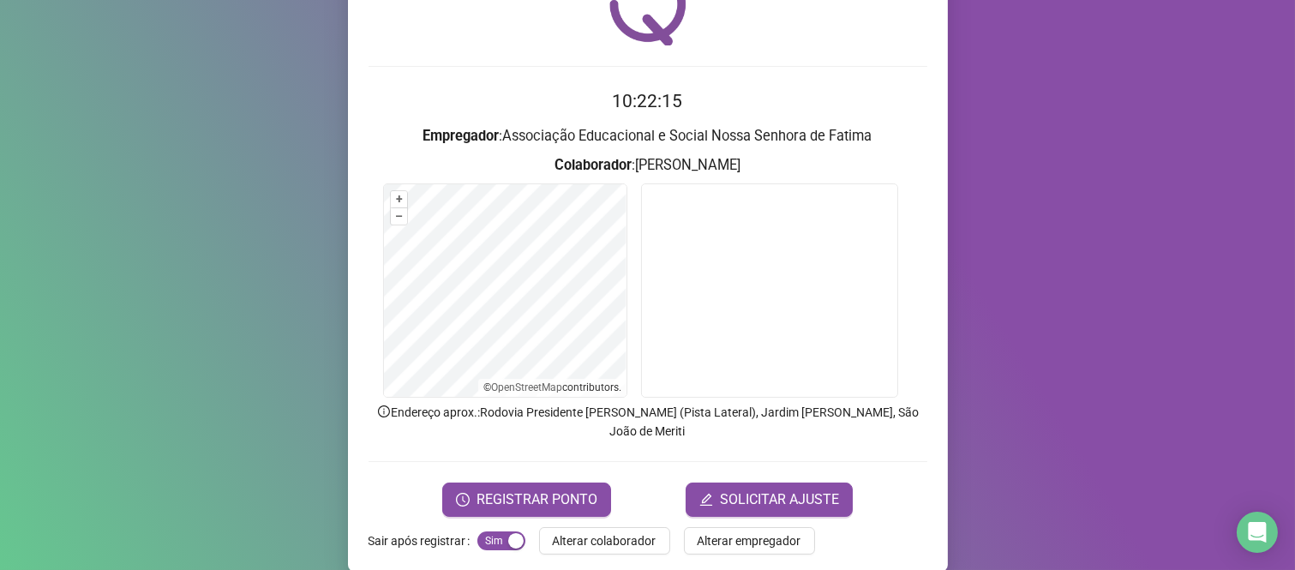
scroll to position [98, 0]
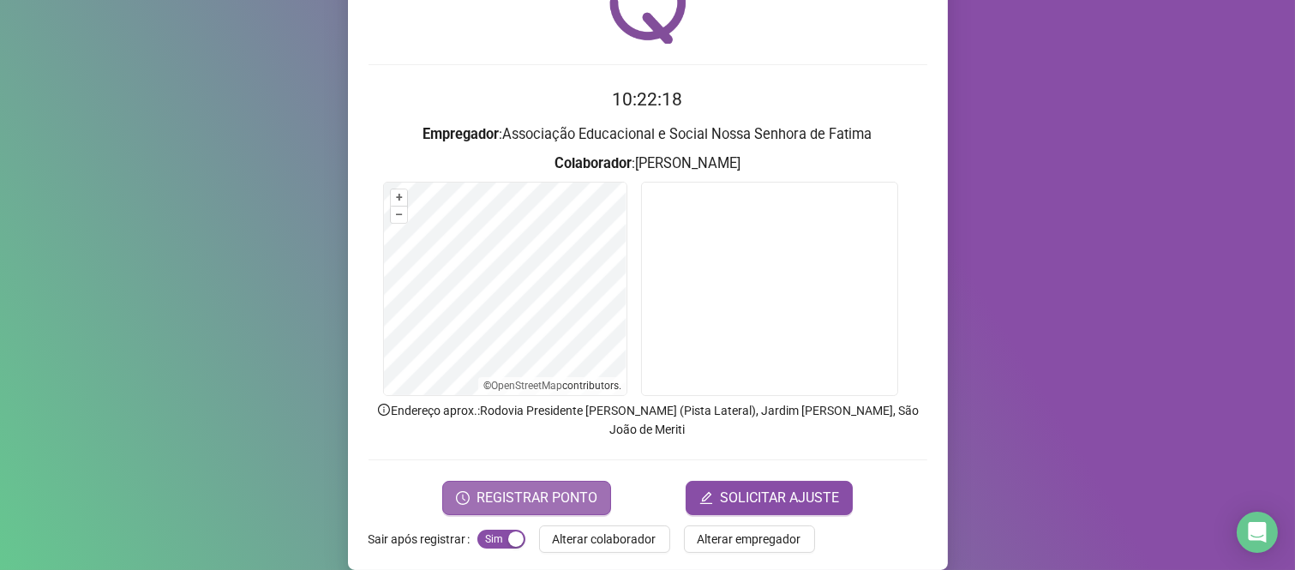
click at [552, 488] on span "REGISTRAR PONTO" at bounding box center [537, 498] width 121 height 21
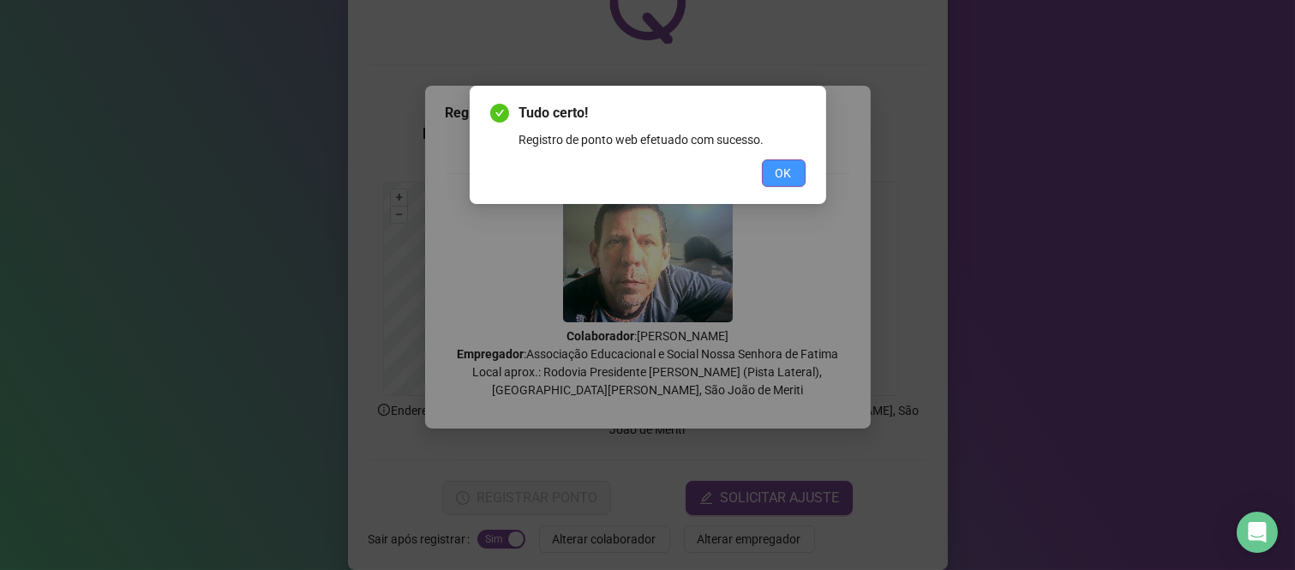
click at [786, 164] on span "OK" at bounding box center [784, 173] width 16 height 19
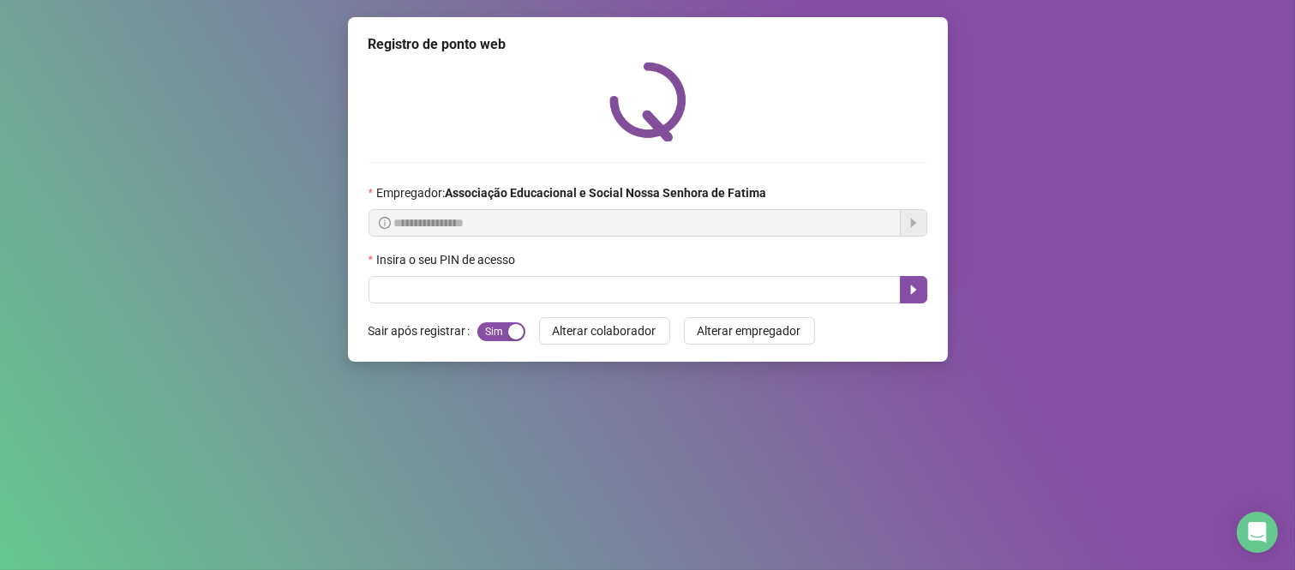
scroll to position [0, 0]
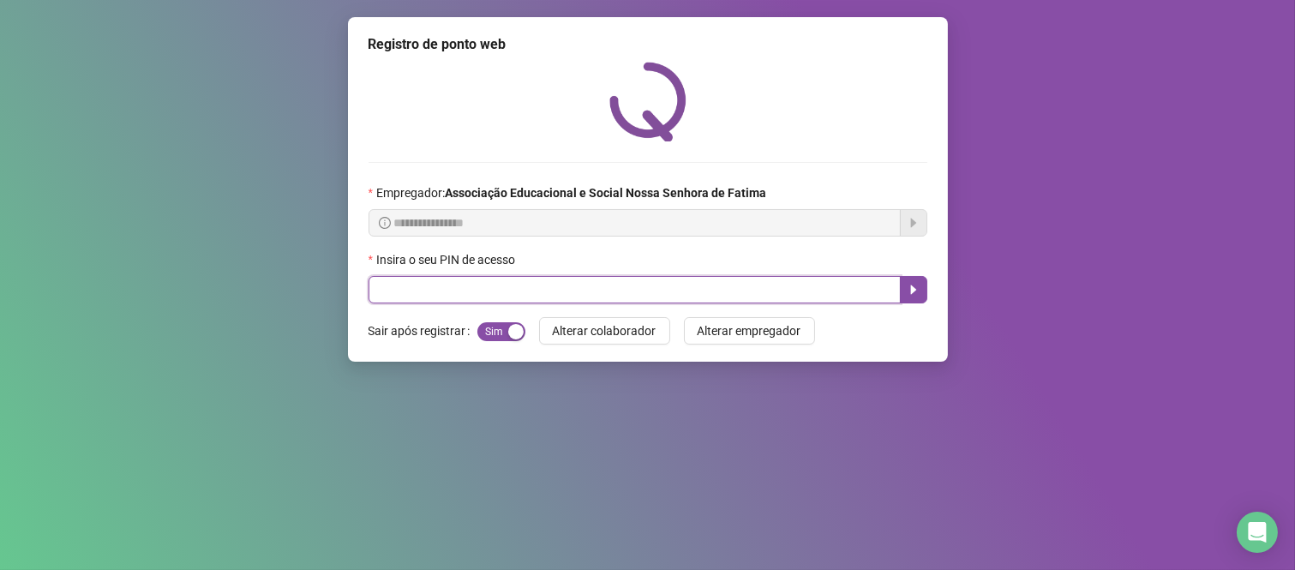
click at [460, 298] on input "text" at bounding box center [635, 289] width 532 height 27
click at [913, 285] on button "button" at bounding box center [913, 289] width 27 height 27
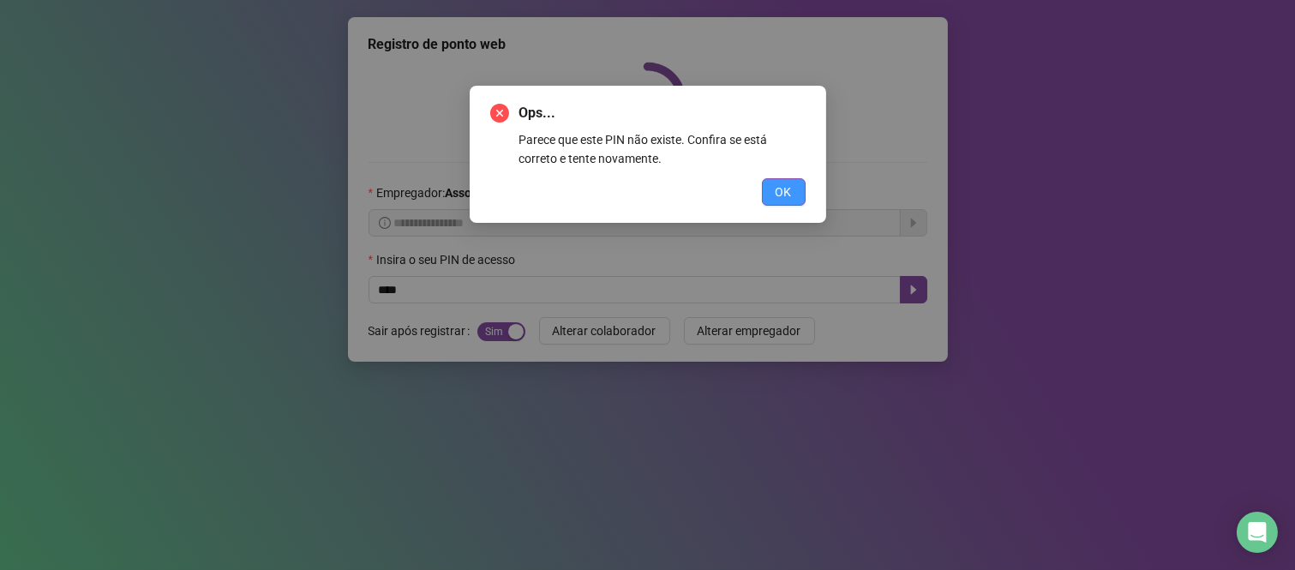
click at [797, 185] on button "OK" at bounding box center [784, 191] width 44 height 27
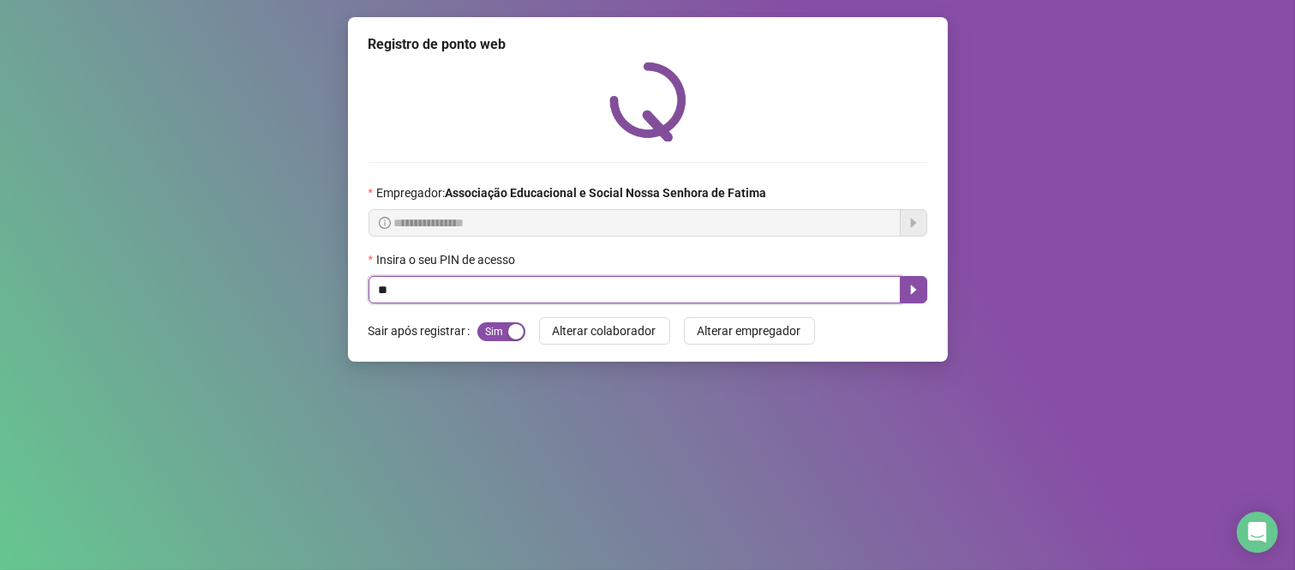
type input "***"
click at [911, 297] on icon "caret-right" at bounding box center [914, 290] width 14 height 14
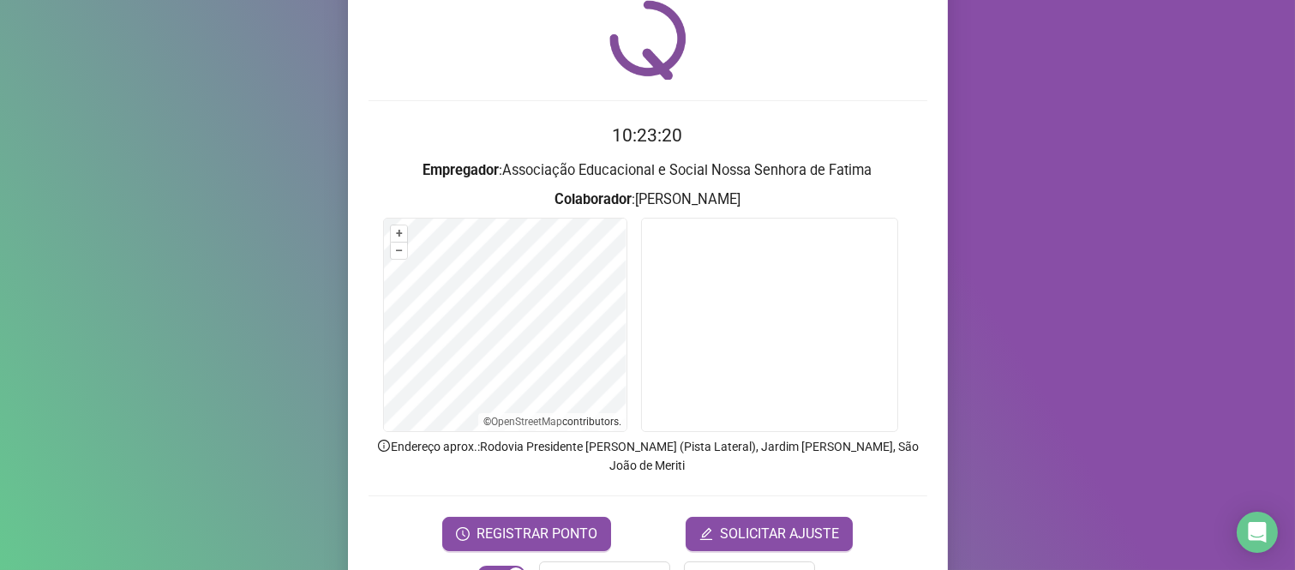
scroll to position [95, 0]
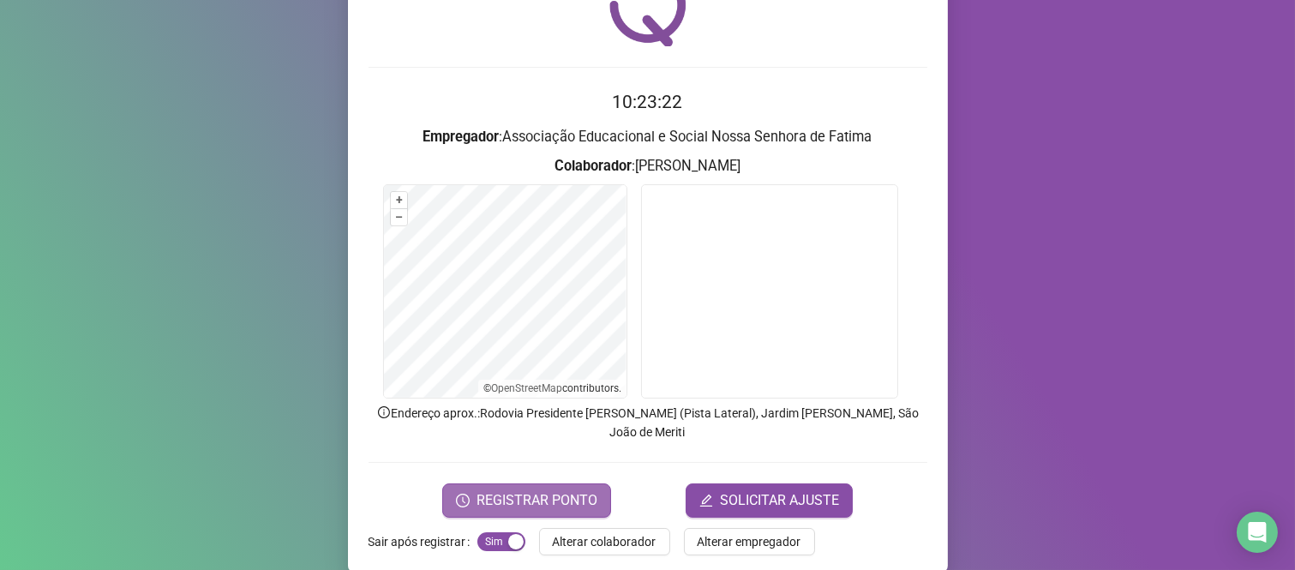
click at [489, 490] on span "REGISTRAR PONTO" at bounding box center [537, 500] width 121 height 21
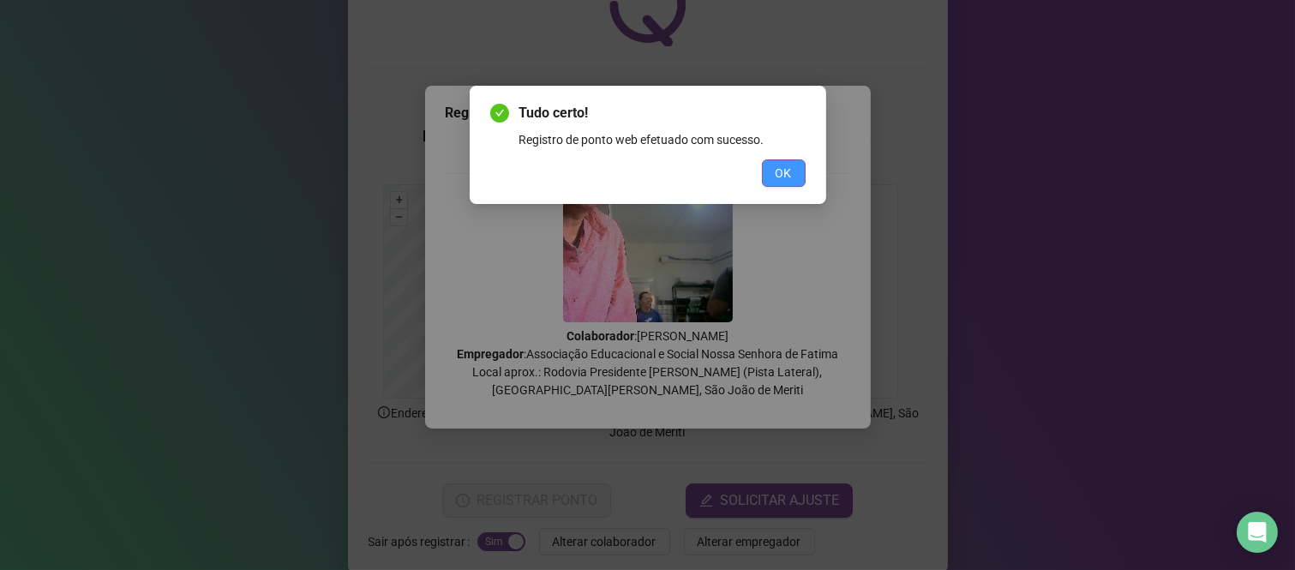
click at [770, 177] on button "OK" at bounding box center [784, 172] width 44 height 27
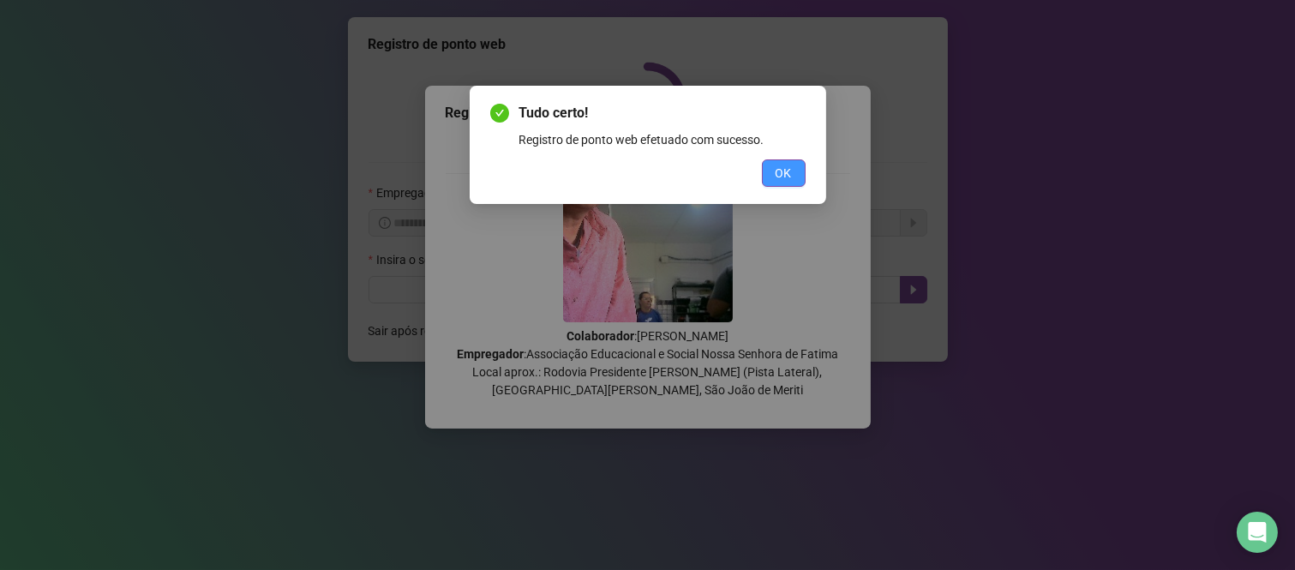
scroll to position [0, 0]
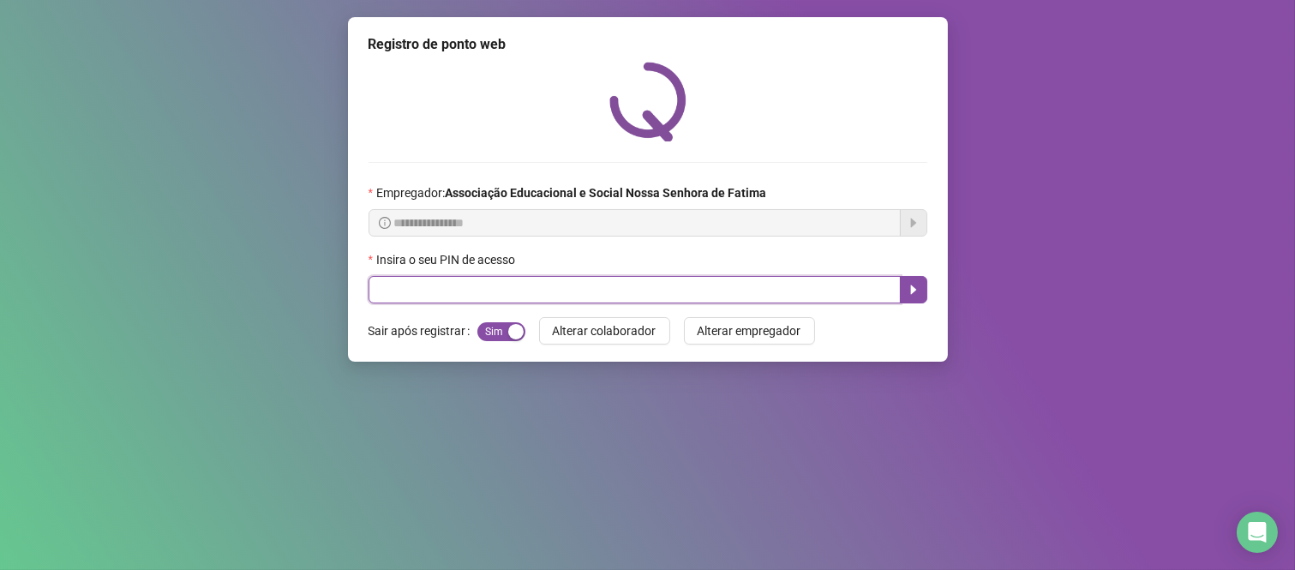
click at [545, 297] on input "text" at bounding box center [635, 289] width 532 height 27
type input "****"
click at [920, 293] on icon "caret-right" at bounding box center [914, 290] width 14 height 14
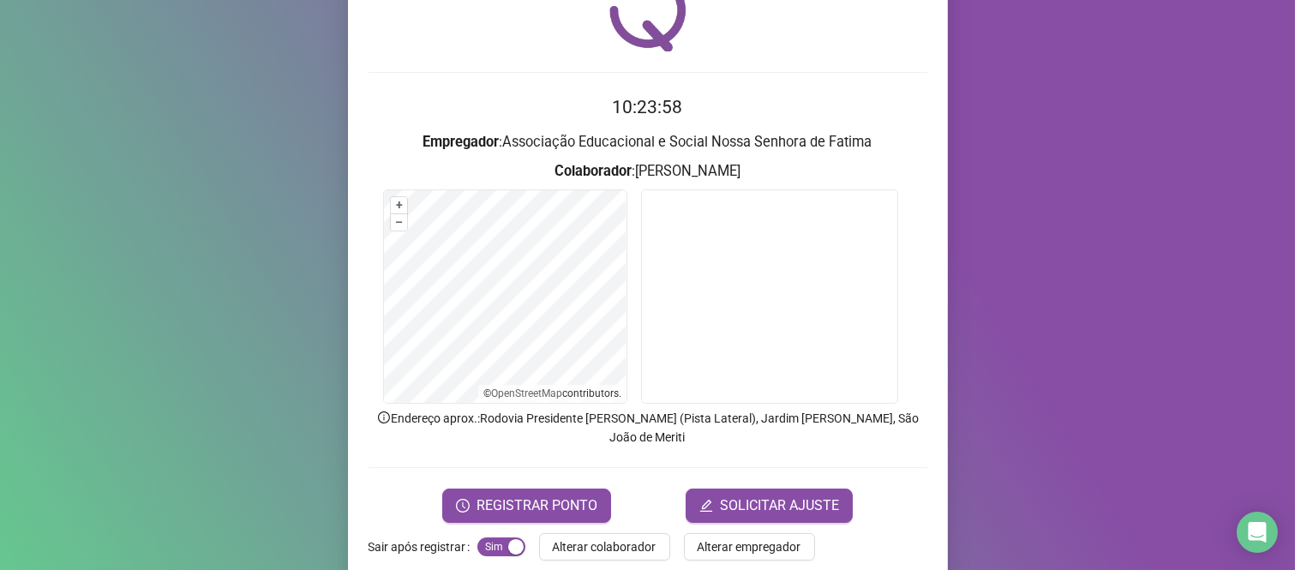
scroll to position [98, 0]
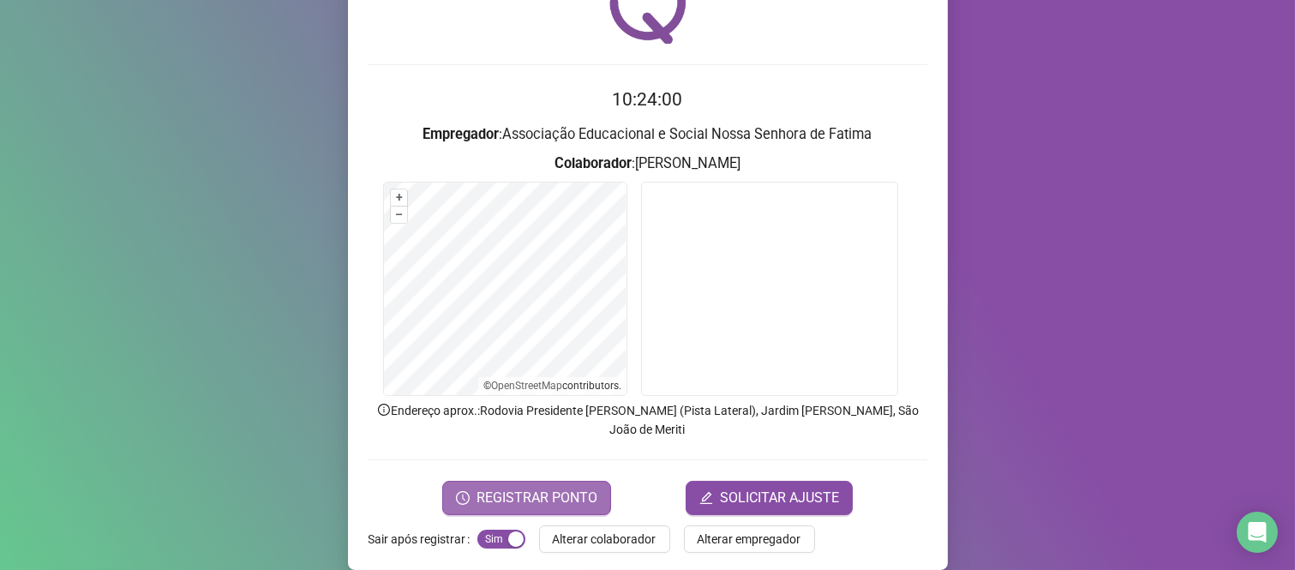
click at [523, 488] on span "REGISTRAR PONTO" at bounding box center [537, 498] width 121 height 21
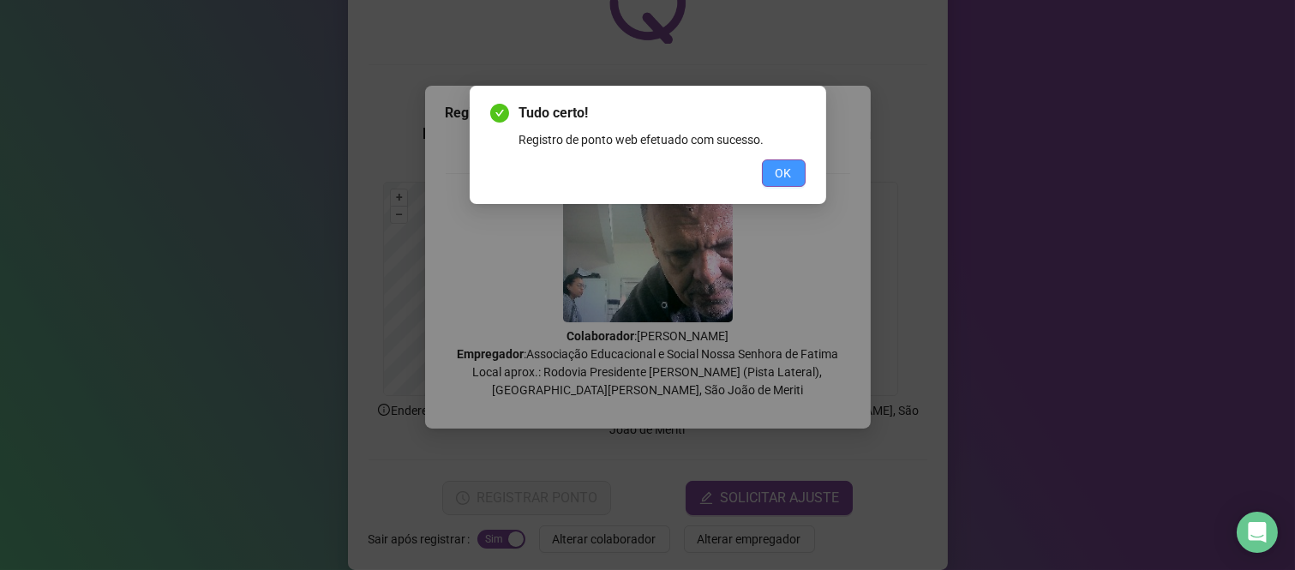
click at [796, 166] on button "OK" at bounding box center [784, 172] width 44 height 27
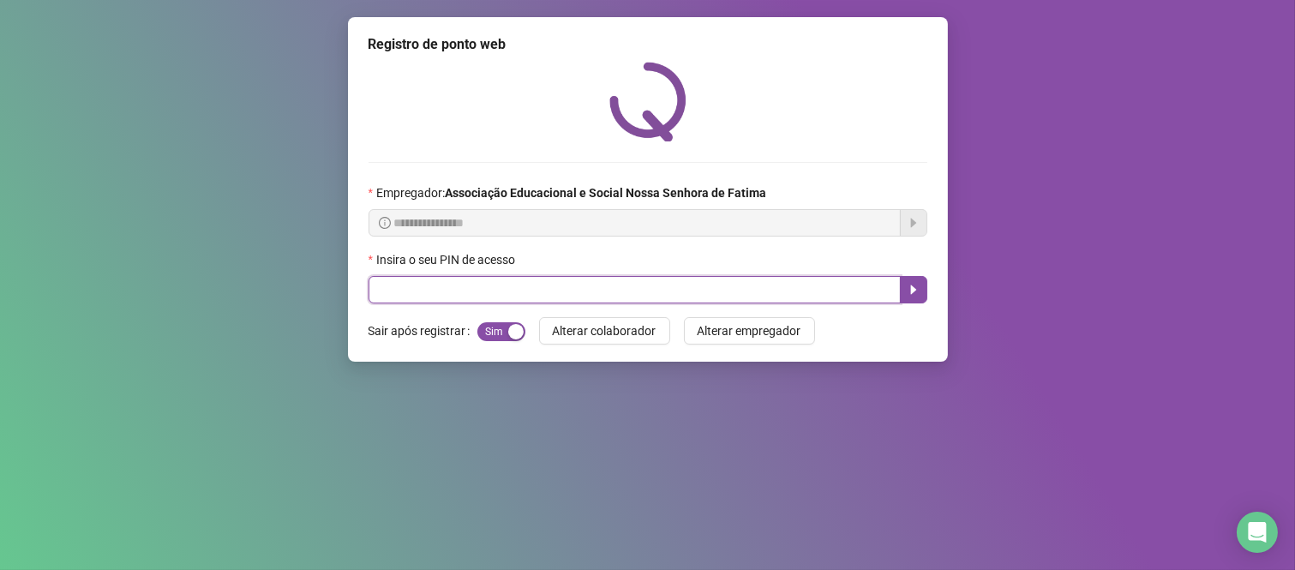
click at [722, 293] on input "text" at bounding box center [635, 289] width 532 height 27
type input "****"
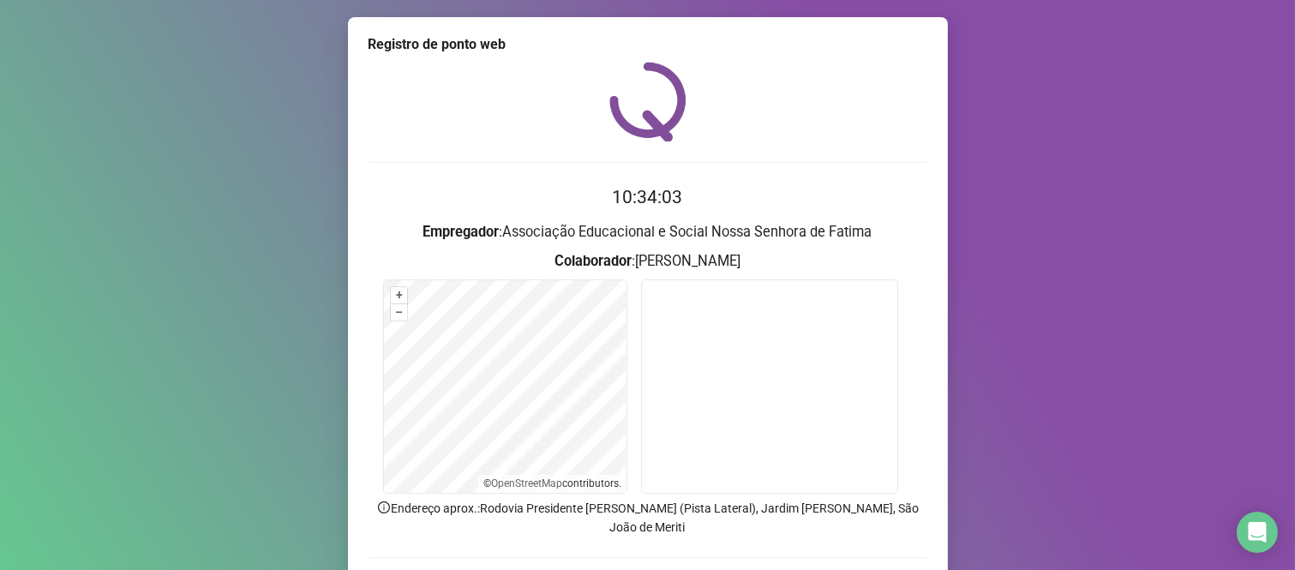
scroll to position [98, 0]
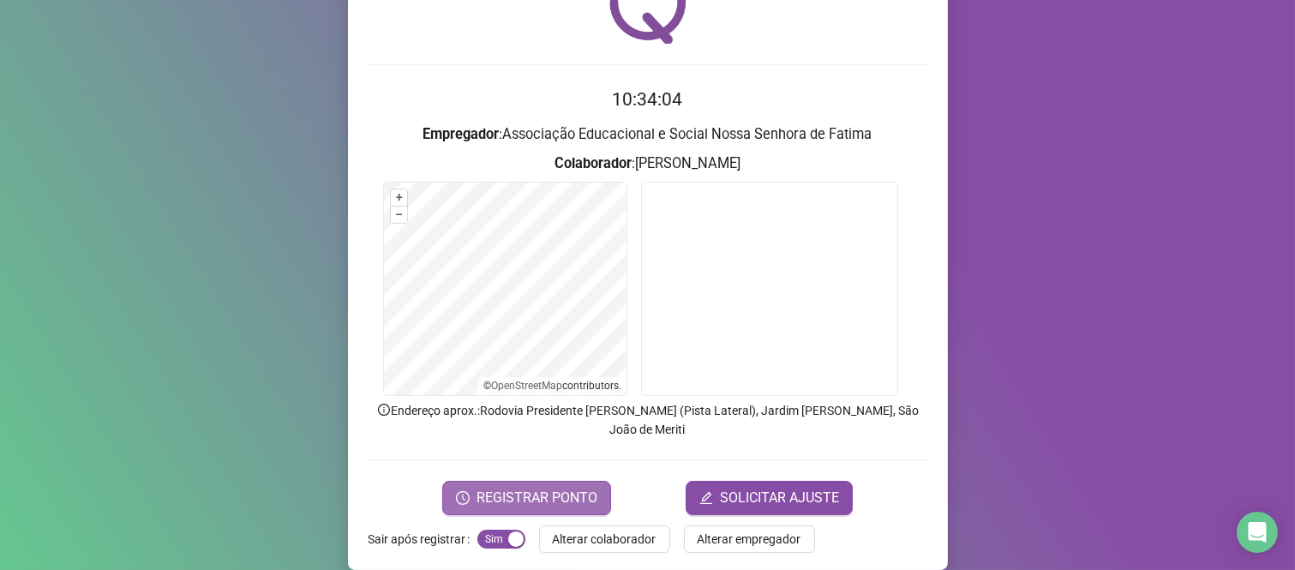
click at [524, 488] on span "REGISTRAR PONTO" at bounding box center [537, 498] width 121 height 21
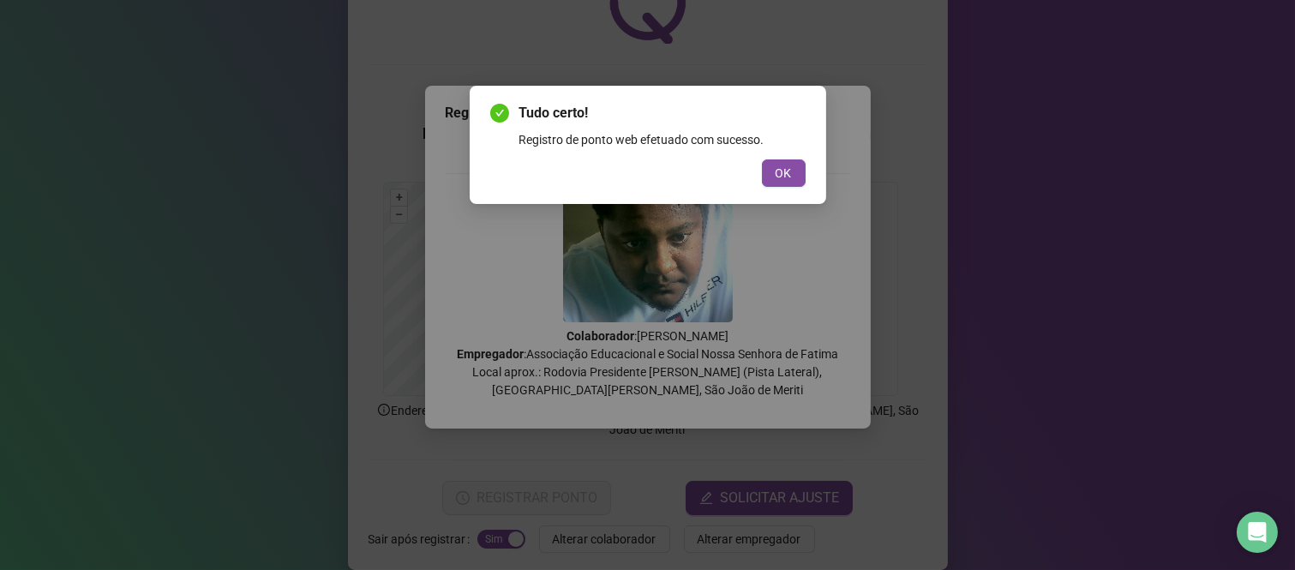
click at [785, 158] on div "Tudo certo! Registro de ponto web efetuado com sucesso. OK" at bounding box center [648, 145] width 316 height 84
click at [785, 176] on span "OK" at bounding box center [784, 173] width 16 height 19
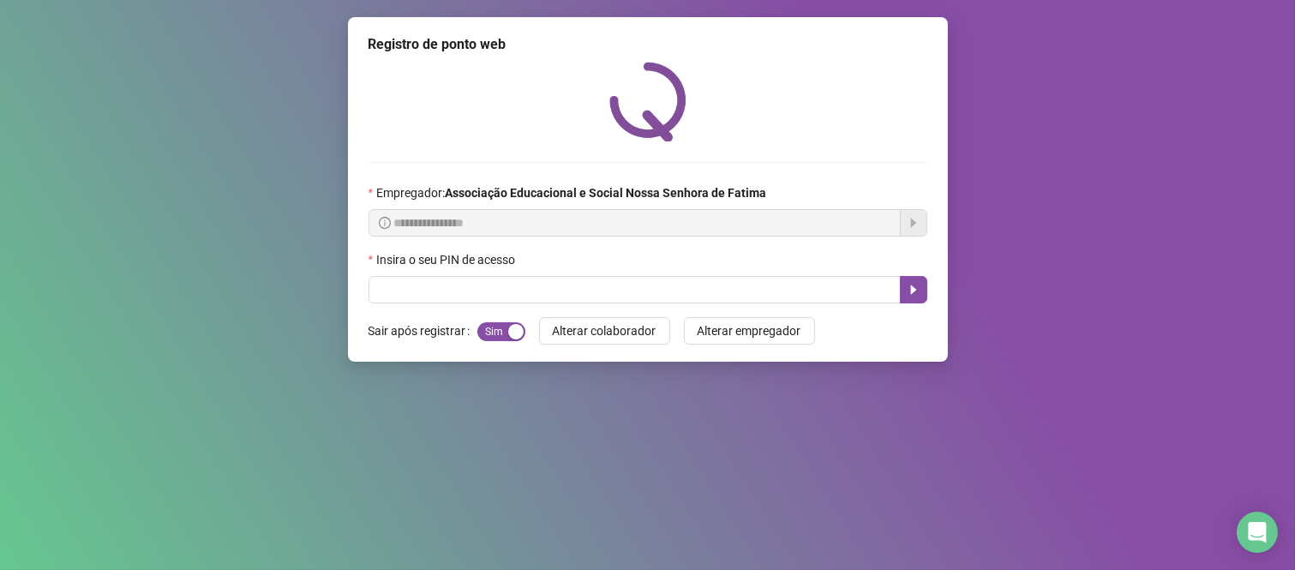
scroll to position [0, 0]
